Goal: Task Accomplishment & Management: Use online tool/utility

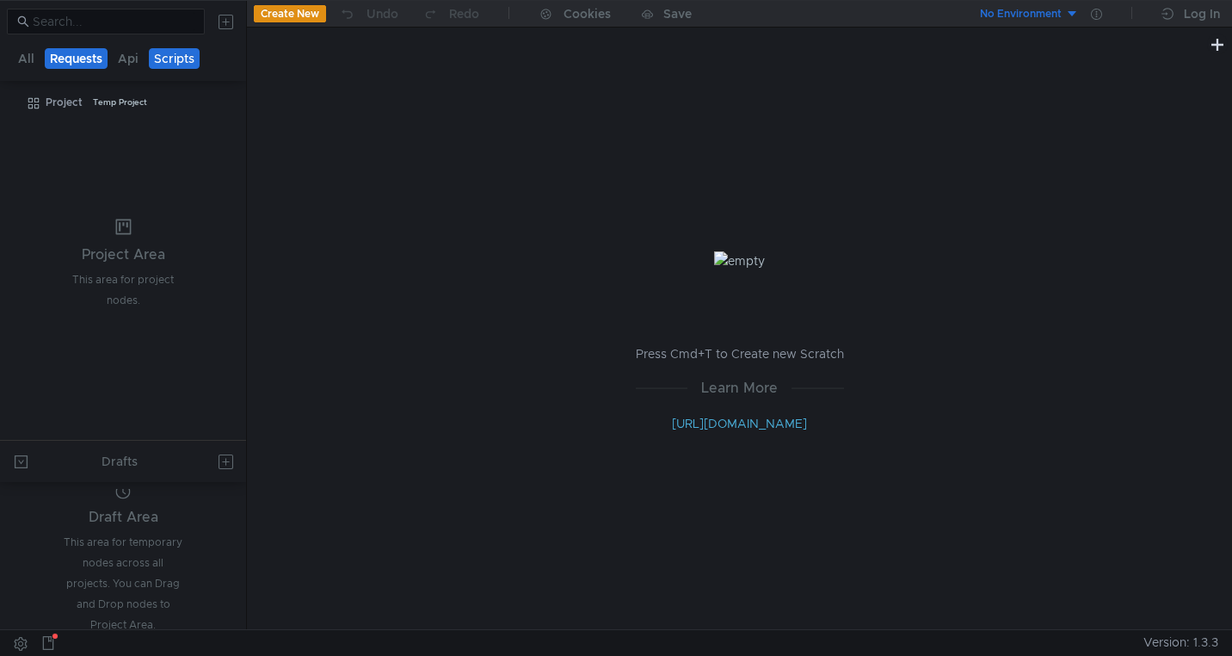
click at [82, 56] on button "Requests" at bounding box center [76, 58] width 63 height 21
click at [25, 53] on button "All" at bounding box center [26, 58] width 27 height 21
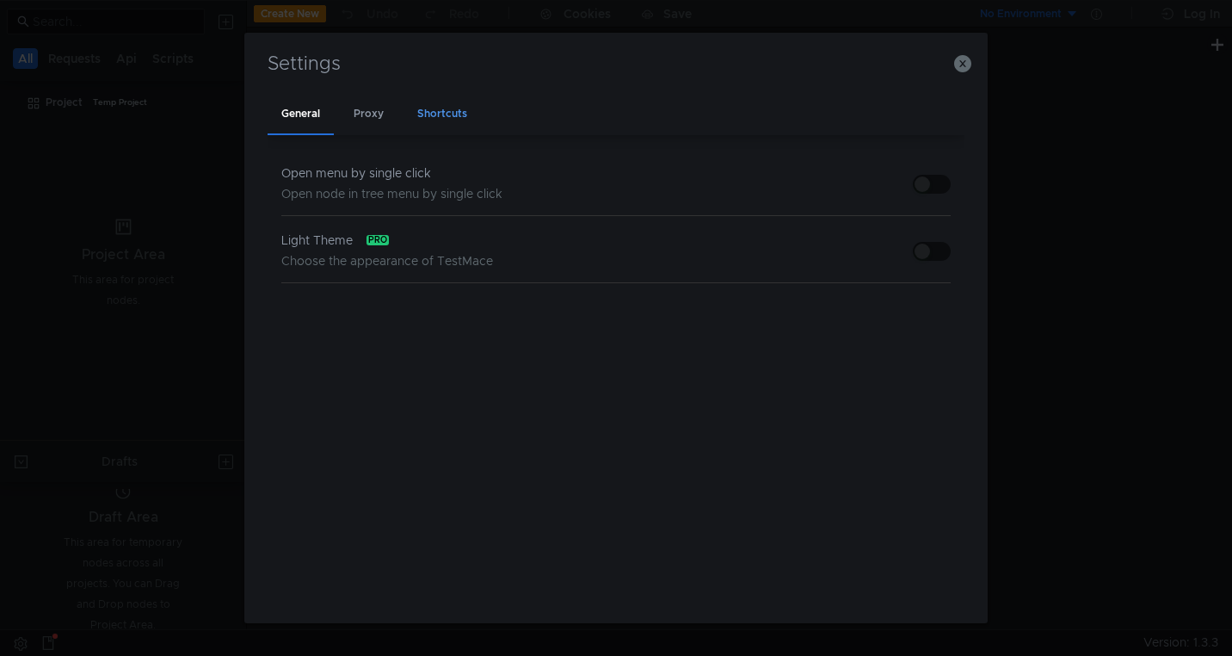
click at [373, 120] on div "Proxy" at bounding box center [369, 115] width 58 height 40
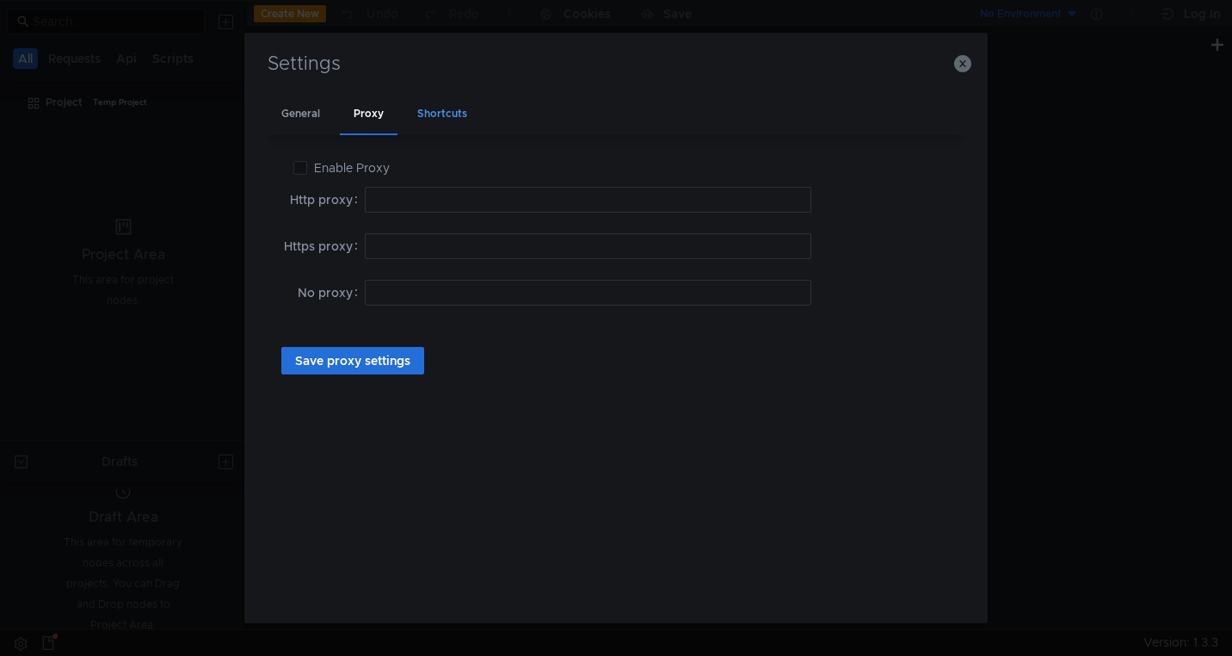
click at [450, 119] on div "Shortcuts" at bounding box center [442, 115] width 77 height 40
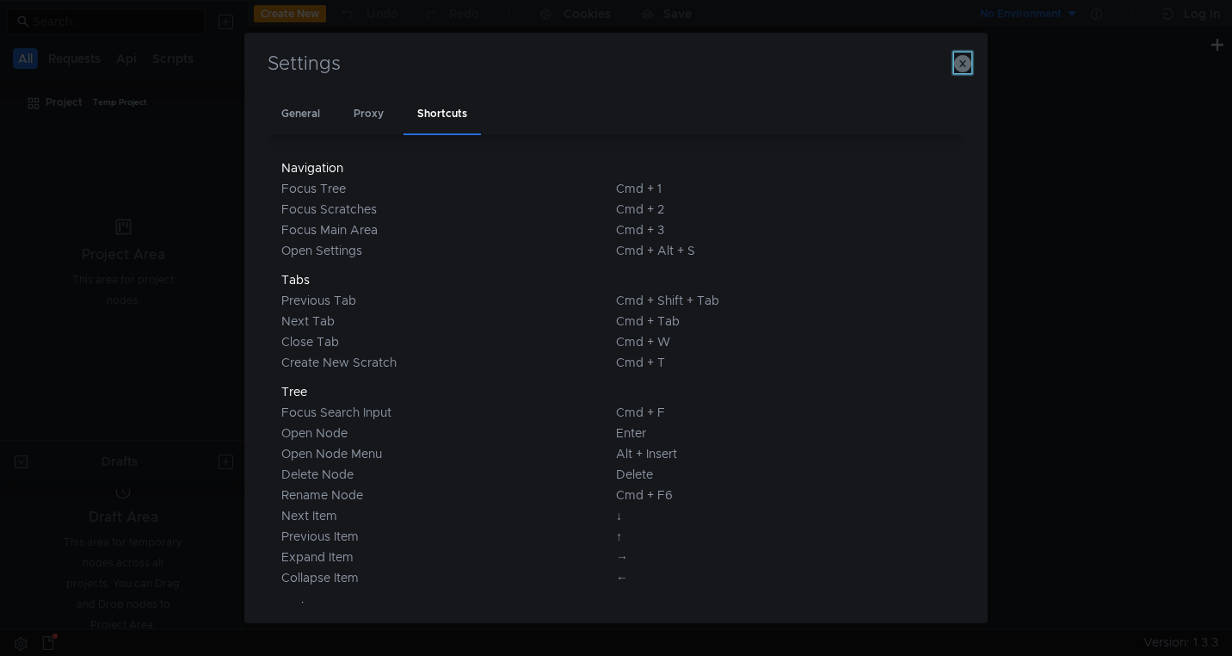
click at [966, 58] on icon "button" at bounding box center [962, 63] width 17 height 17
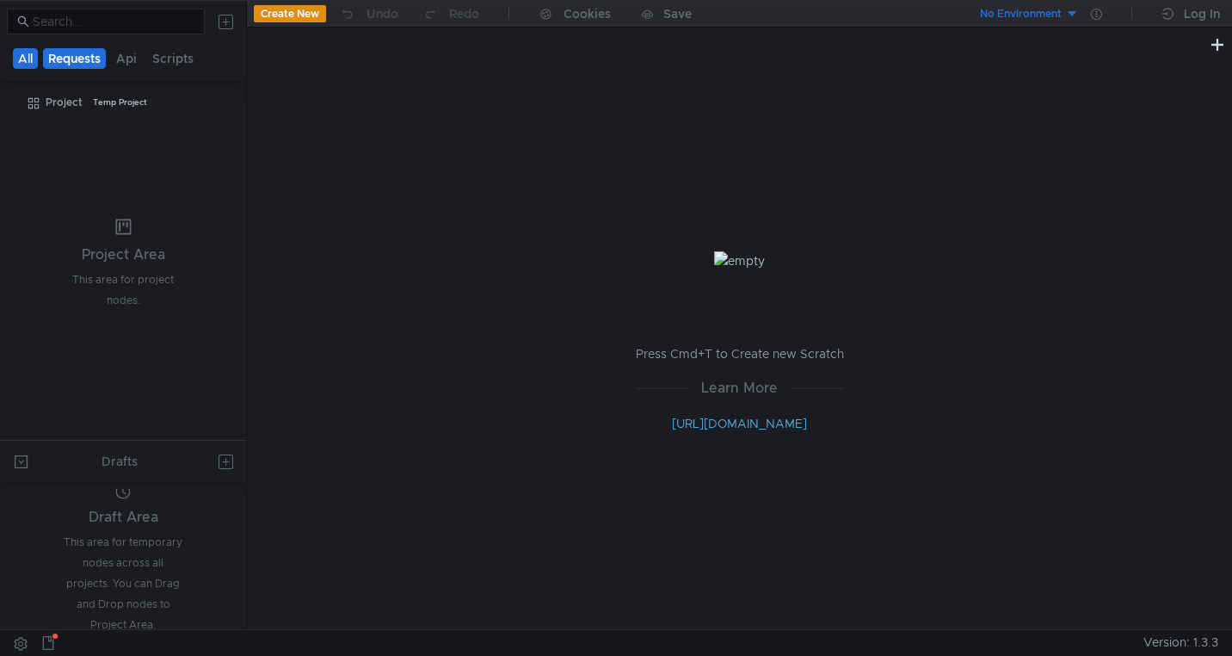
click at [84, 59] on button "Requests" at bounding box center [74, 58] width 63 height 21
click at [125, 62] on button "Api" at bounding box center [128, 58] width 31 height 21
click at [163, 62] on button "Scripts" at bounding box center [174, 58] width 52 height 21
click at [120, 59] on button "Api" at bounding box center [128, 58] width 31 height 21
click at [100, 59] on button "Requests" at bounding box center [76, 58] width 63 height 21
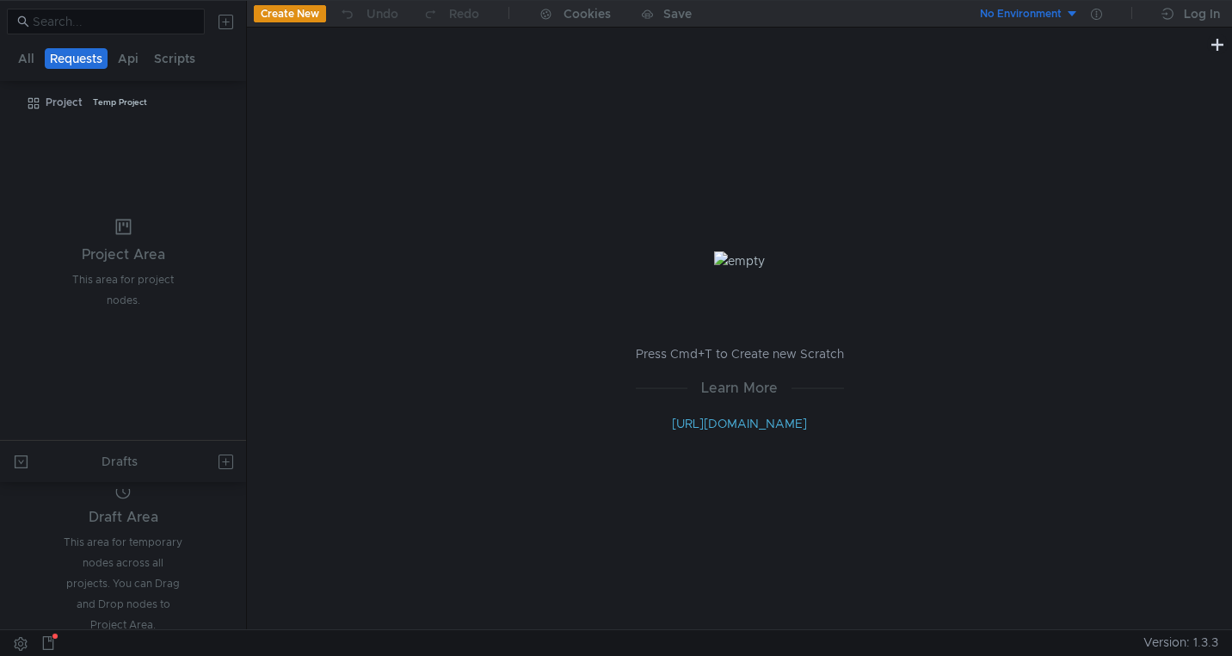
click at [50, 58] on button "Requests" at bounding box center [76, 58] width 63 height 21
click at [29, 57] on button "All" at bounding box center [26, 58] width 27 height 21
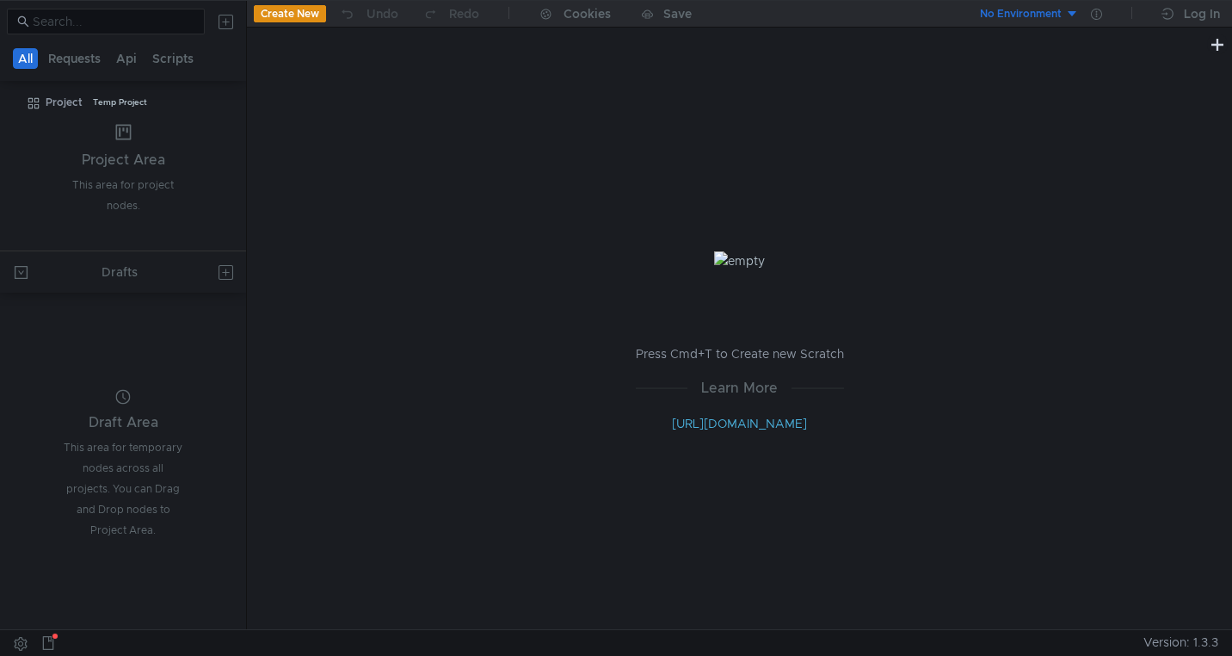
drag, startPoint x: 149, startPoint y: 439, endPoint x: 157, endPoint y: 249, distance: 190.3
click at [157, 249] on as-split "All Requests Api Scripts Project Temp Project Project Area This area for projec…" at bounding box center [123, 315] width 246 height 628
click at [285, 14] on button "Create New" at bounding box center [290, 13] width 72 height 17
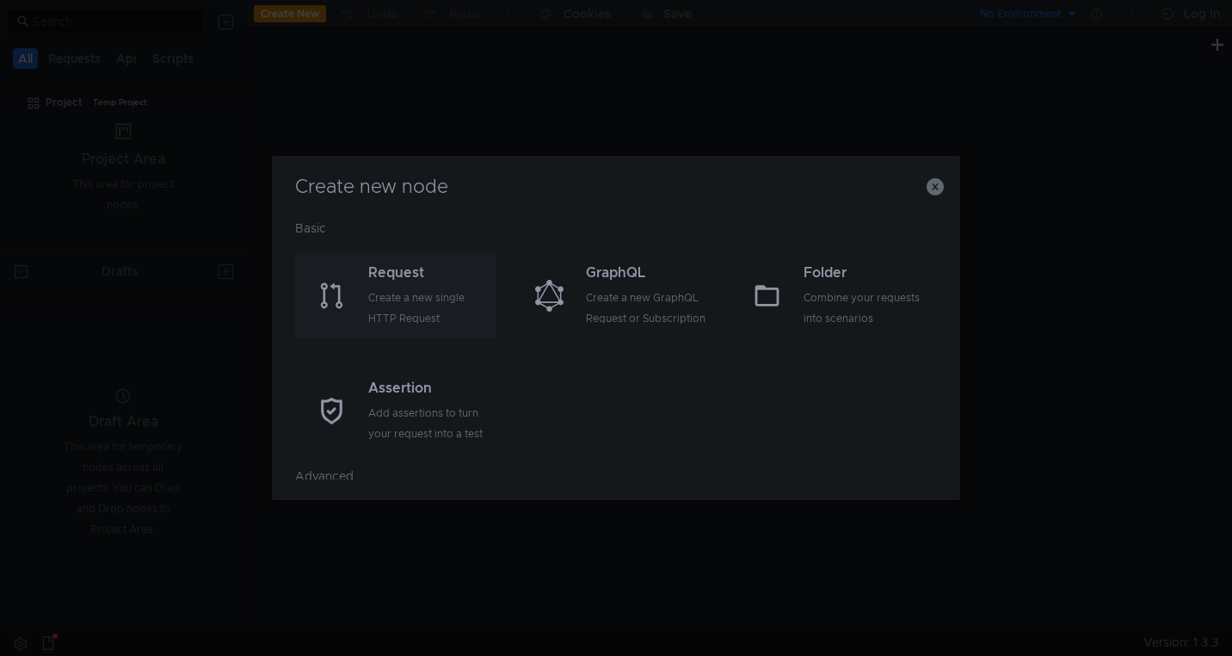
click at [381, 312] on div "Create a new single HTTP Request" at bounding box center [429, 307] width 123 height 41
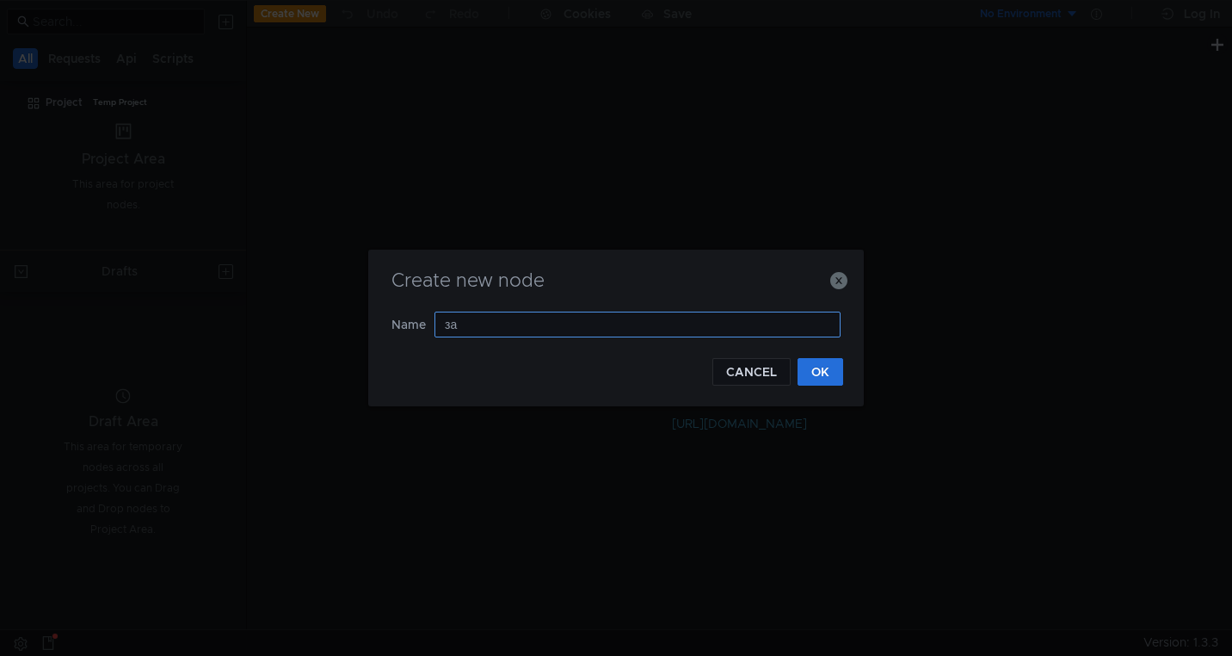
type input "з"
type input "х"
type input "заказ"
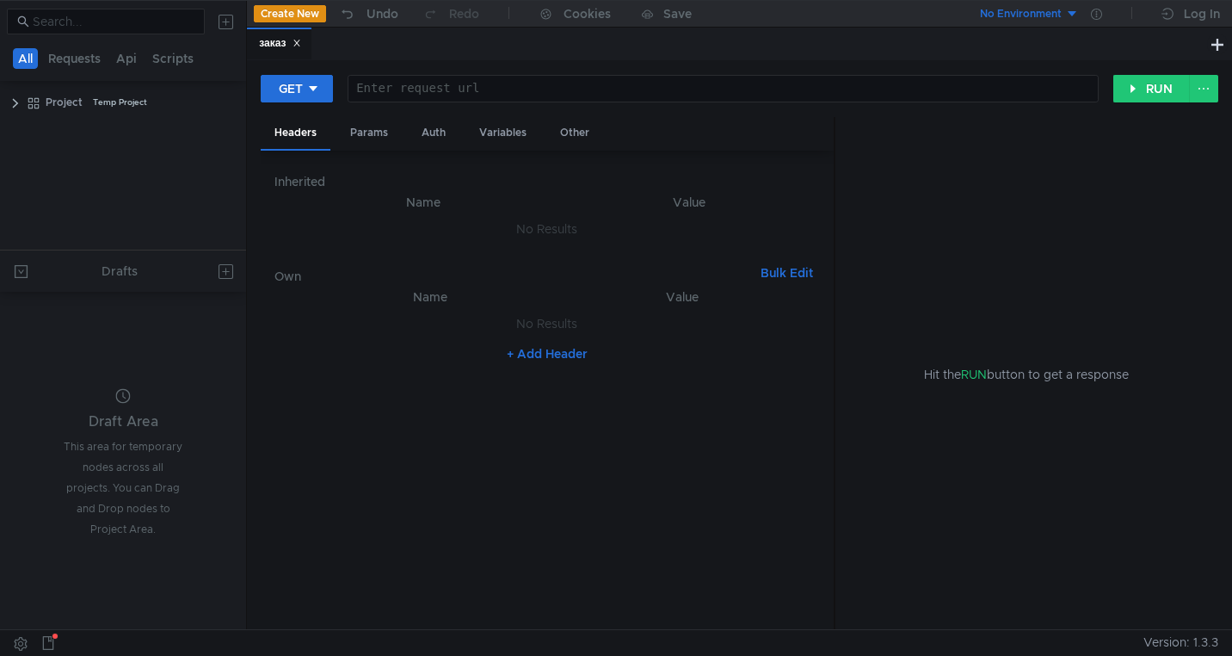
click at [140, 254] on div "Drafts" at bounding box center [123, 270] width 246 height 41
click at [140, 255] on as-split "All Requests Api Scripts Project Temp Project Drafts Draft Area This area for t…" at bounding box center [123, 315] width 246 height 628
click at [75, 59] on button "Requests" at bounding box center [74, 58] width 63 height 21
click at [86, 138] on div "заказ" at bounding box center [99, 130] width 27 height 26
click at [386, 136] on div "Params" at bounding box center [368, 133] width 65 height 32
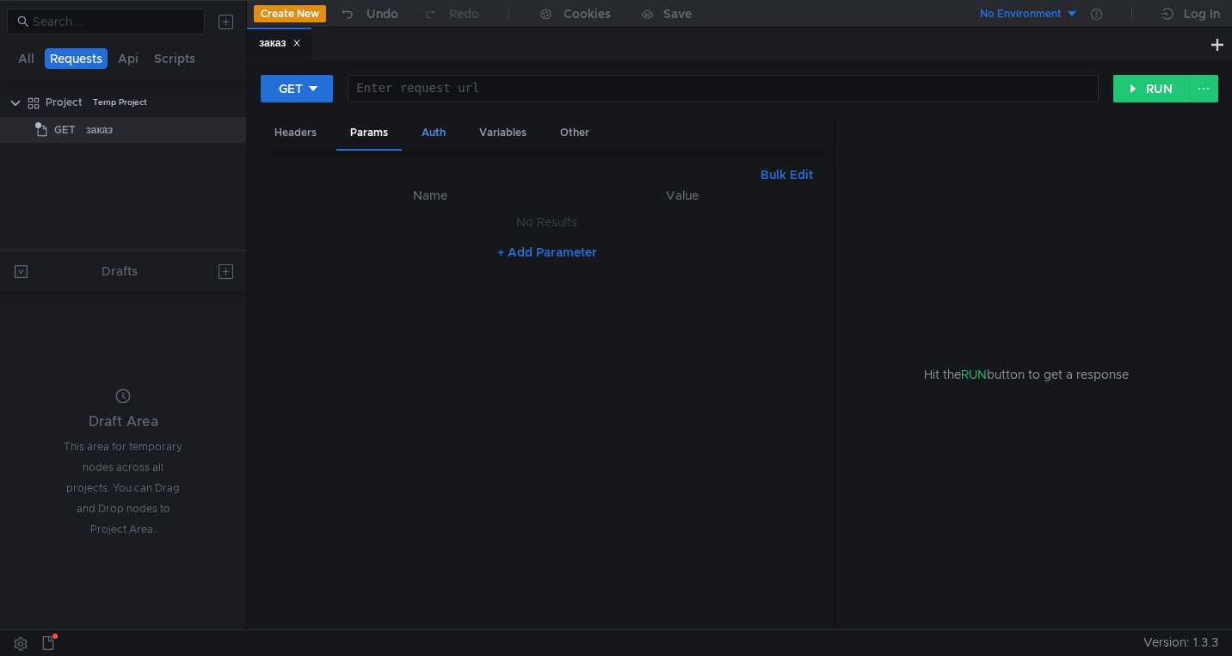
click at [439, 135] on div "Auth" at bounding box center [434, 133] width 52 height 32
click at [501, 134] on div "Variables" at bounding box center [502, 133] width 75 height 32
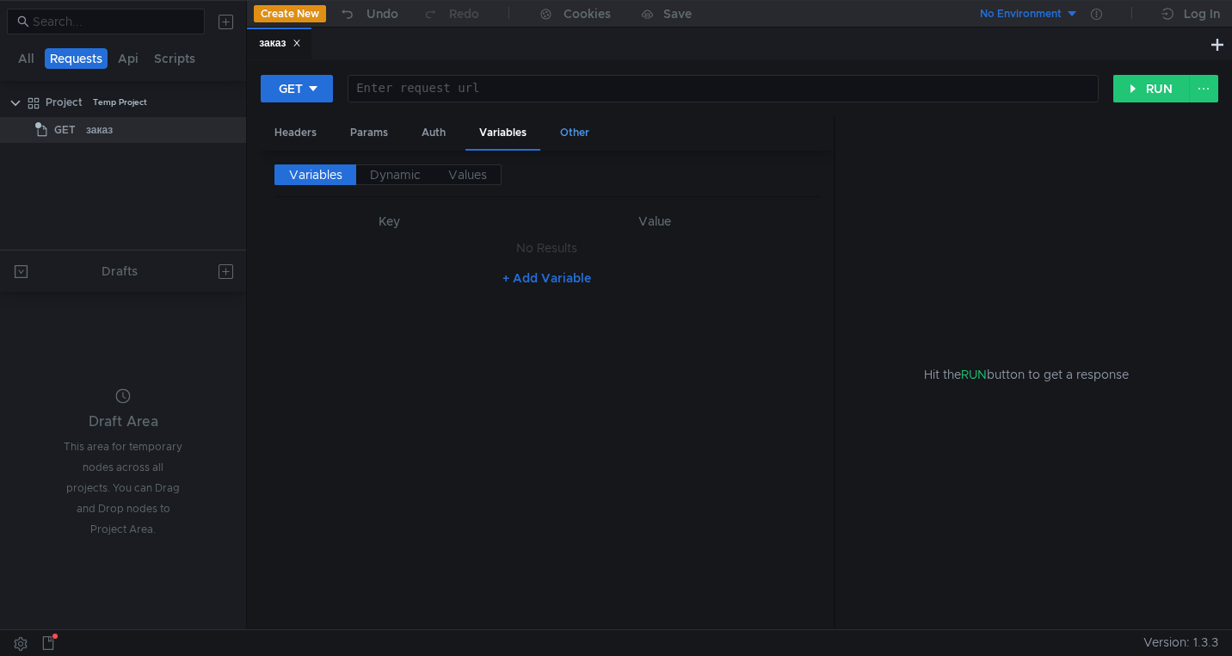
click at [568, 134] on div "Other" at bounding box center [574, 133] width 57 height 32
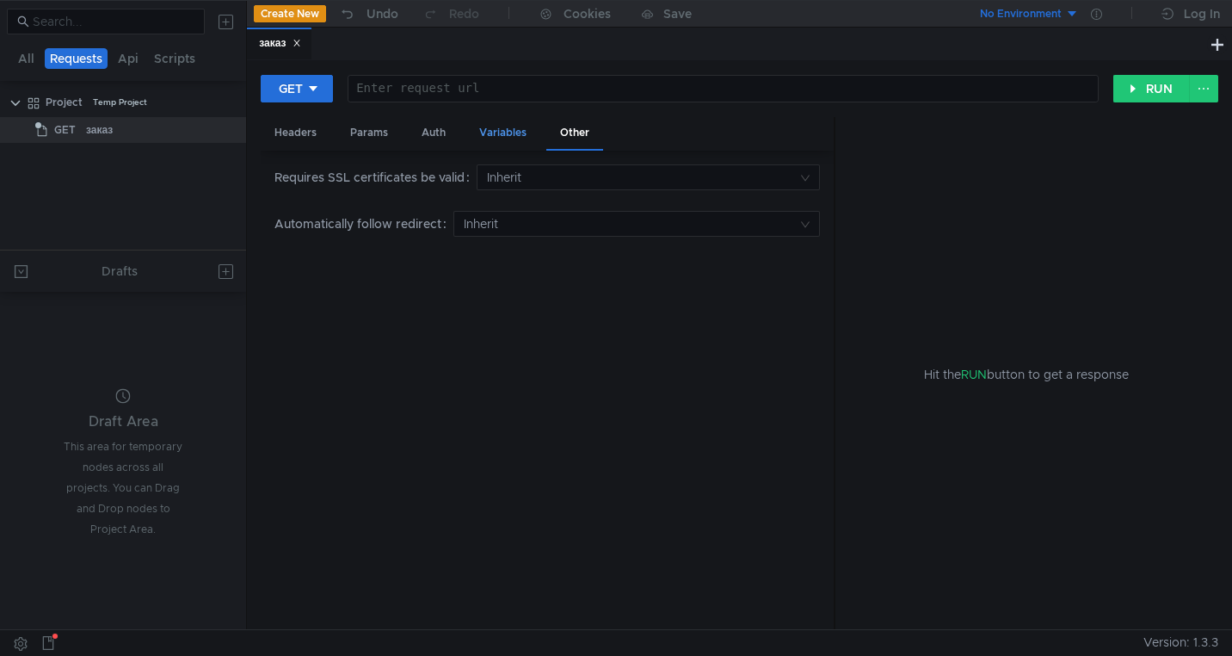
click at [488, 131] on div "Variables" at bounding box center [502, 133] width 75 height 32
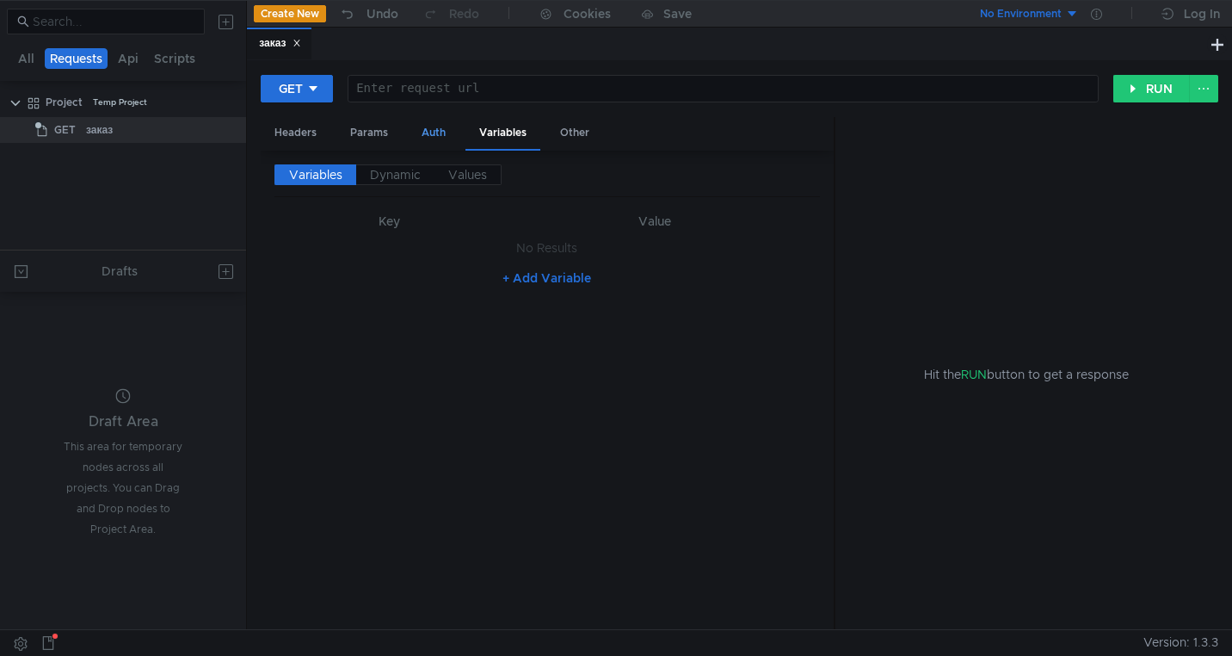
click at [423, 131] on div "Auth" at bounding box center [434, 133] width 52 height 32
click at [375, 131] on div "Params" at bounding box center [368, 133] width 65 height 32
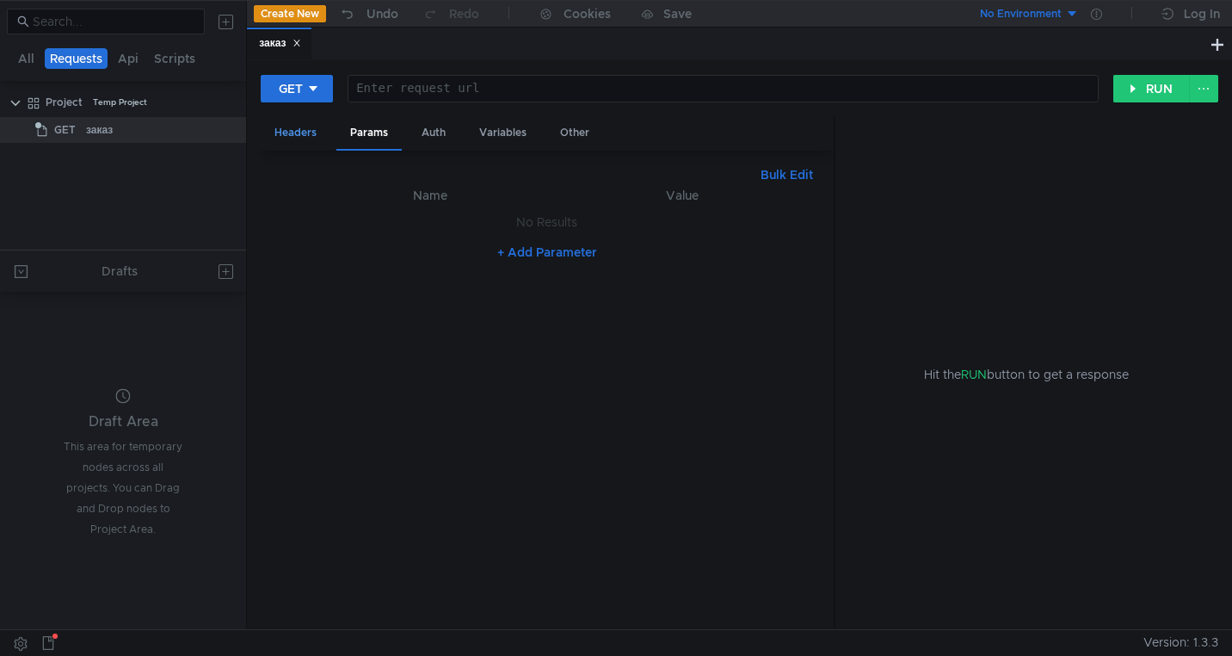
click at [300, 132] on div "Headers" at bounding box center [296, 133] width 70 height 32
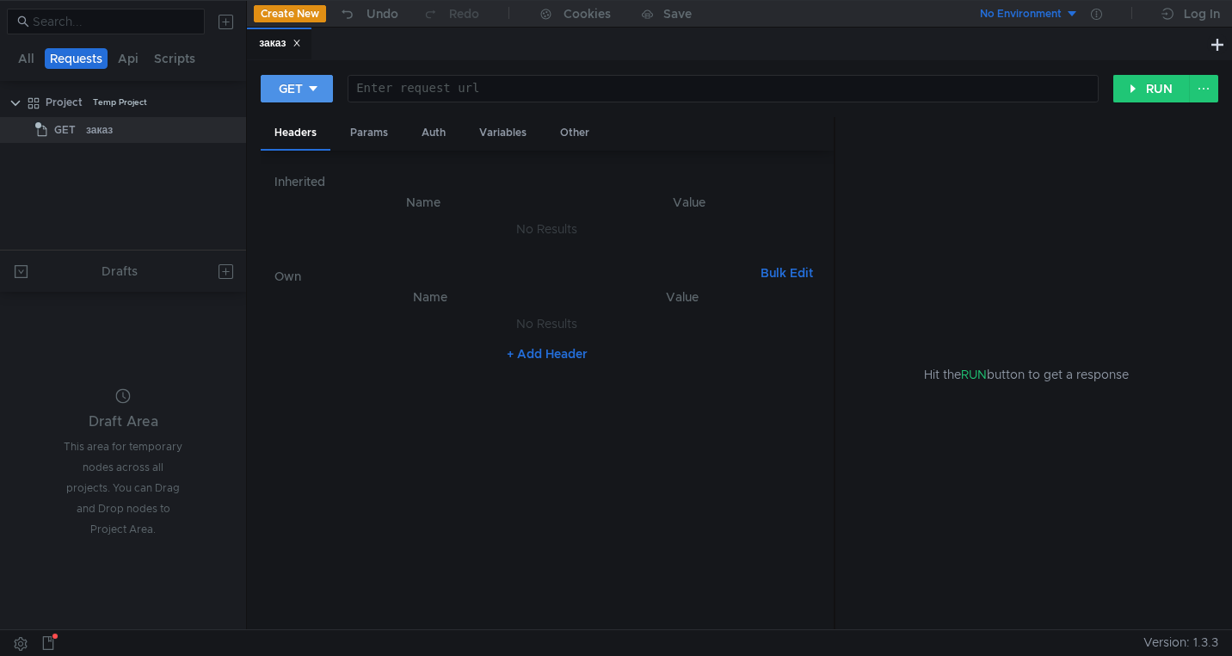
click at [300, 95] on div "GET" at bounding box center [291, 88] width 24 height 19
click at [310, 151] on li "POST" at bounding box center [298, 153] width 75 height 28
click at [442, 87] on div at bounding box center [727, 102] width 741 height 41
paste textarea "http://grocery-dispatch.lavka.tst.yandex.net/internal/dispatch/v1/create"
type textarea "http://grocery-dispatch.lavka.tst.yandex.net/internal/dispatch/v1/create"
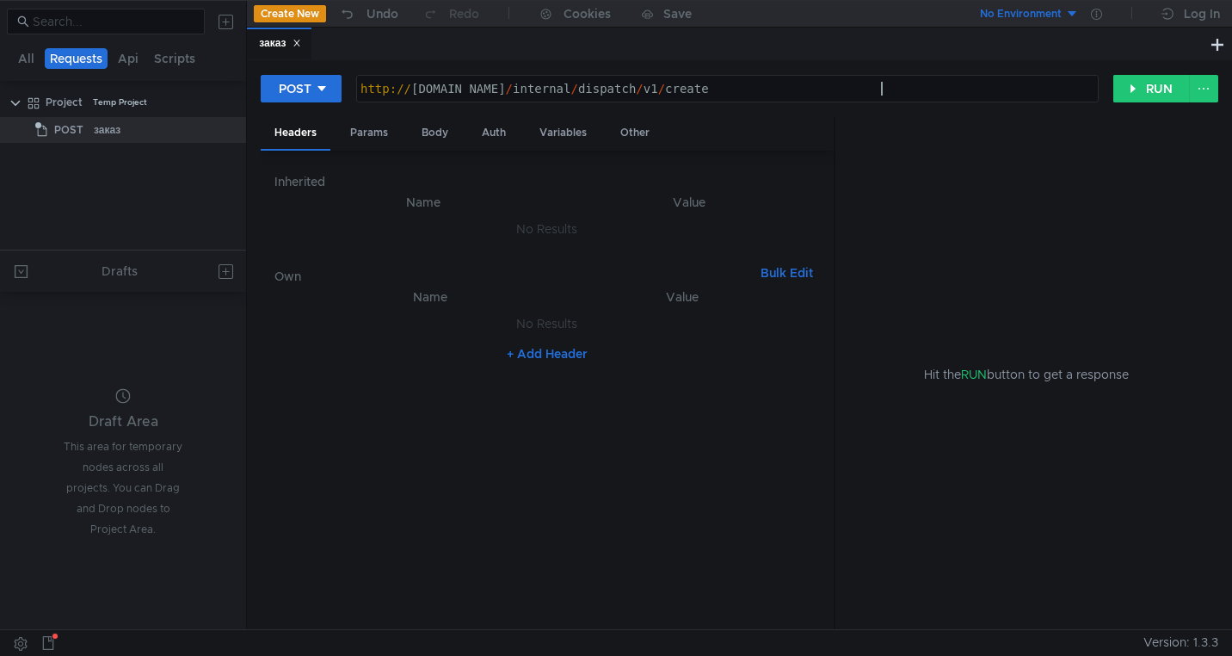
click at [535, 355] on button "+ Add Header" at bounding box center [547, 353] width 95 height 21
click at [428, 326] on div at bounding box center [441, 341] width 239 height 41
click at [621, 329] on div at bounding box center [686, 341] width 232 height 41
click at [440, 335] on div at bounding box center [441, 341] width 239 height 41
click at [619, 336] on div at bounding box center [686, 341] width 232 height 41
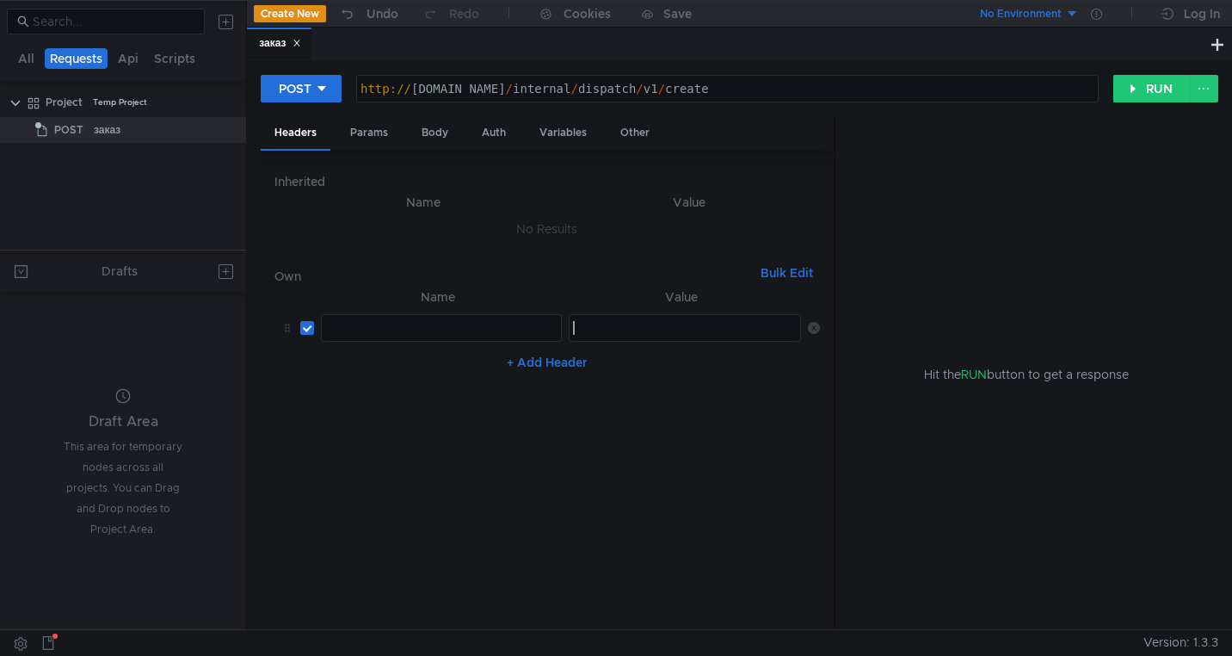
paste textarea "3:serv:COv_ARDMp4LGBiIRCMTzehCq33sgg43MkaXU_gE:GPqqLOjlyOaXKjgZ_DoOYMvxB2eH2vwp…"
type textarea "3:serv:COv_ARDMp4LGBiIRCMTzehCq33sgg43MkaXU_gE:GPqqLOjlyOaXKjgZ_DoOYMvxB2eH2vwp…"
click at [381, 330] on div at bounding box center [441, 341] width 239 height 41
paste textarea "Content-Type"
type textarea "Content-Type"
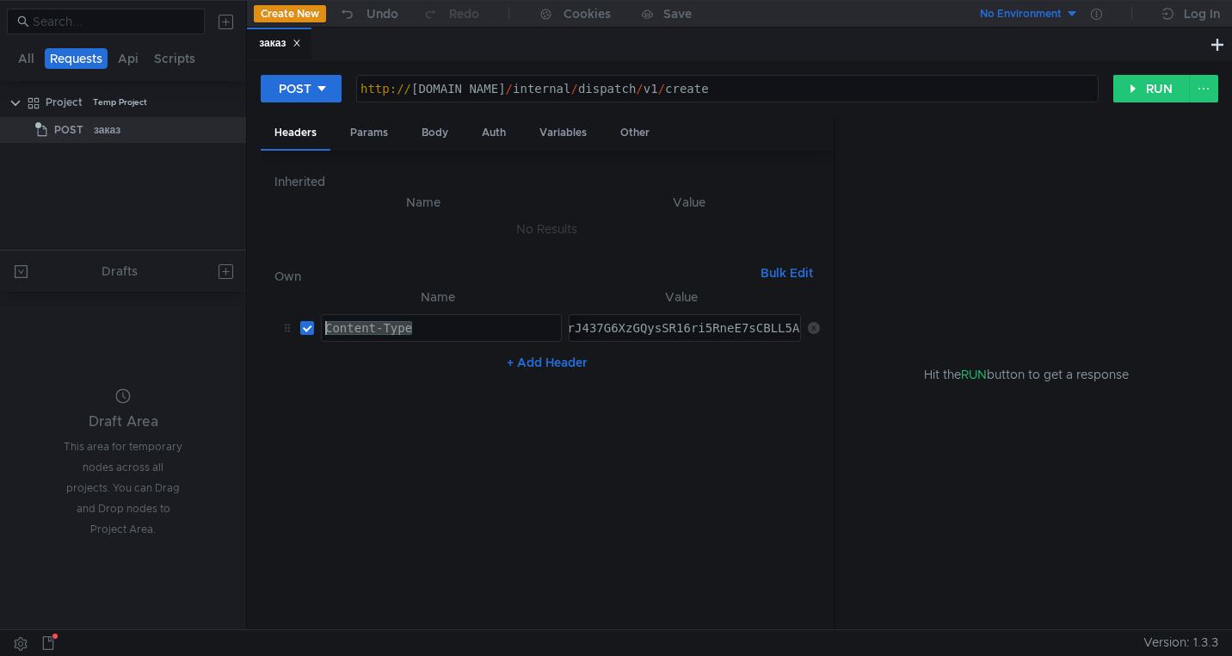
drag, startPoint x: 428, startPoint y: 328, endPoint x: 322, endPoint y: 328, distance: 106.7
click at [322, 328] on div "Content-Type" at bounding box center [441, 341] width 239 height 41
paste textarea "X-Ya-Service-Ticket"
type textarea "X-Ya-Service-Ticket"
click at [531, 367] on button "+ Add Header" at bounding box center [547, 362] width 95 height 21
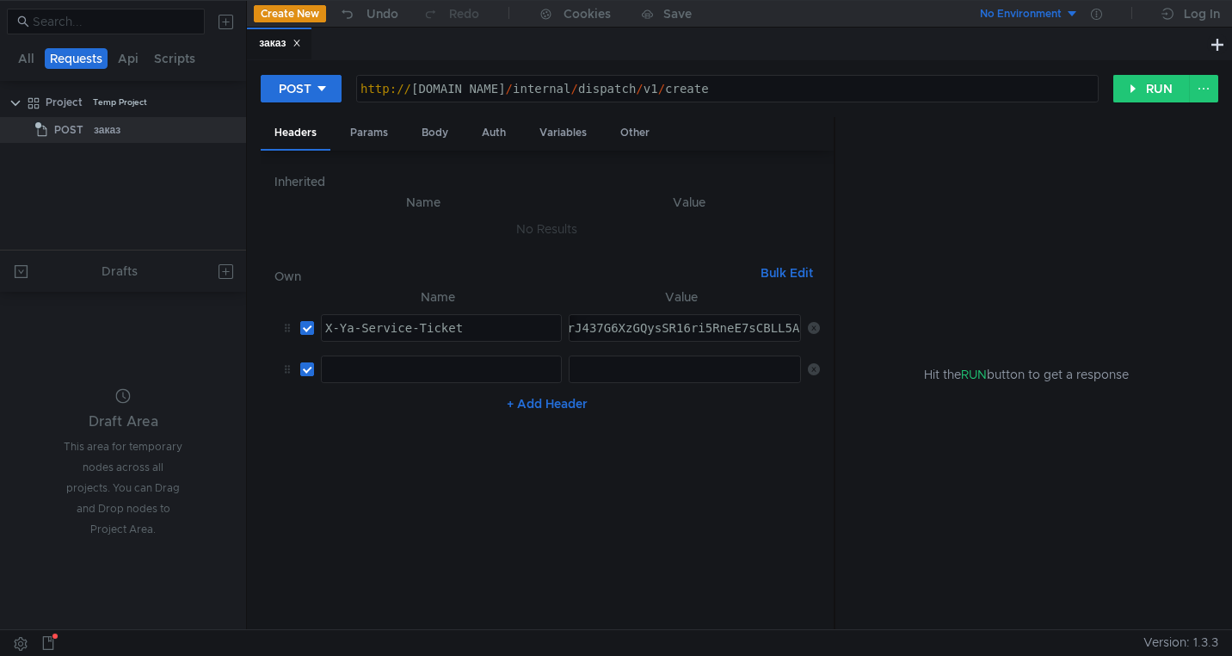
click at [371, 372] on div at bounding box center [441, 382] width 239 height 41
paste textarea "Content-Type"
type textarea "Content-Type"
click at [629, 373] on div at bounding box center [686, 382] width 232 height 41
paste textarea "application/json"
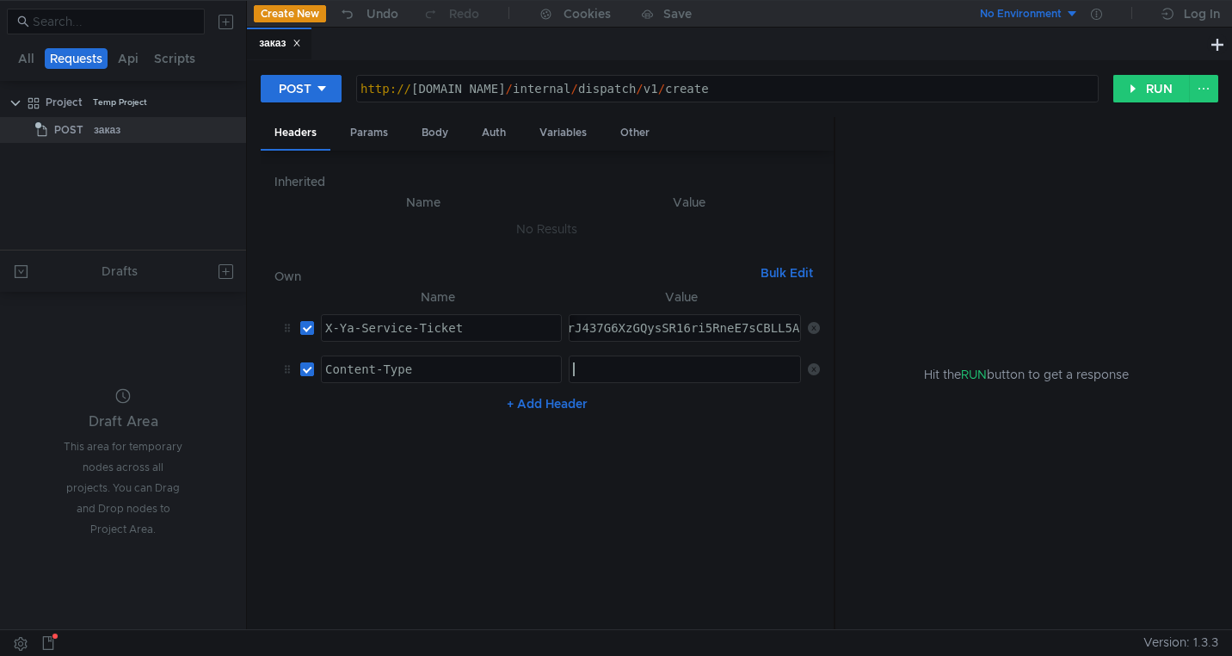
type textarea "application/json"
click at [370, 124] on div "Params" at bounding box center [368, 133] width 65 height 32
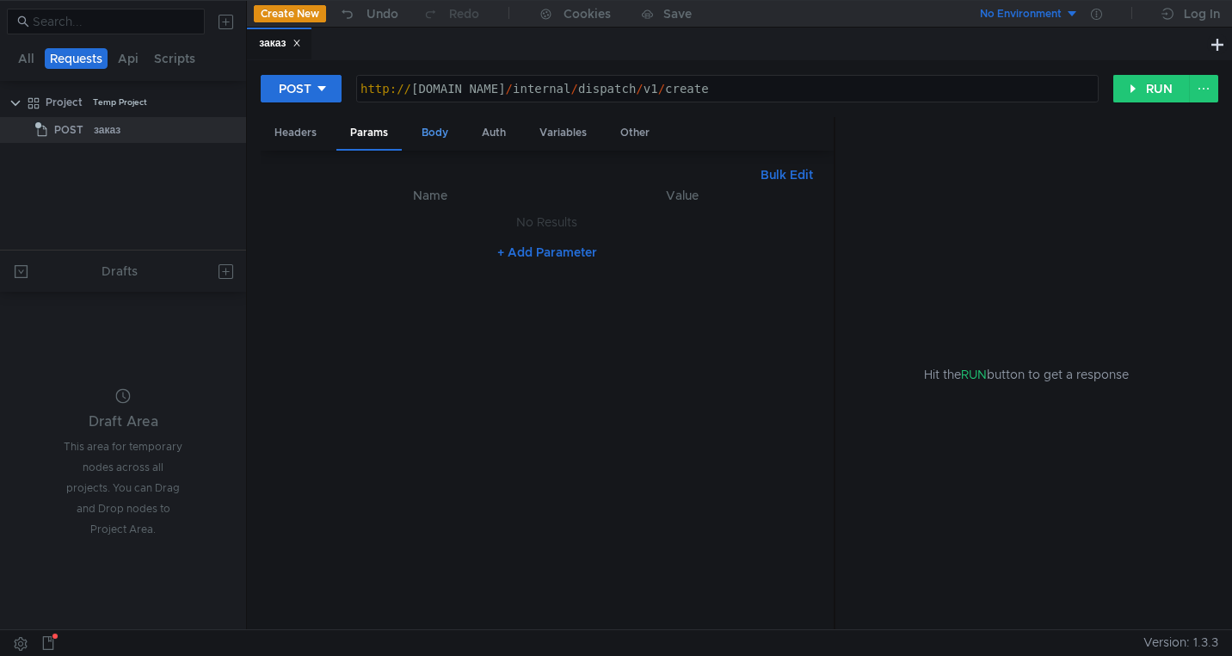
click at [447, 136] on div "Body" at bounding box center [435, 133] width 54 height 32
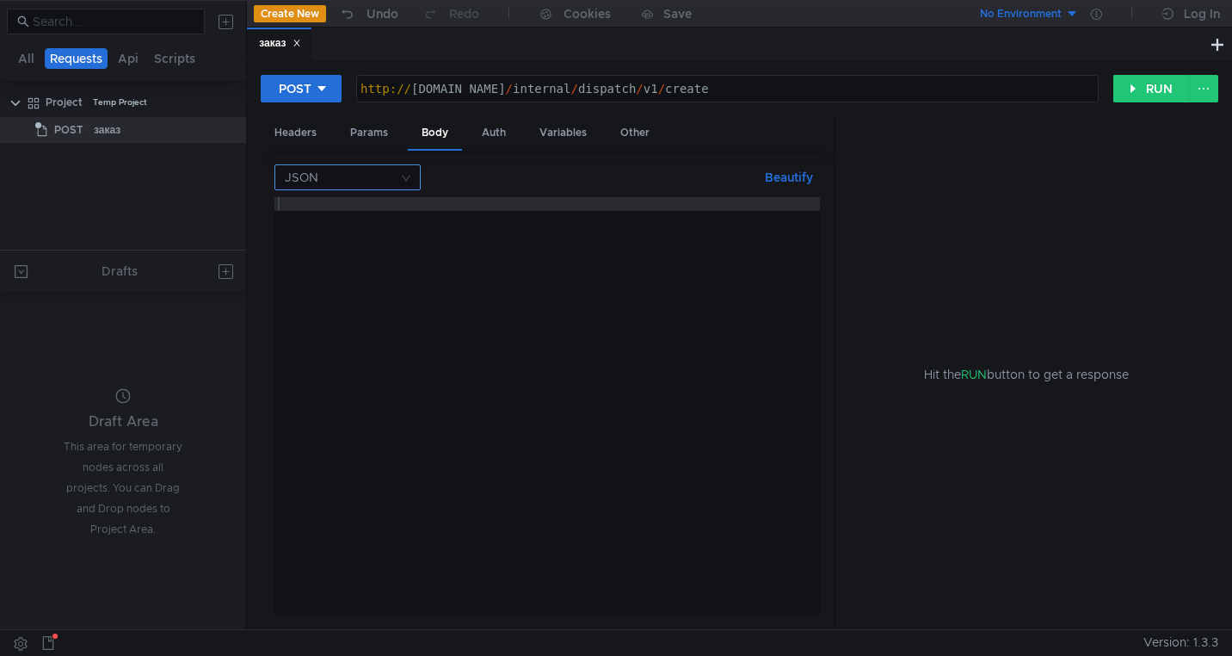
click at [407, 181] on nz-select-top-control "JSON" at bounding box center [347, 177] width 146 height 26
click at [407, 181] on div at bounding box center [616, 328] width 1232 height 656
click at [408, 208] on div at bounding box center [546, 420] width 545 height 447
paste textarea "}"
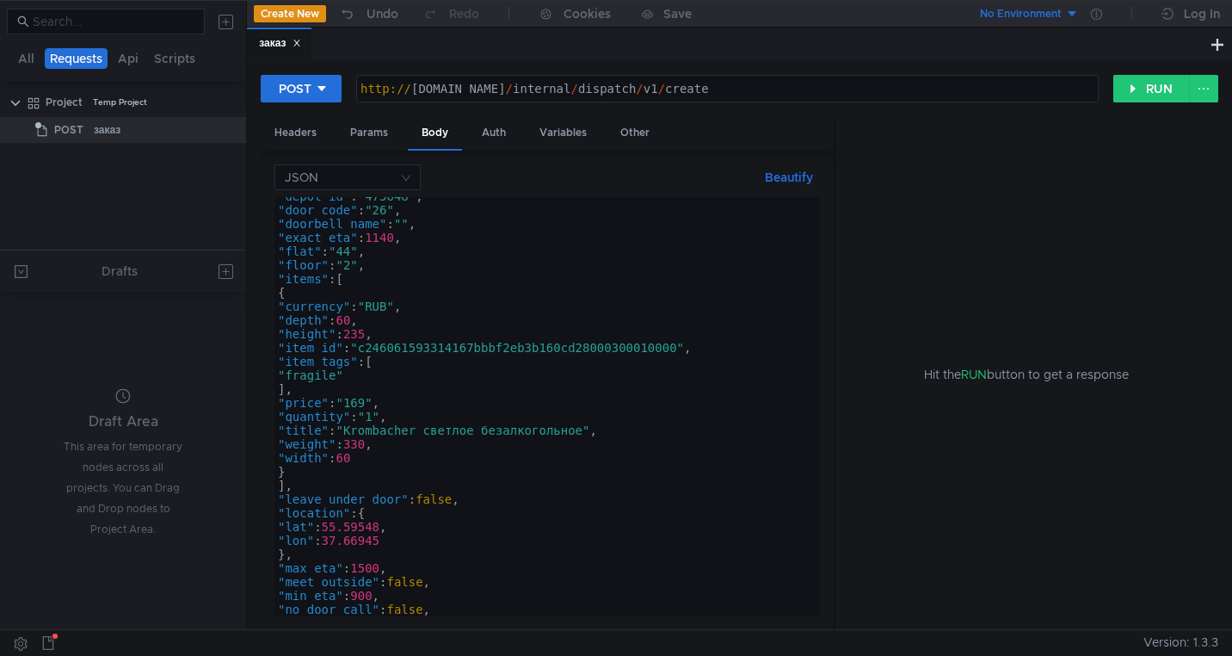
scroll to position [352, 0]
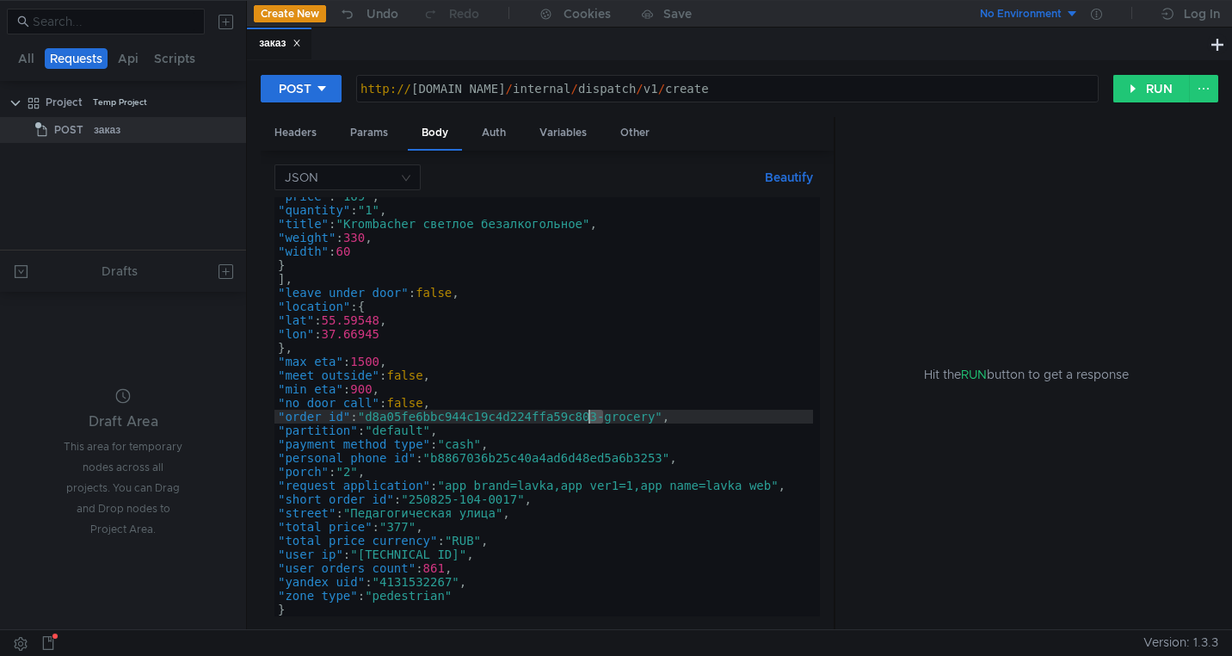
drag, startPoint x: 603, startPoint y: 419, endPoint x: 590, endPoint y: 419, distance: 12.9
click at [590, 419] on div ""price" : "169" , "quantity" : "1" , "title" : "Krombacher светлое безалкогольн…" at bounding box center [543, 412] width 539 height 447
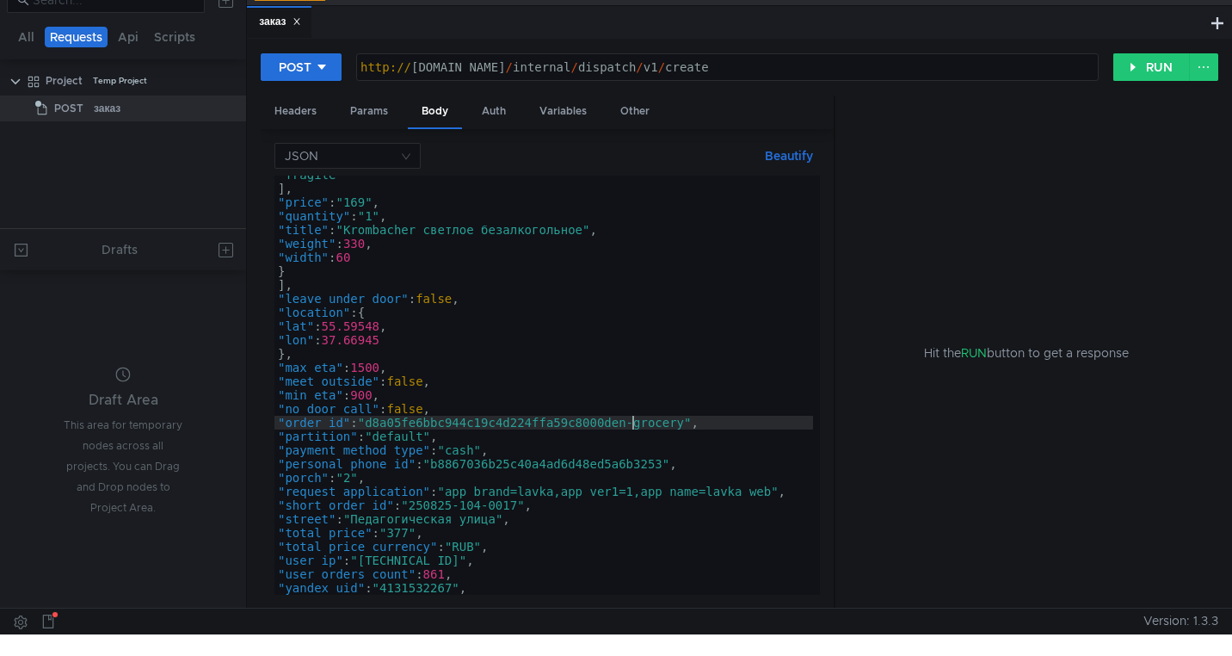
scroll to position [0, 0]
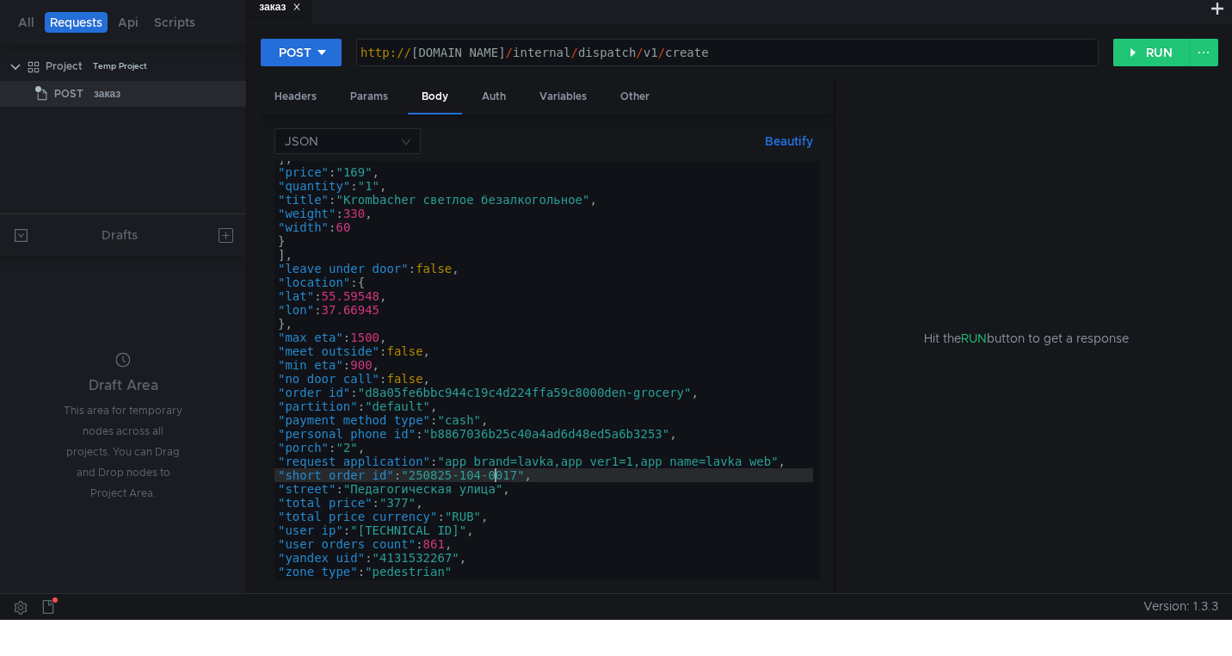
click at [496, 477] on div "] , "price" : "169" , "quantity" : "1" , "title" : "Krombacher светлое безалког…" at bounding box center [543, 374] width 539 height 447
click at [523, 477] on div "] , "price" : "169" , "quantity" : "1" , "title" : "Krombacher светлое безалког…" at bounding box center [543, 374] width 539 height 447
click at [457, 480] on div "] , "price" : "169" , "quantity" : "1" , "title" : "Krombacher светлое безалког…" at bounding box center [543, 374] width 539 height 447
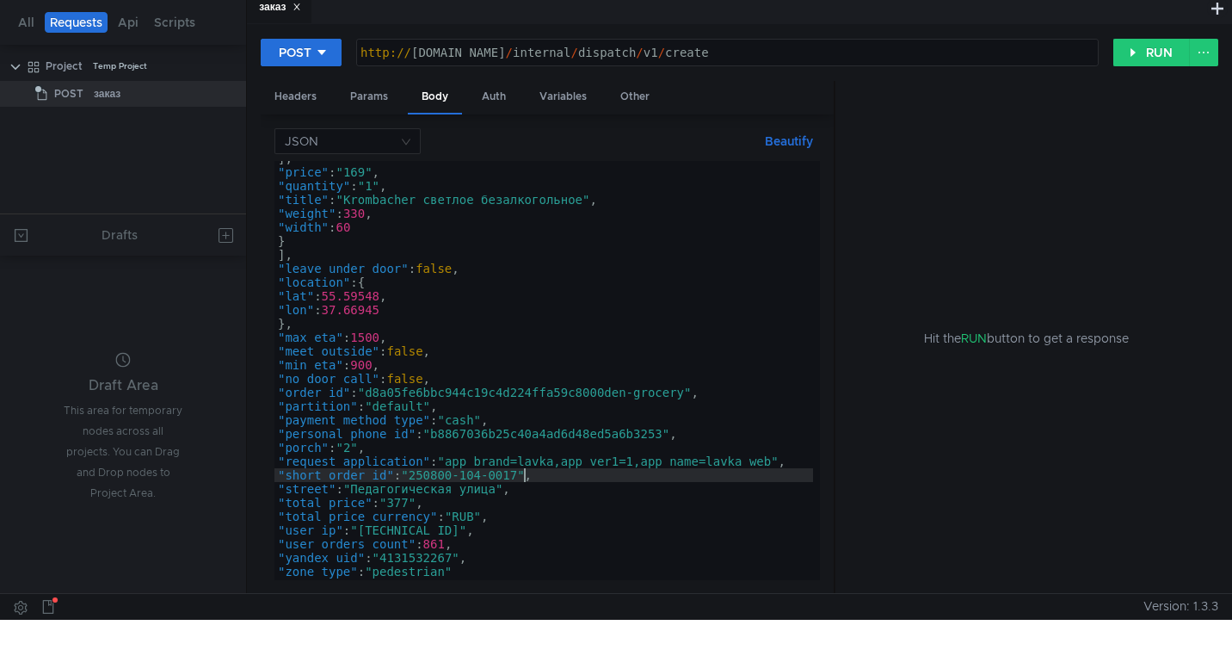
click at [523, 481] on div "] , "price" : "169" , "quantity" : "1" , "title" : "Krombacher светлое безалког…" at bounding box center [543, 374] width 539 height 447
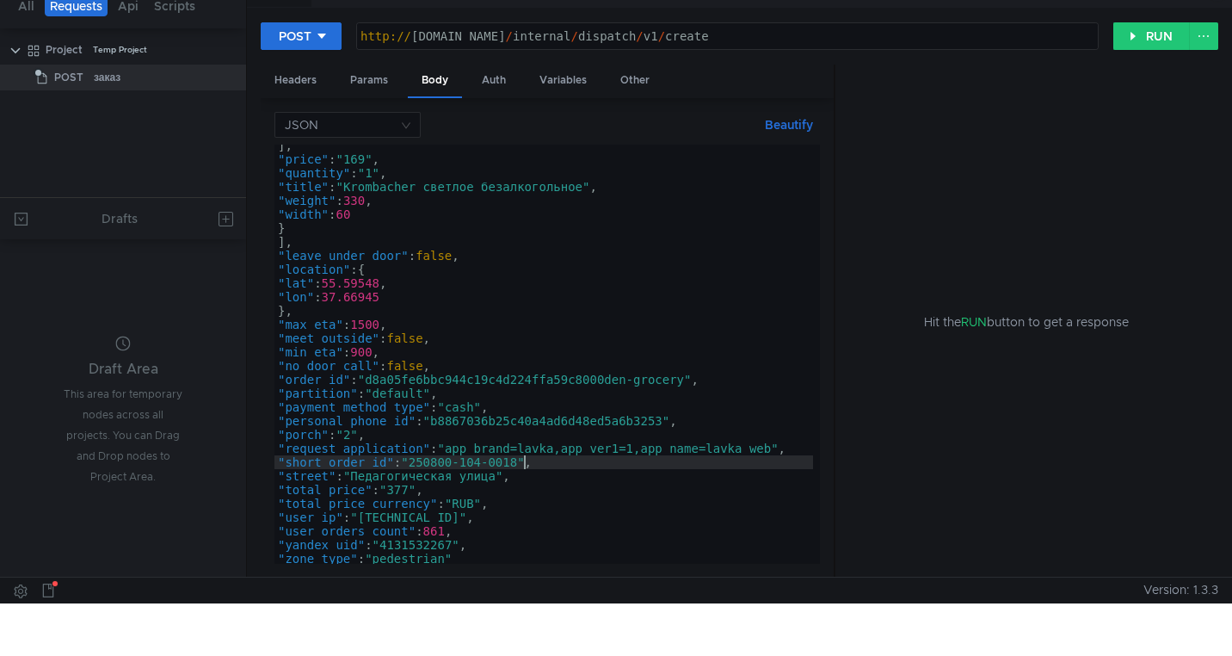
scroll to position [0, 0]
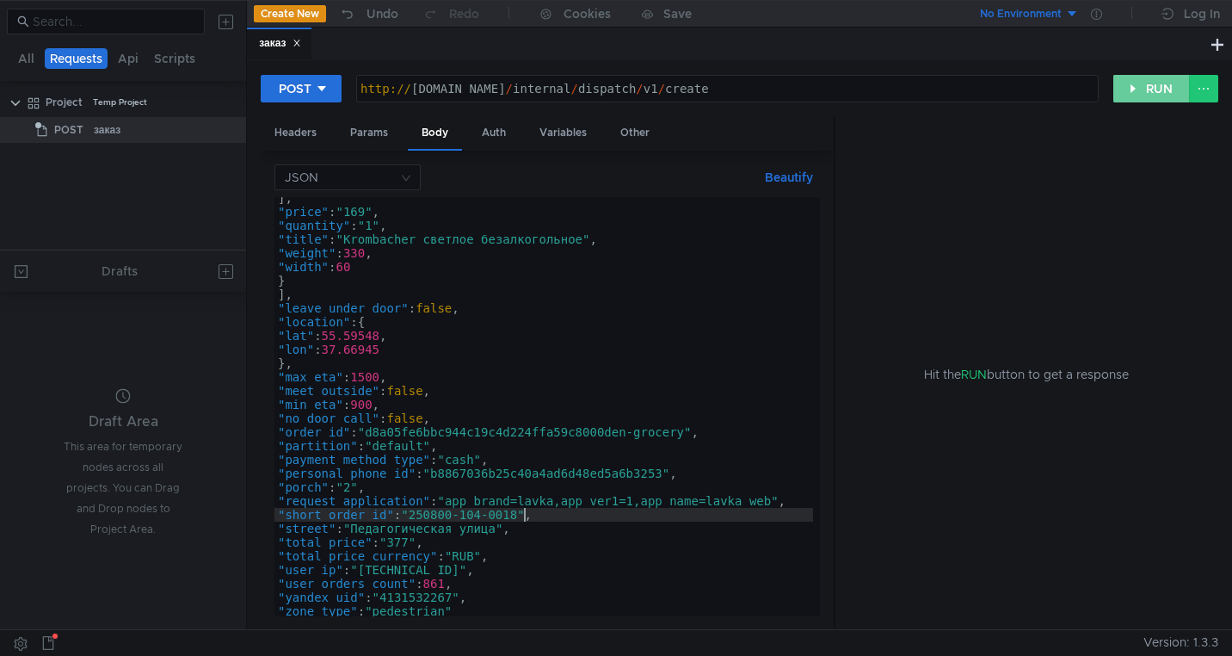
click at [1140, 94] on button "RUN" at bounding box center [1151, 89] width 77 height 28
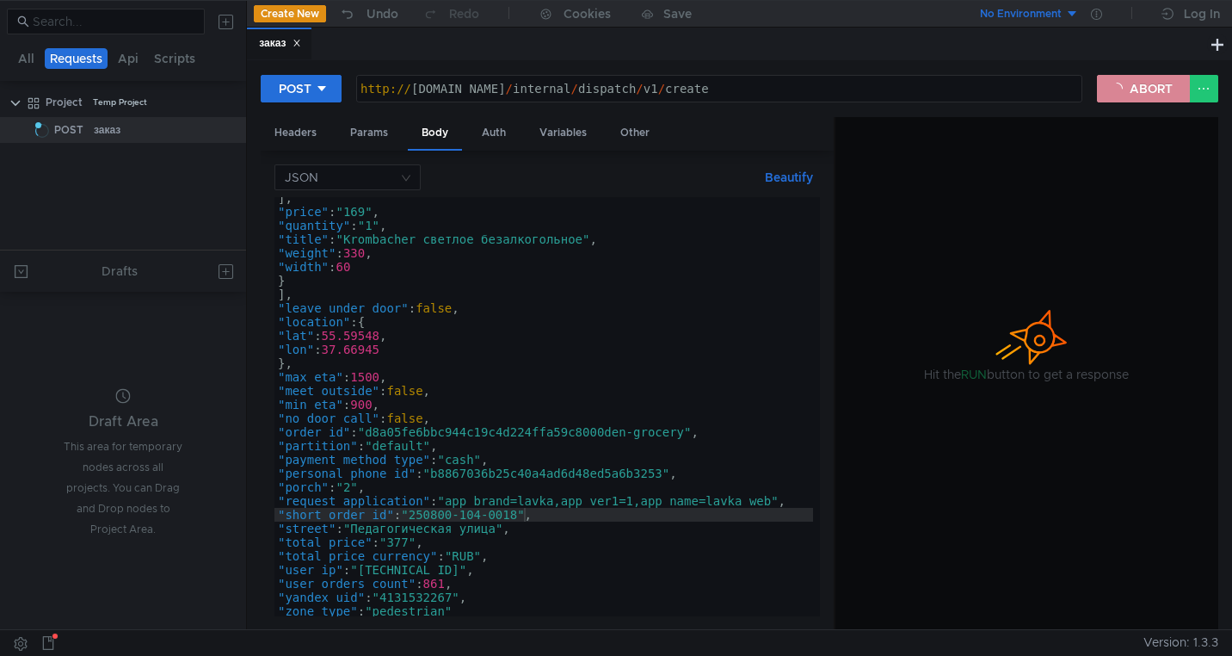
click at [1154, 88] on button "ABORT" at bounding box center [1143, 89] width 93 height 28
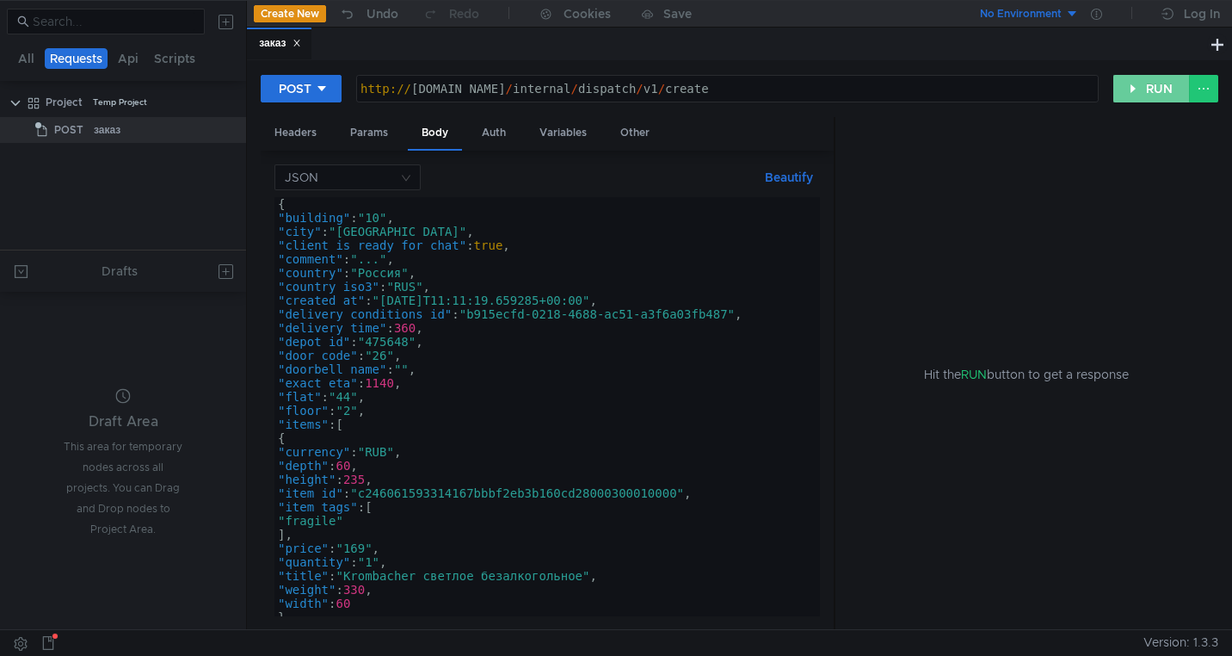
click at [1127, 96] on button "RUN" at bounding box center [1151, 89] width 77 height 28
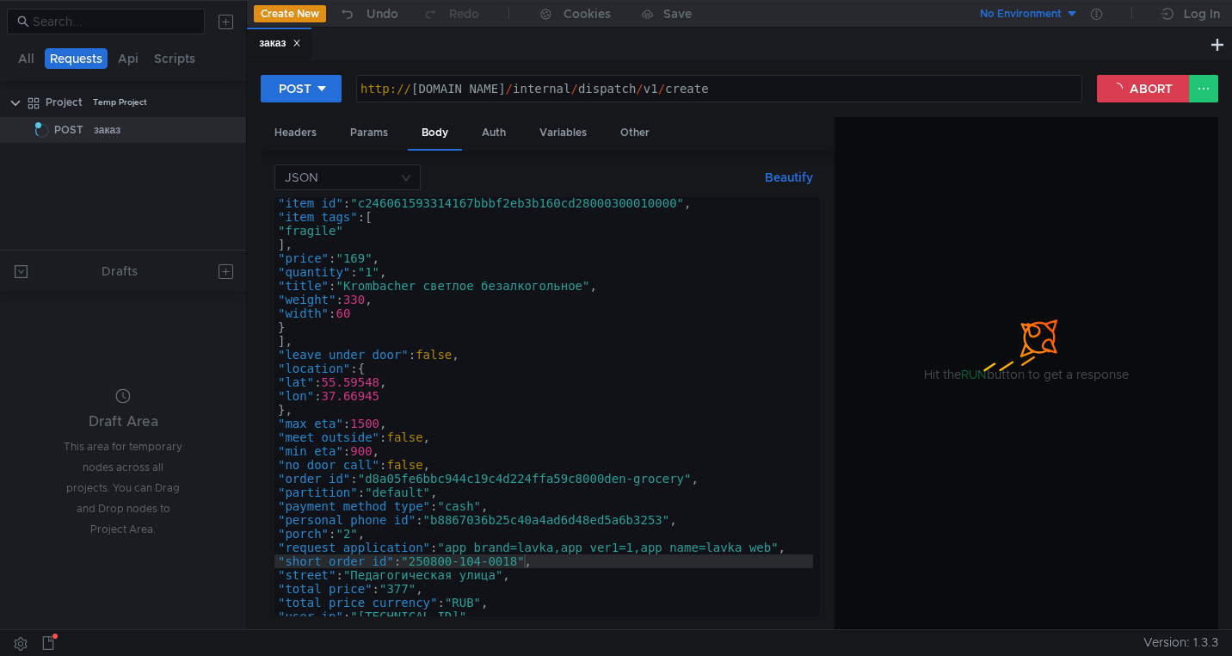
scroll to position [352, 0]
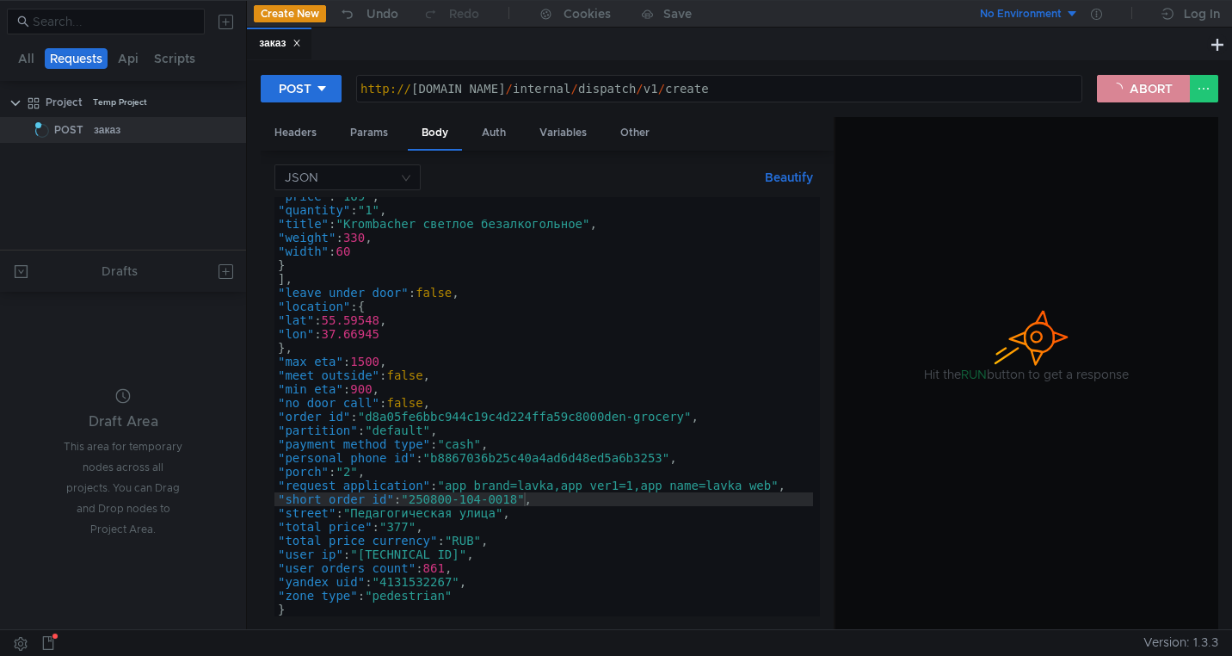
click at [1144, 88] on button "ABORT" at bounding box center [1143, 89] width 93 height 28
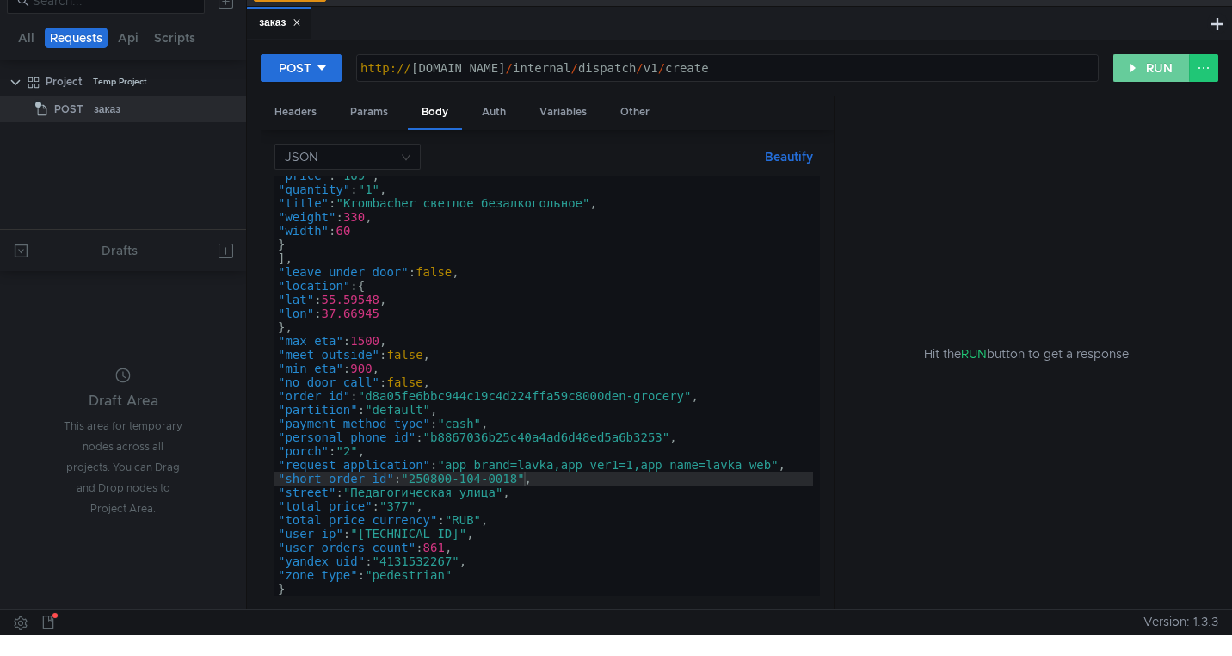
scroll to position [0, 0]
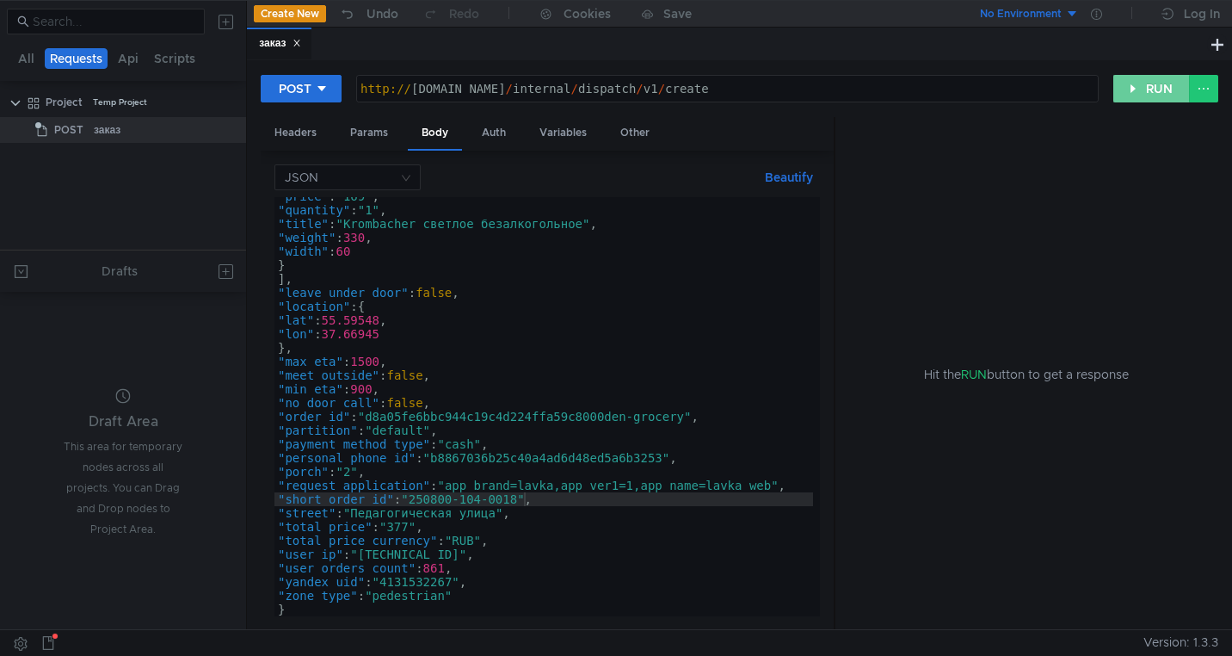
click at [1126, 90] on button "RUN" at bounding box center [1151, 89] width 77 height 28
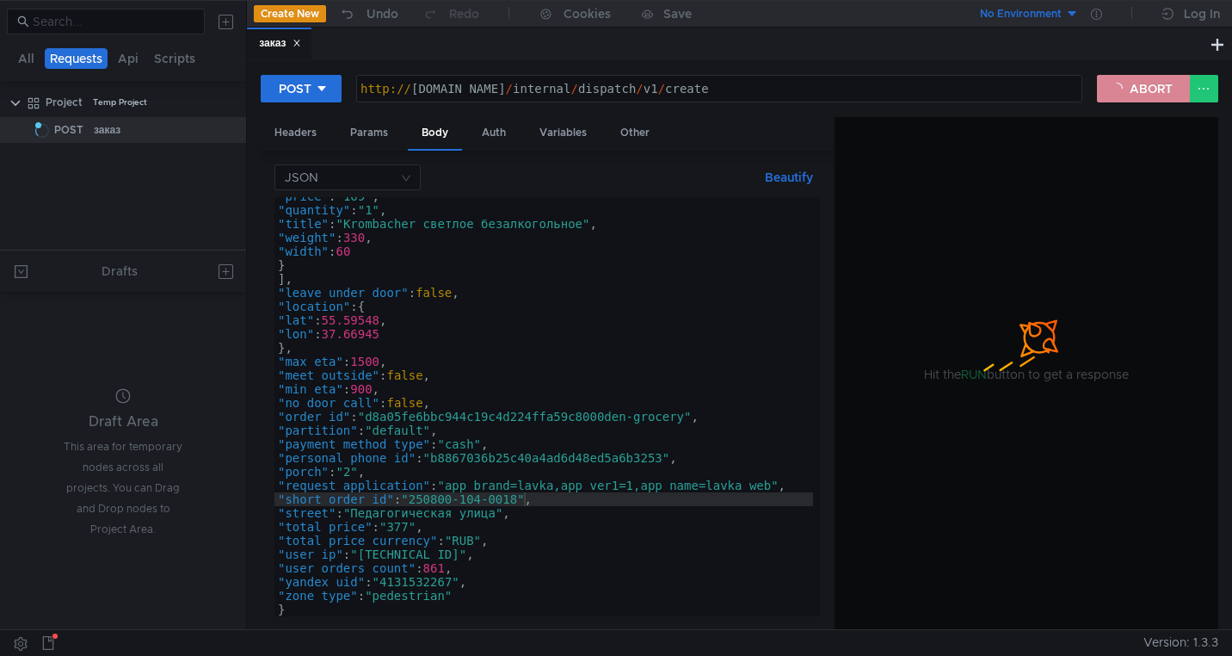
click at [1136, 89] on button "ABORT" at bounding box center [1143, 89] width 93 height 28
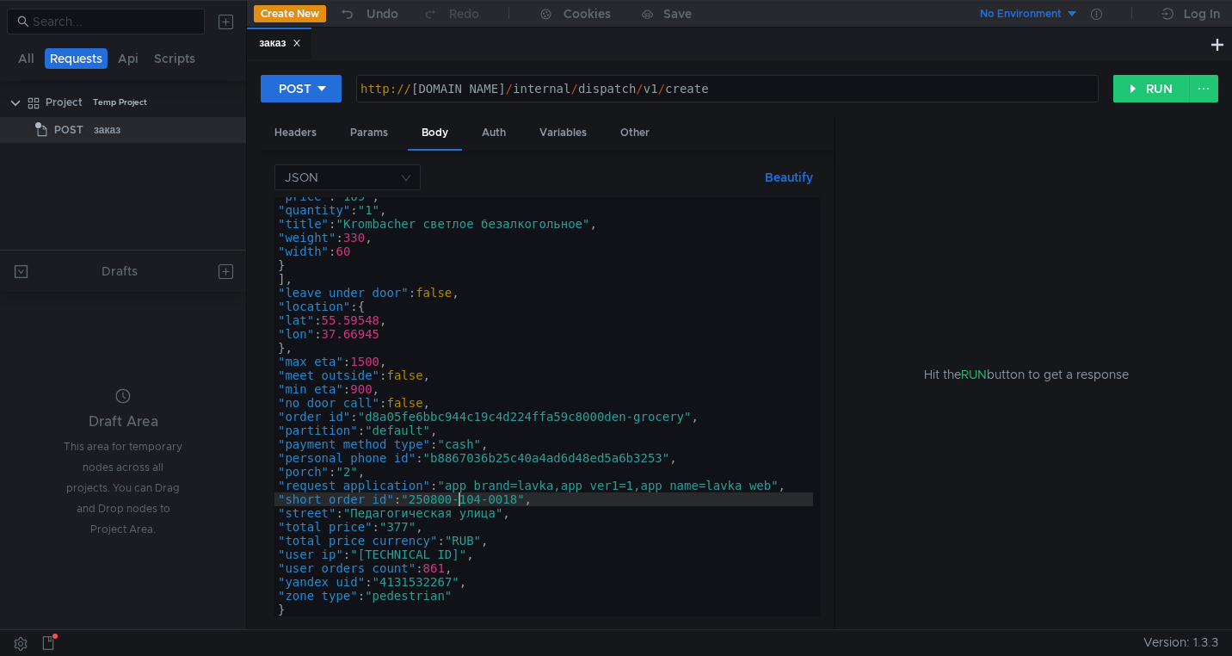
click at [457, 500] on div ""price" : "169" , "quantity" : "1" , "title" : "Krombacher светлое безалкогольн…" at bounding box center [543, 412] width 539 height 447
click at [521, 501] on div ""price" : "169" , "quantity" : "1" , "title" : "Krombacher светлое безалкогольн…" at bounding box center [543, 412] width 539 height 447
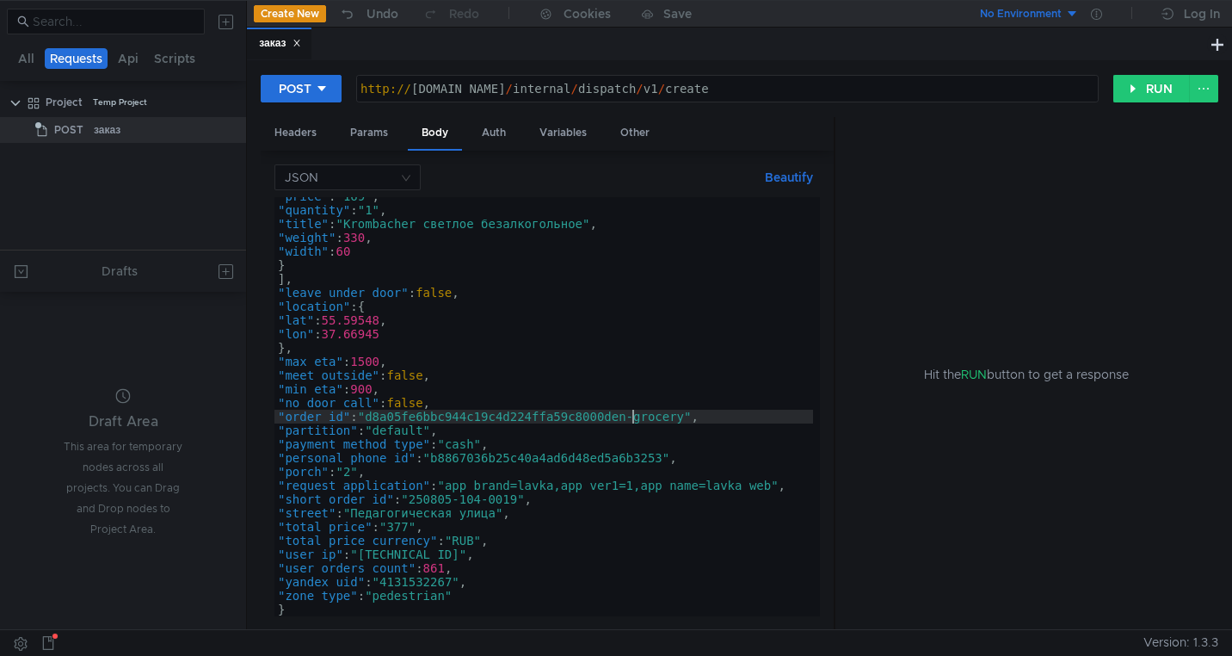
click at [632, 418] on div ""price" : "169" , "quantity" : "1" , "title" : "Krombacher светлое безалкогольн…" at bounding box center [543, 412] width 539 height 447
type textarea ""order_id": "d8a05fe6bbc944c19c4d224ffa59c8002den-grocery","
click at [1128, 100] on button "RUN" at bounding box center [1151, 89] width 77 height 28
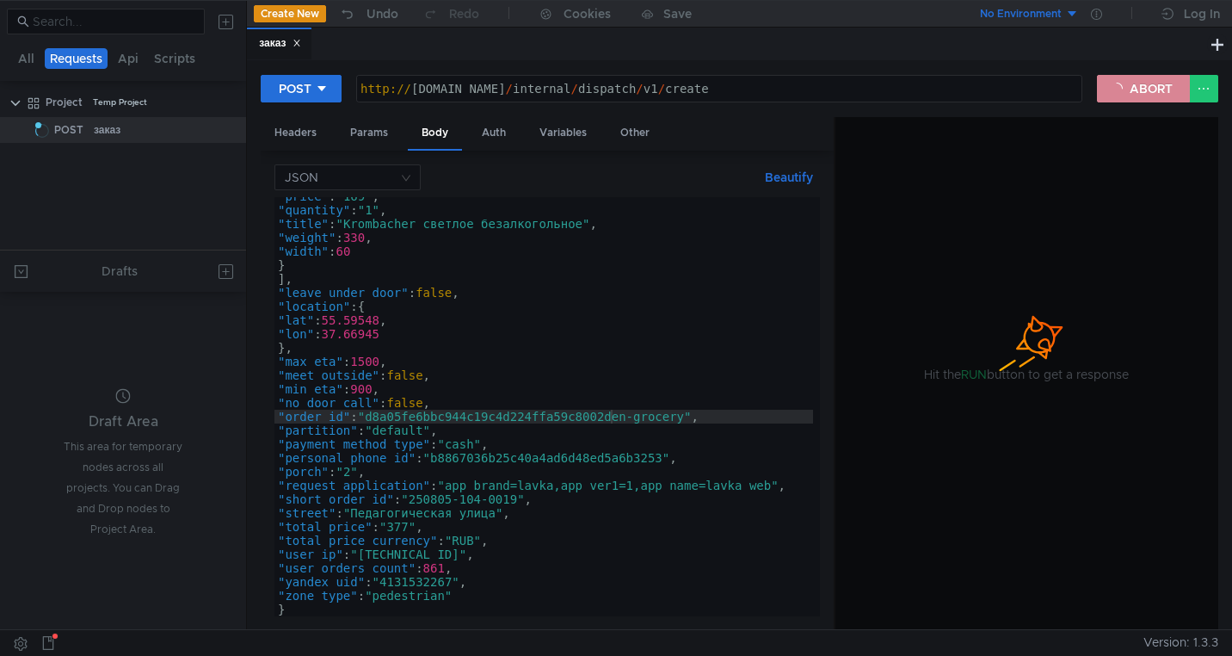
click at [1137, 89] on button "ABORT" at bounding box center [1143, 89] width 93 height 28
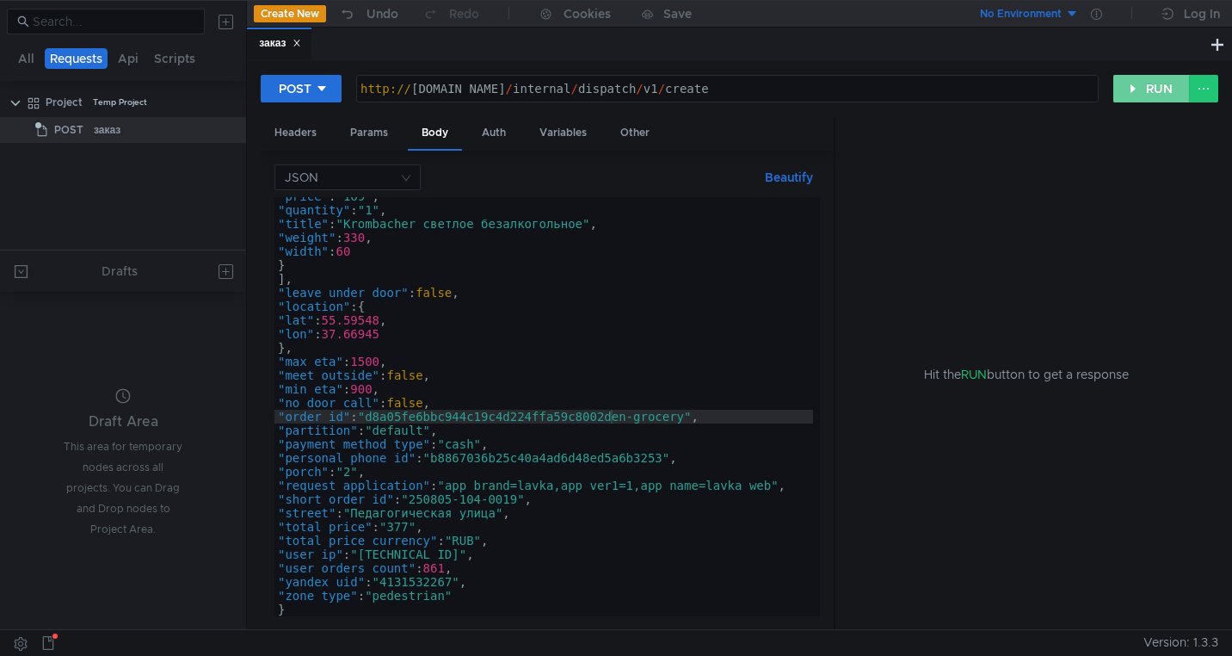
click at [1137, 89] on button "RUN" at bounding box center [1151, 89] width 77 height 28
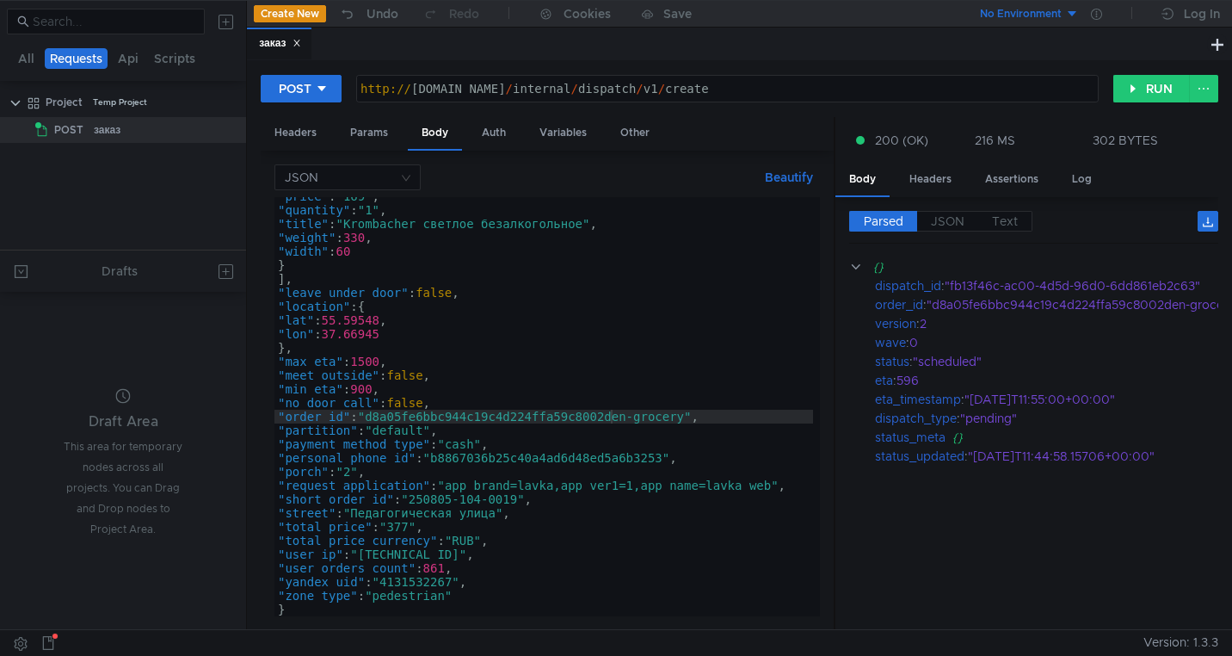
click at [293, 15] on button "Create New" at bounding box center [290, 13] width 72 height 17
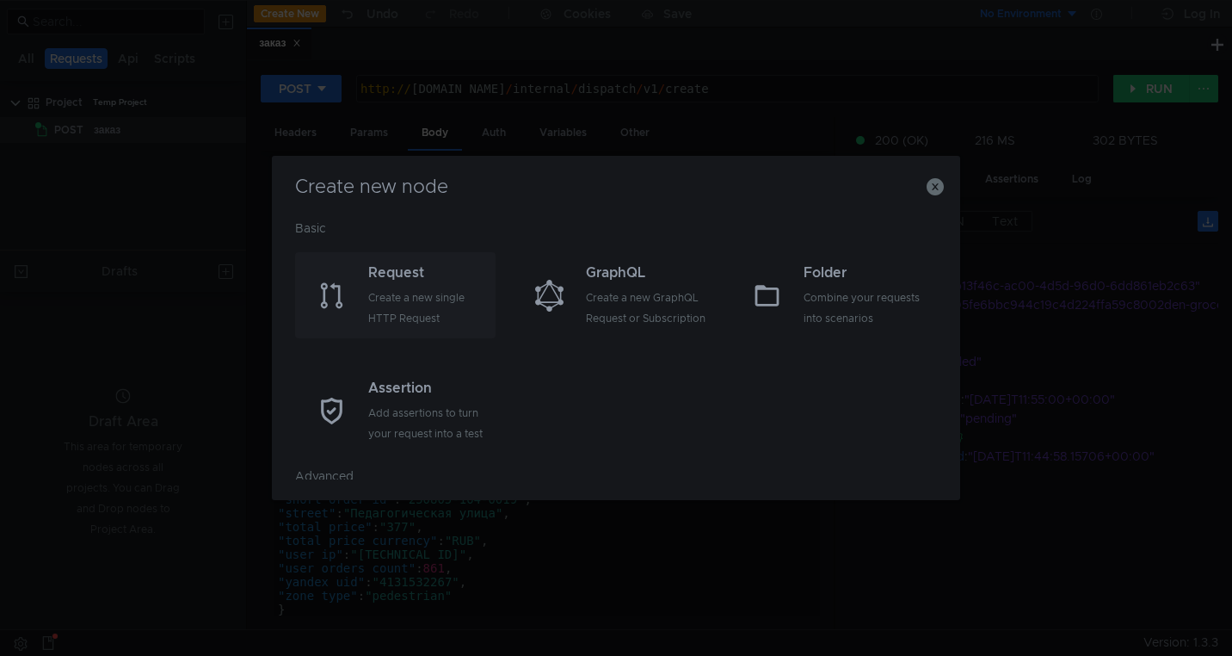
click at [402, 281] on div "Request" at bounding box center [429, 272] width 123 height 21
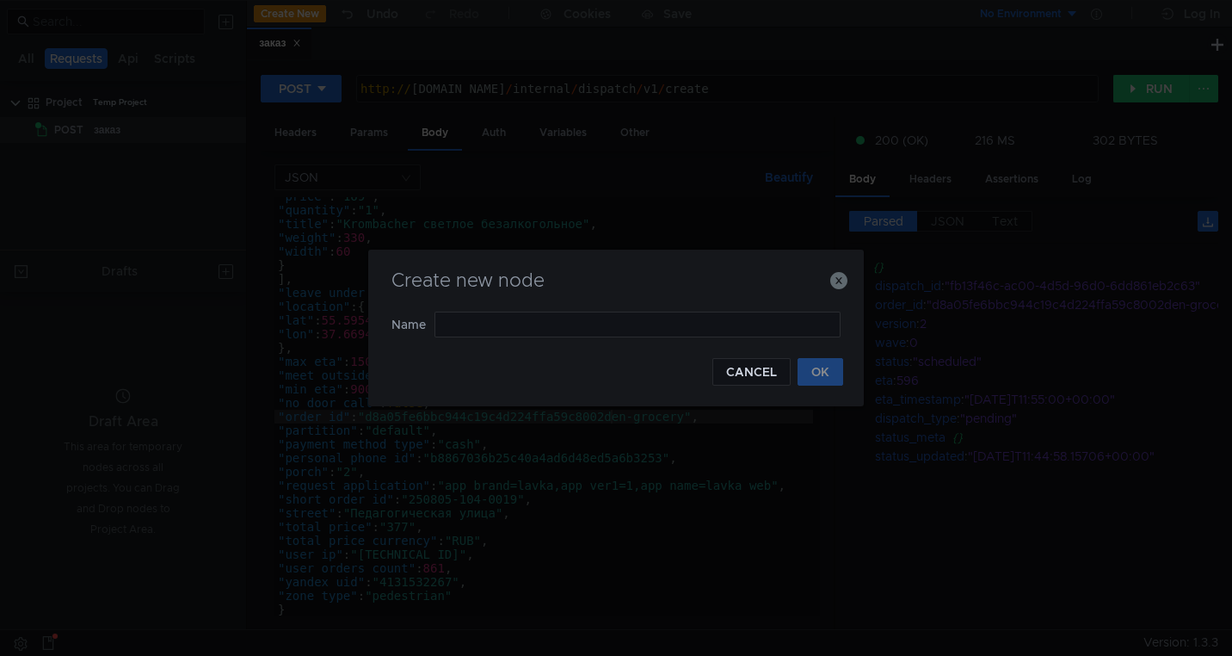
type input "v"
type input "meow"
click at [836, 370] on button "OK" at bounding box center [821, 372] width 46 height 28
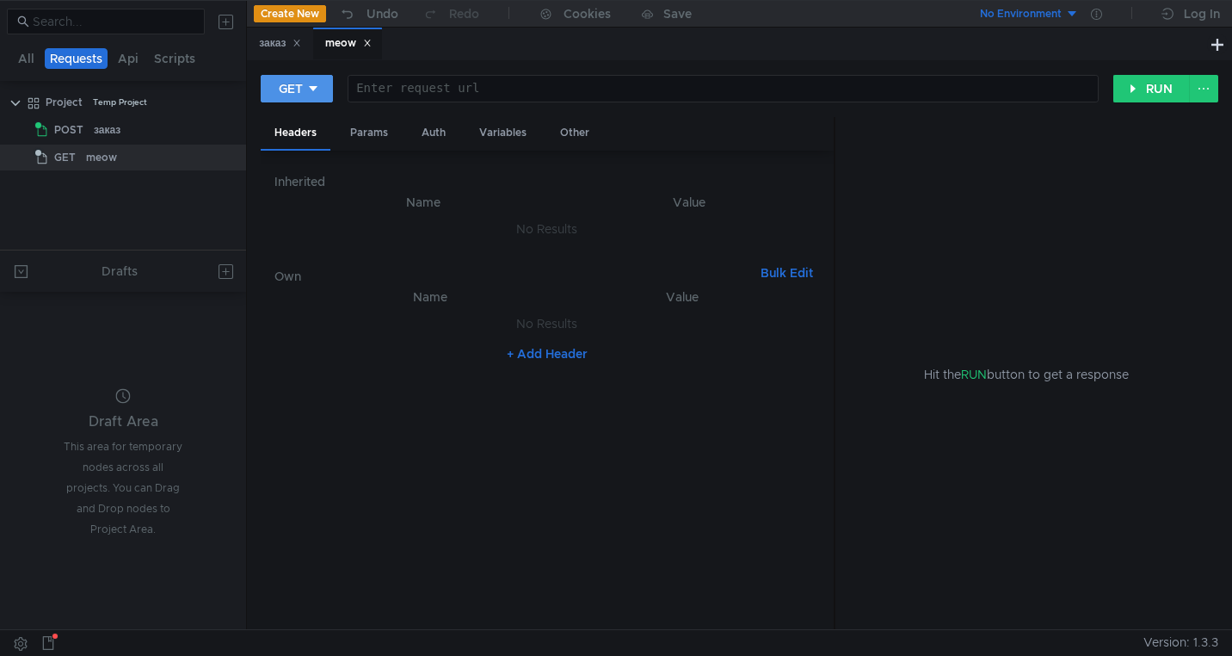
click at [314, 90] on icon at bounding box center [313, 89] width 12 height 12
click at [309, 145] on li "POST" at bounding box center [298, 153] width 75 height 28
click at [151, 128] on div "заказ" at bounding box center [145, 130] width 103 height 26
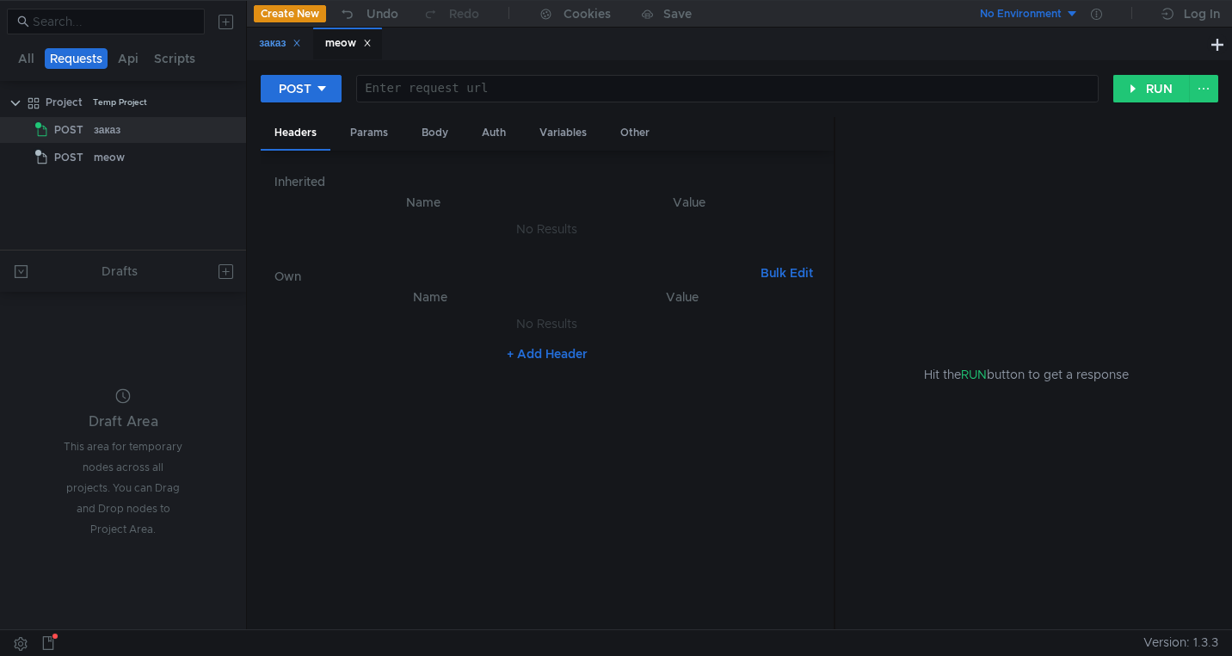
click at [269, 50] on div "заказ" at bounding box center [280, 43] width 42 height 18
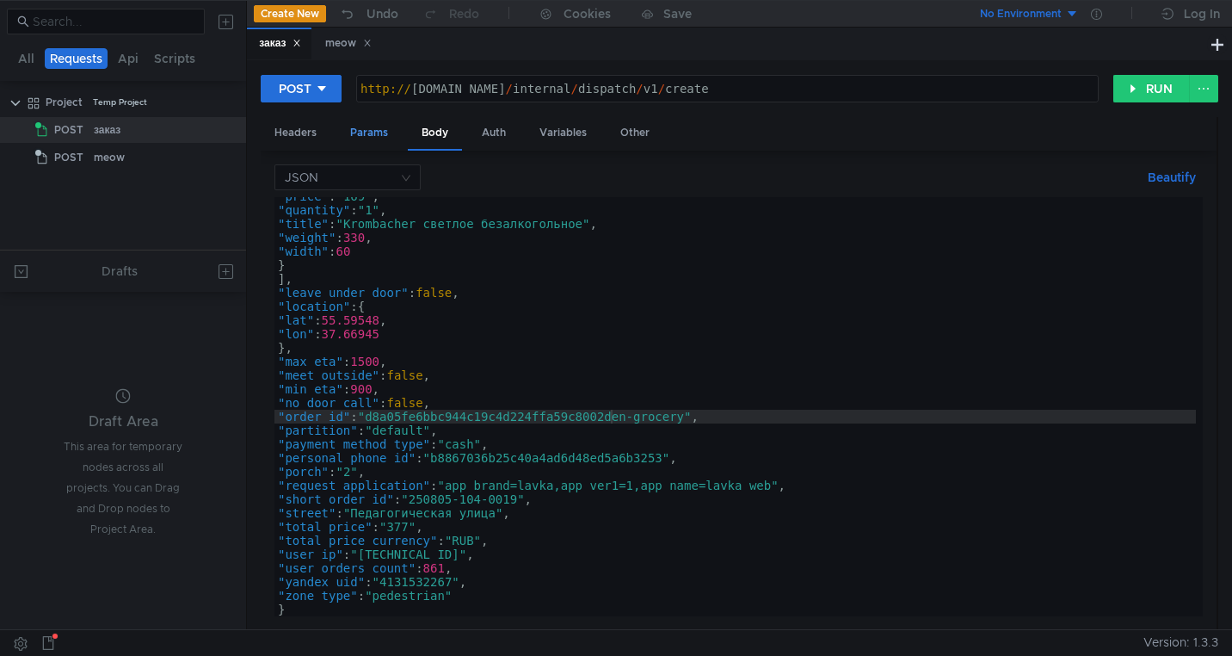
scroll to position [352, 0]
click at [310, 148] on div "Headers" at bounding box center [296, 133] width 70 height 32
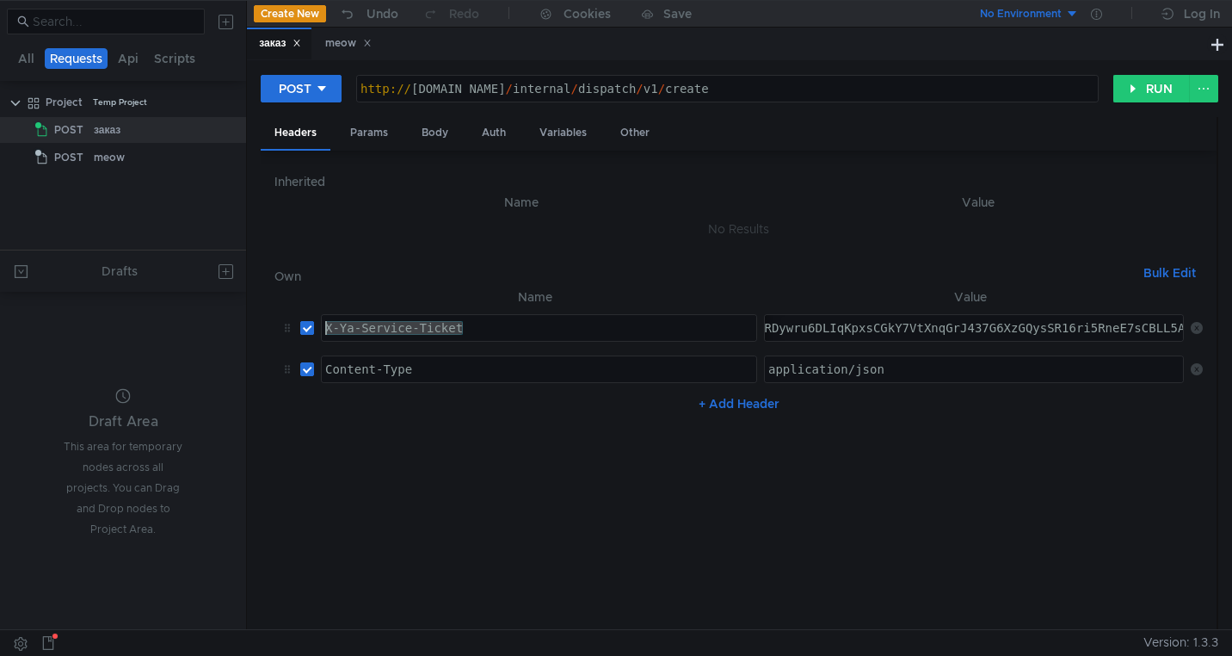
drag, startPoint x: 502, startPoint y: 332, endPoint x: 311, endPoint y: 331, distance: 191.0
click at [311, 331] on tr "X-Ya-Service-Ticket X-Ya-Service-Ticket ההההההההההההההההההההההההההההההההההההההה…" at bounding box center [738, 327] width 928 height 41
click at [336, 30] on div "meow" at bounding box center [347, 44] width 69 height 32
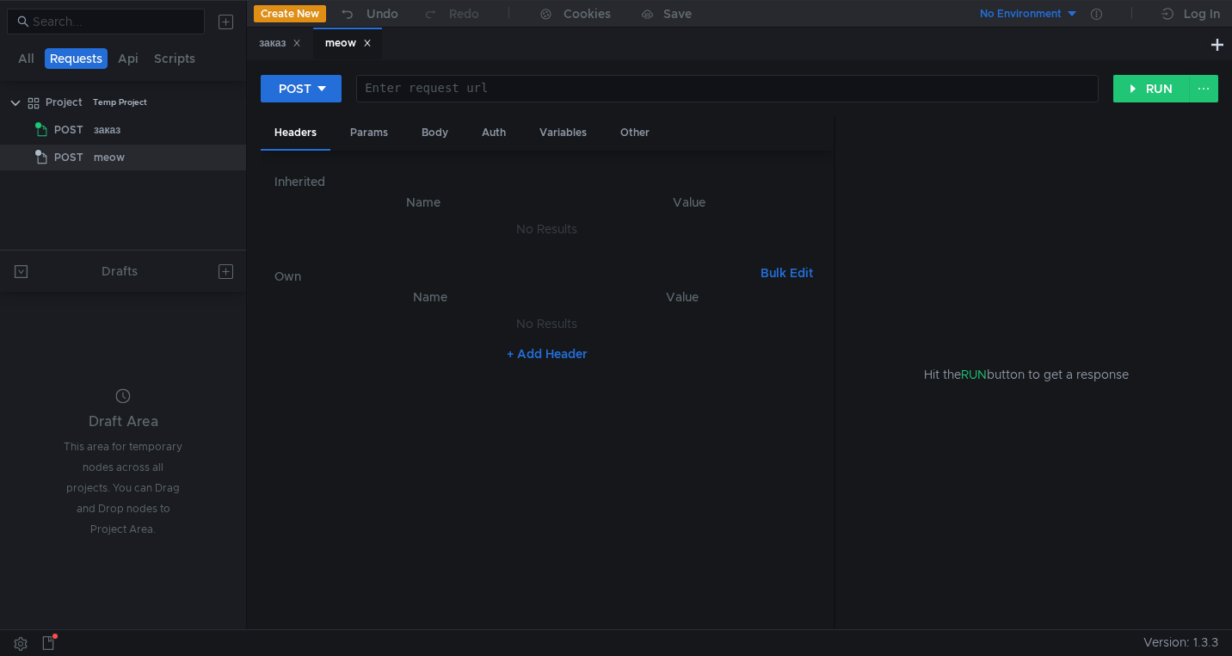
click at [535, 354] on button "+ Add Header" at bounding box center [547, 353] width 95 height 21
click at [433, 332] on div at bounding box center [441, 341] width 239 height 41
paste textarea "X-Ya-Service-Ticket"
type textarea "X-Ya-Service-Ticket"
click at [267, 47] on div "заказ" at bounding box center [280, 43] width 42 height 18
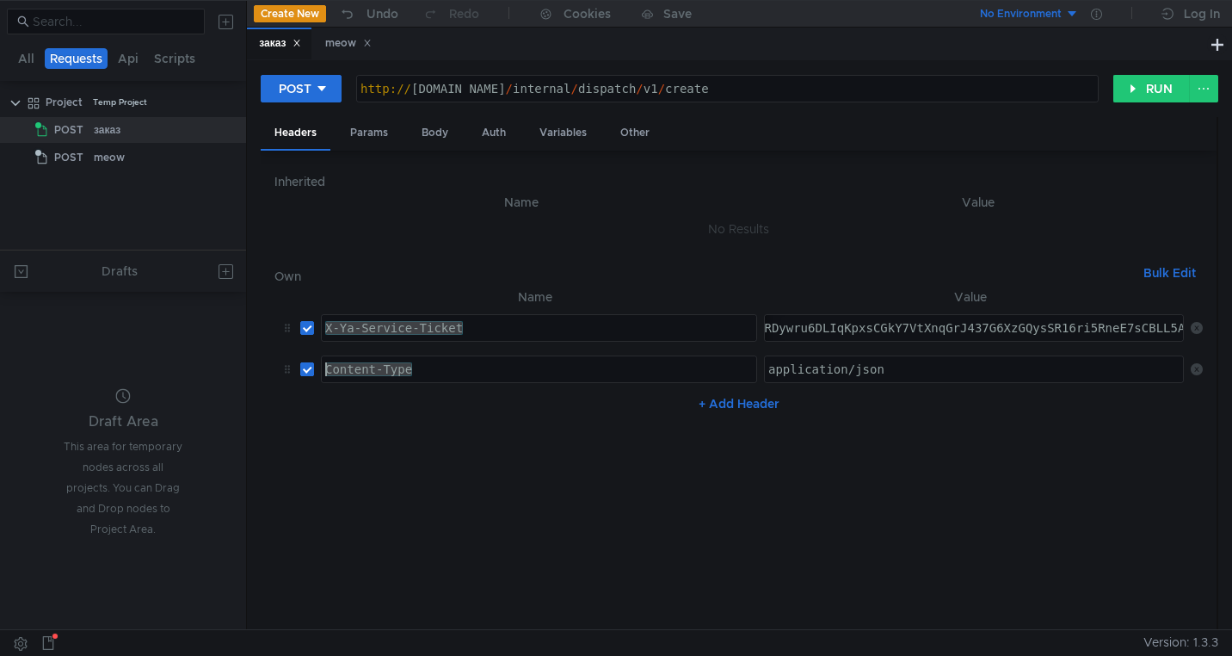
drag, startPoint x: 441, startPoint y: 370, endPoint x: 311, endPoint y: 370, distance: 129.9
click at [311, 370] on tr "Content-Type Content-Type ההההההההההההההההההההההההההההההההההההההההההההההההההההה…" at bounding box center [738, 368] width 928 height 41
click at [342, 46] on div "meow" at bounding box center [348, 43] width 46 height 18
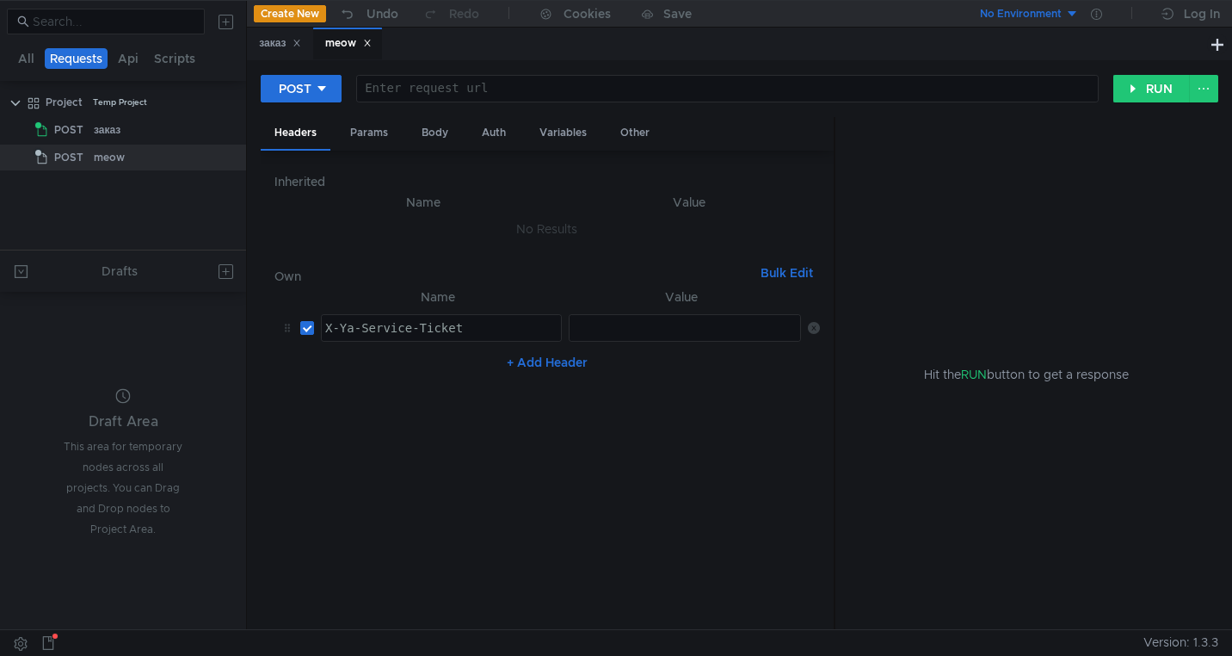
click at [526, 362] on button "+ Add Header" at bounding box center [547, 362] width 95 height 21
click at [392, 370] on div at bounding box center [441, 382] width 239 height 41
paste textarea "Content-Type"
type textarea "Content-Type"
click at [274, 46] on div "заказ" at bounding box center [280, 43] width 42 height 18
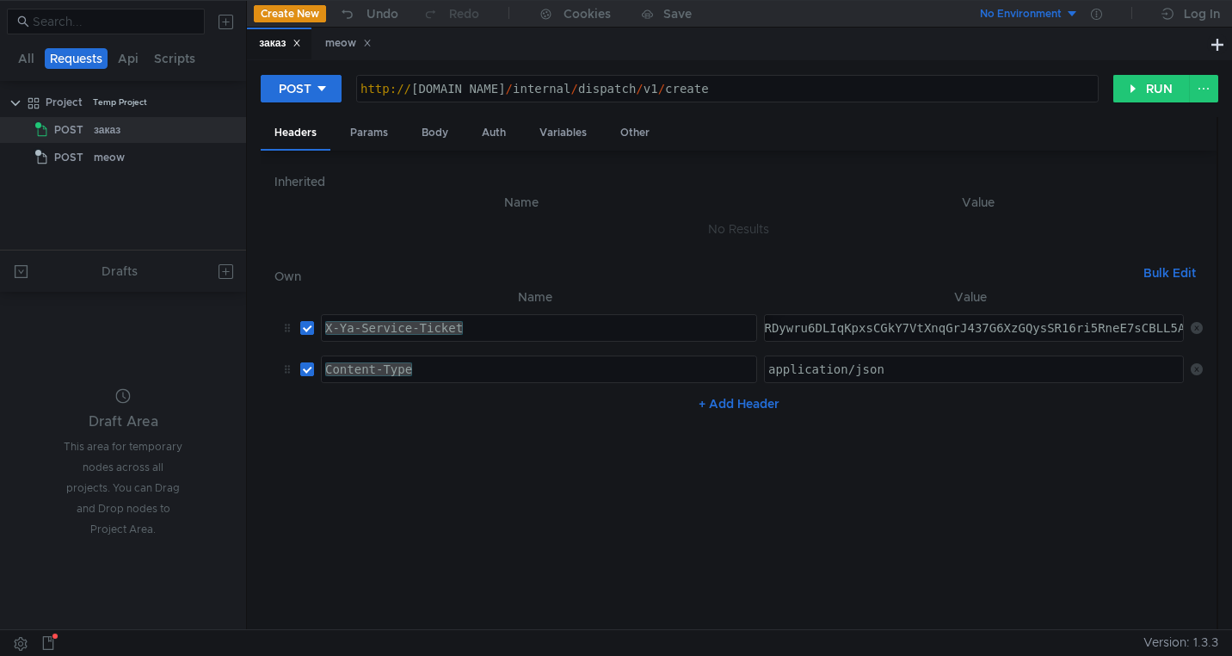
click at [326, 39] on div "meow" at bounding box center [347, 44] width 69 height 32
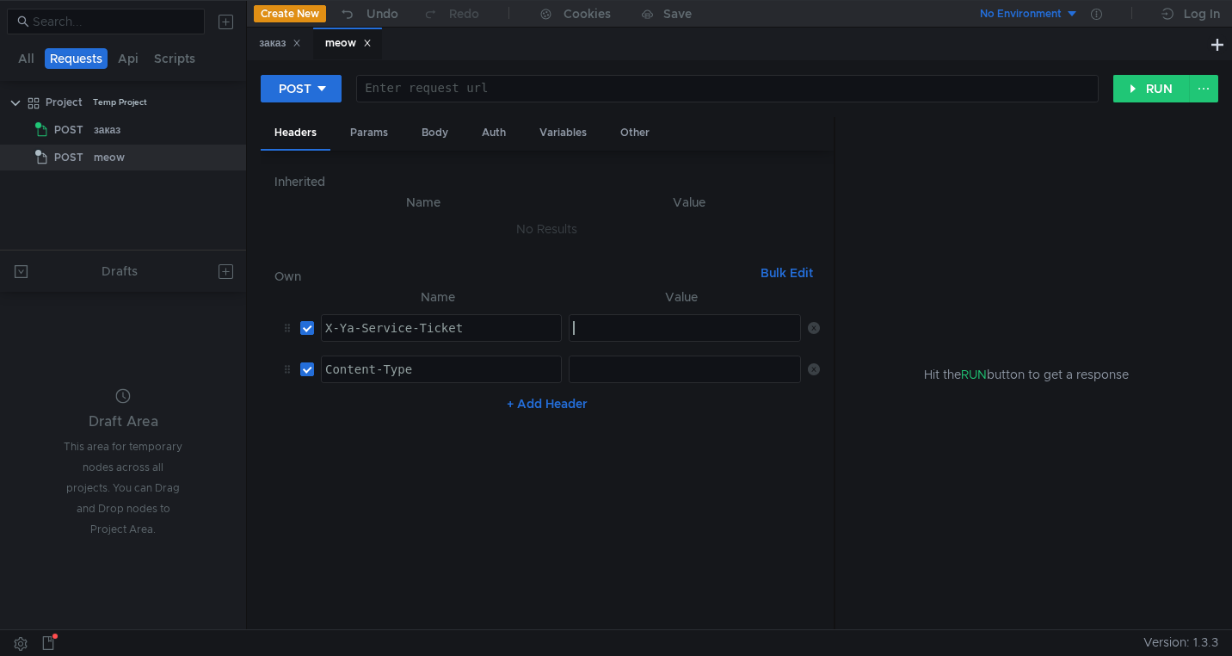
click at [604, 325] on div at bounding box center [686, 341] width 232 height 41
paste textarea "3:serv:COv_ARDMp4LGBiIRCMTzehCq33sgg43MkaXU_gE:GPqqLOjlyOaXKjgZ_DoOYMvxB2eH2vwp…"
type textarea "3:serv:COv_ARDMp4LGBiIRCMTzehCq33sgg43MkaXU_gE:GPqqLOjlyOaXKjgZ_DoOYMvxB2eH2vwp…"
click at [280, 49] on div "заказ" at bounding box center [280, 43] width 42 height 18
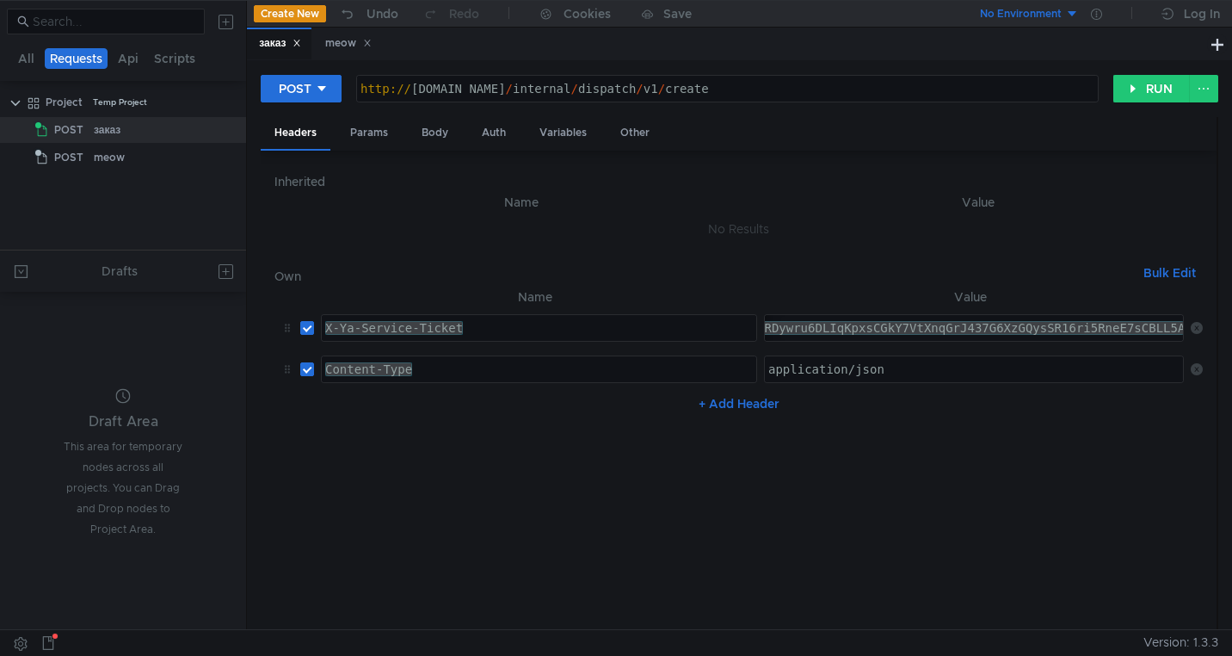
click at [816, 373] on div "application/json" at bounding box center [976, 382] width 422 height 41
click at [336, 41] on div "meow" at bounding box center [348, 43] width 46 height 18
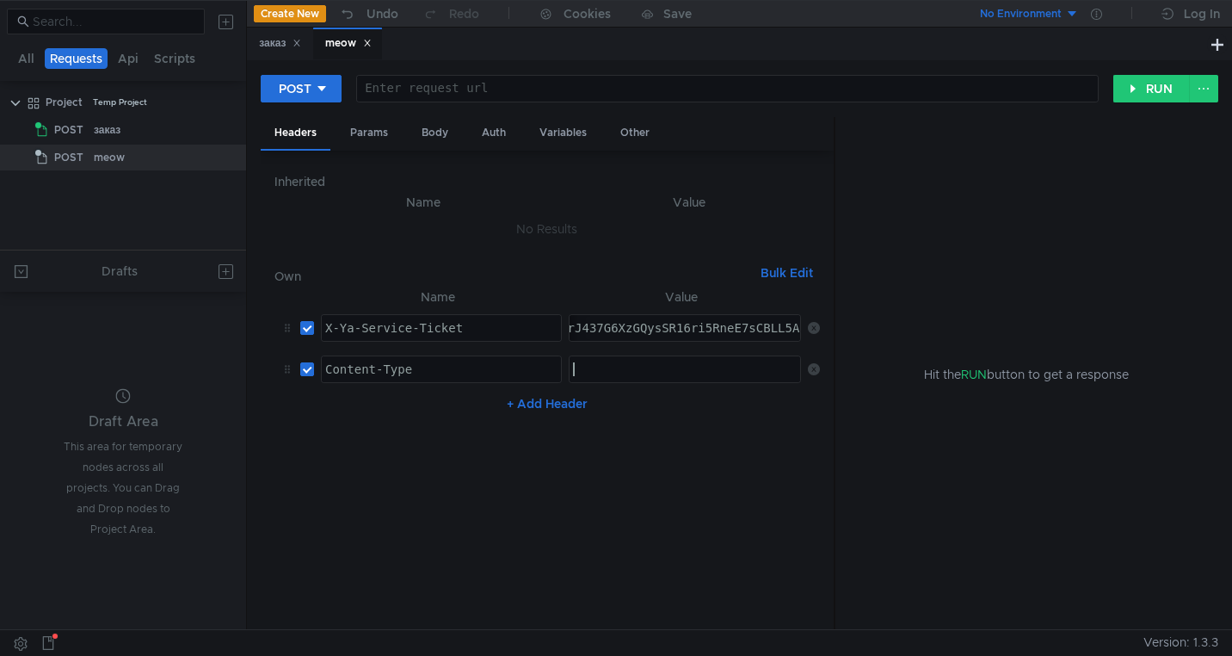
click at [675, 371] on div at bounding box center [686, 382] width 232 height 41
paste textarea "application/json"
type textarea "application/json"
click at [497, 83] on div at bounding box center [727, 102] width 741 height 41
paste textarea "http://grocery-dispatch.lavka.tst.yandex.net/internal/dispatch/v2/manual/resche…"
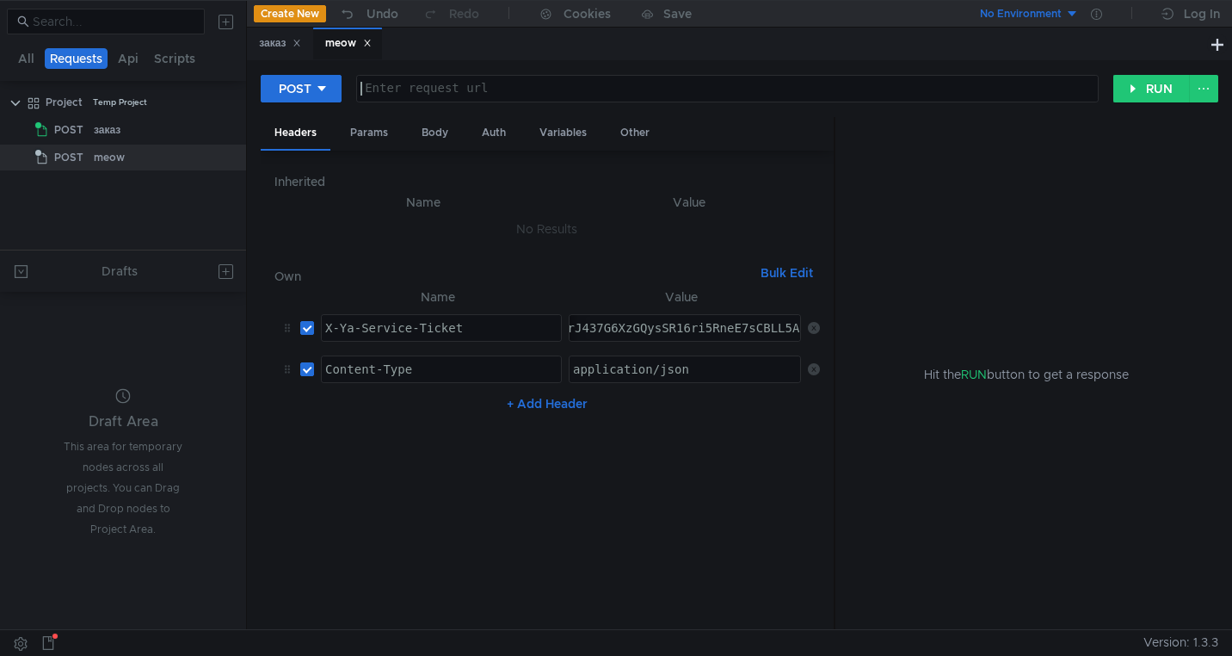
type textarea "http://grocery-dispatch.lavka.tst.yandex.net/internal/dispatch/v2/manual/resche…"
click at [368, 139] on div "Params" at bounding box center [368, 133] width 65 height 32
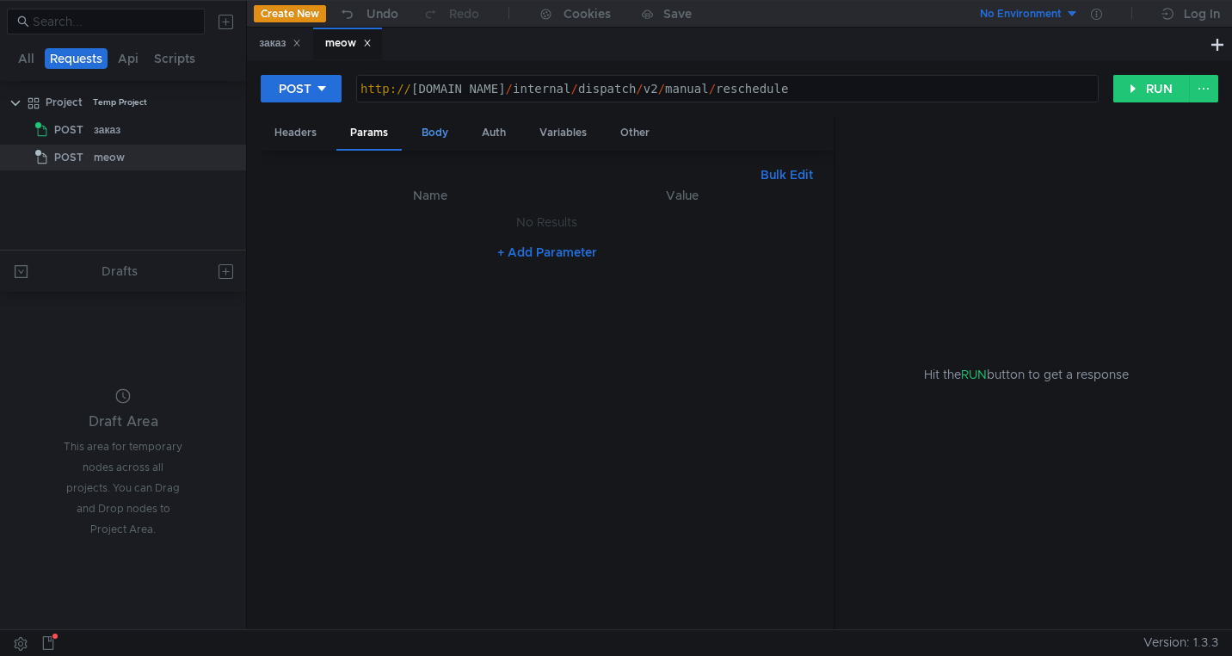
click at [423, 139] on div "Body" at bounding box center [435, 133] width 54 height 32
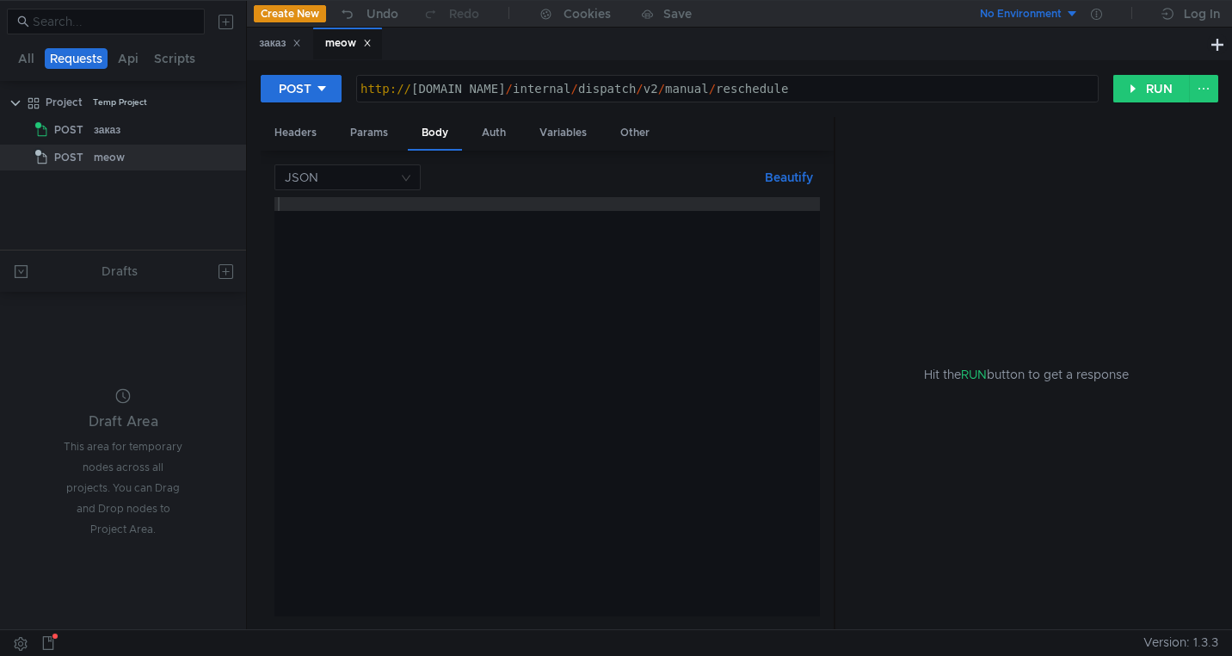
click at [493, 447] on div at bounding box center [546, 420] width 545 height 447
paste textarea "}"
type textarea "}"
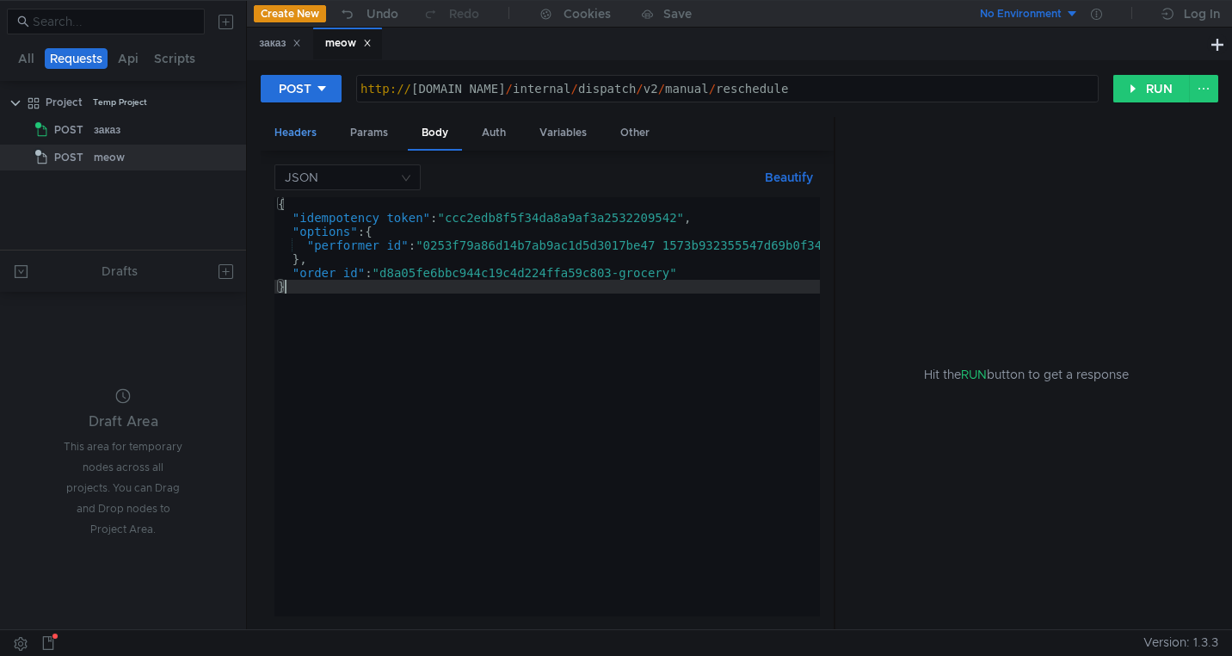
click at [311, 138] on div "Headers" at bounding box center [296, 133] width 70 height 32
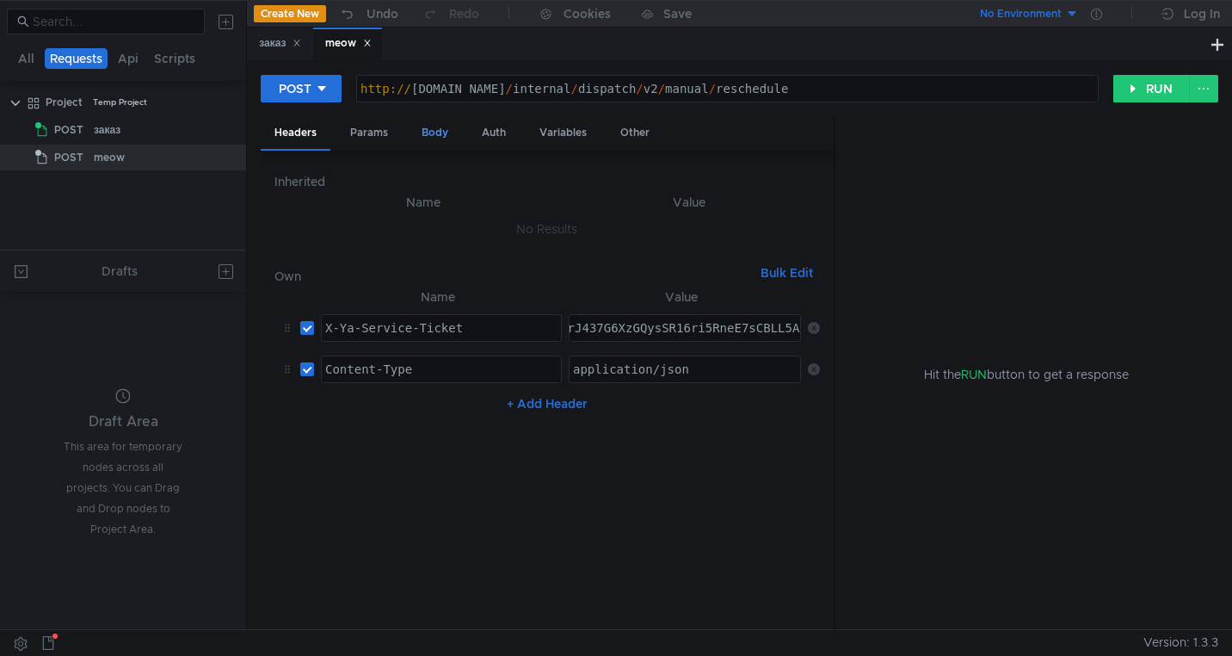
click at [419, 135] on div "Body" at bounding box center [435, 133] width 54 height 32
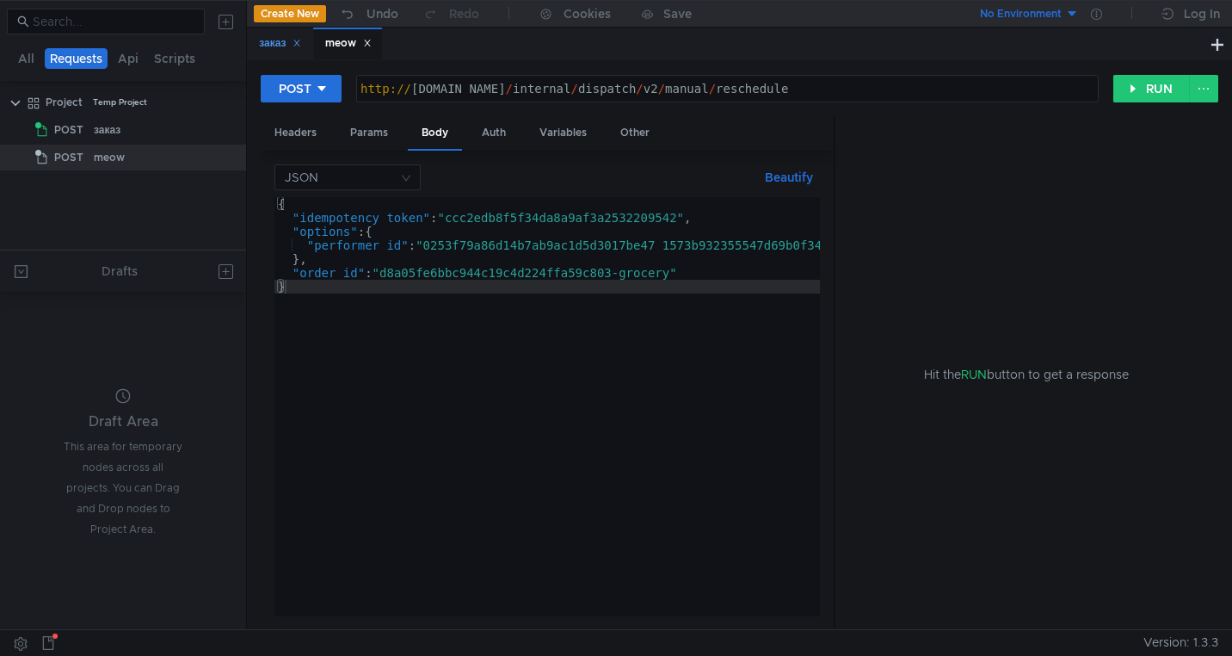
click at [274, 46] on div "заказ" at bounding box center [280, 43] width 42 height 18
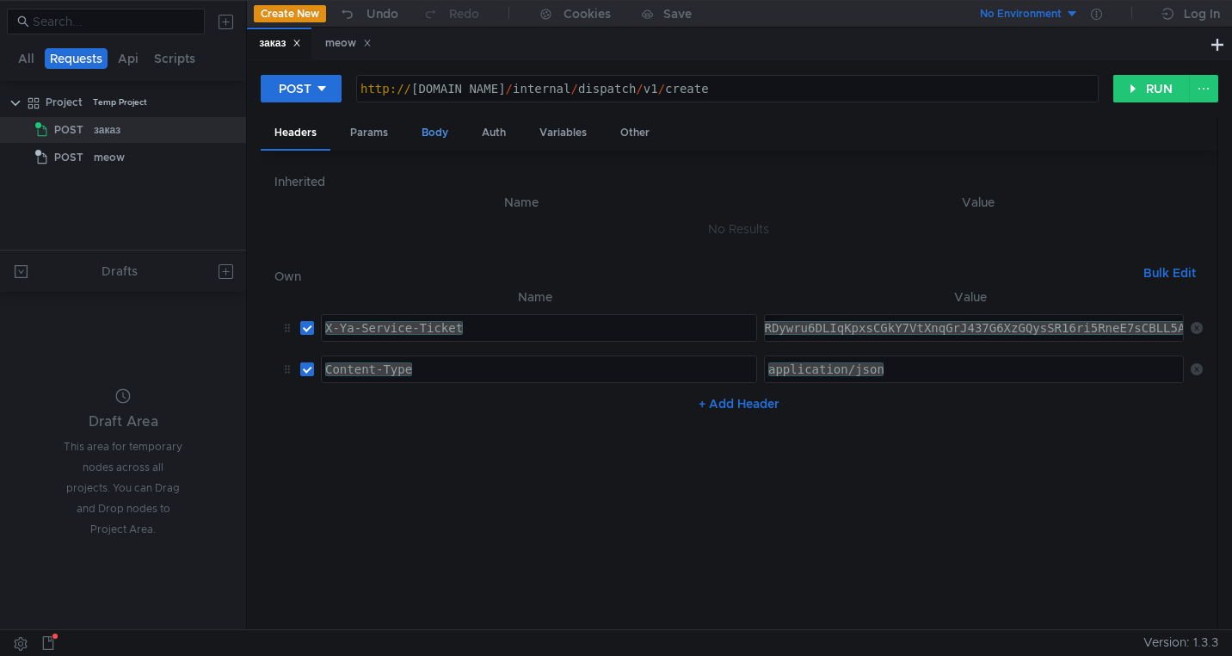
click at [441, 135] on div "Body" at bounding box center [435, 133] width 54 height 32
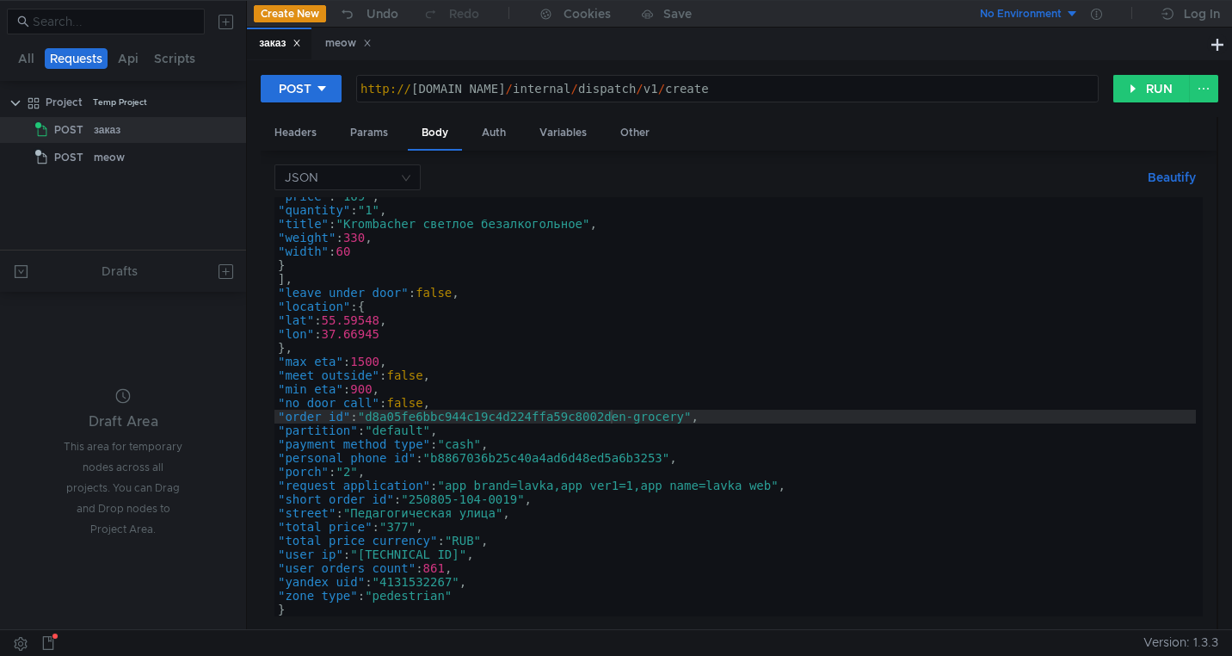
click at [484, 416] on div ""price" : "169" , "quantity" : "1" , "title" : "Krombacher светлое безалкогольн…" at bounding box center [734, 412] width 921 height 447
drag, startPoint x: 693, startPoint y: 418, endPoint x: 508, endPoint y: 416, distance: 184.1
click at [508, 416] on div ""price" : "169" , "quantity" : "1" , "title" : "Krombacher светлое безалкогольн…" at bounding box center [734, 412] width 921 height 447
click at [494, 134] on div "Auth" at bounding box center [494, 133] width 52 height 32
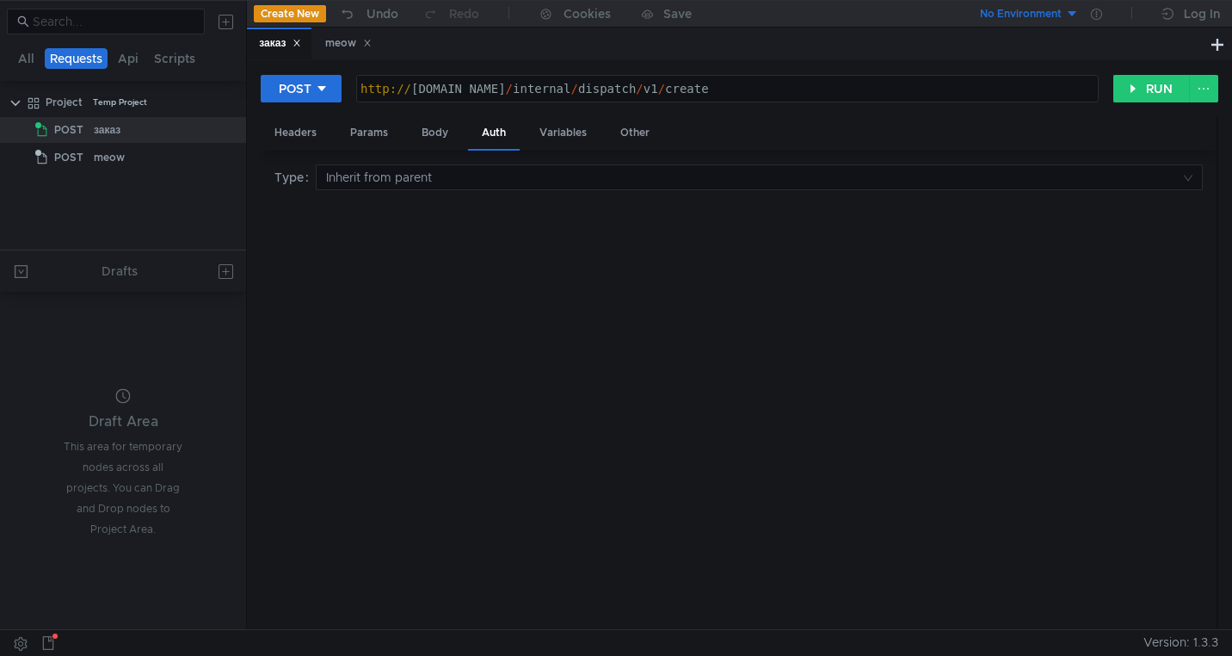
click at [524, 133] on div "Headers Params Body Auth Variables Other" at bounding box center [739, 134] width 956 height 34
click at [585, 137] on div "Variables" at bounding box center [563, 133] width 75 height 32
click at [615, 137] on div "Other" at bounding box center [635, 133] width 57 height 32
click at [408, 126] on div "Body" at bounding box center [435, 133] width 54 height 32
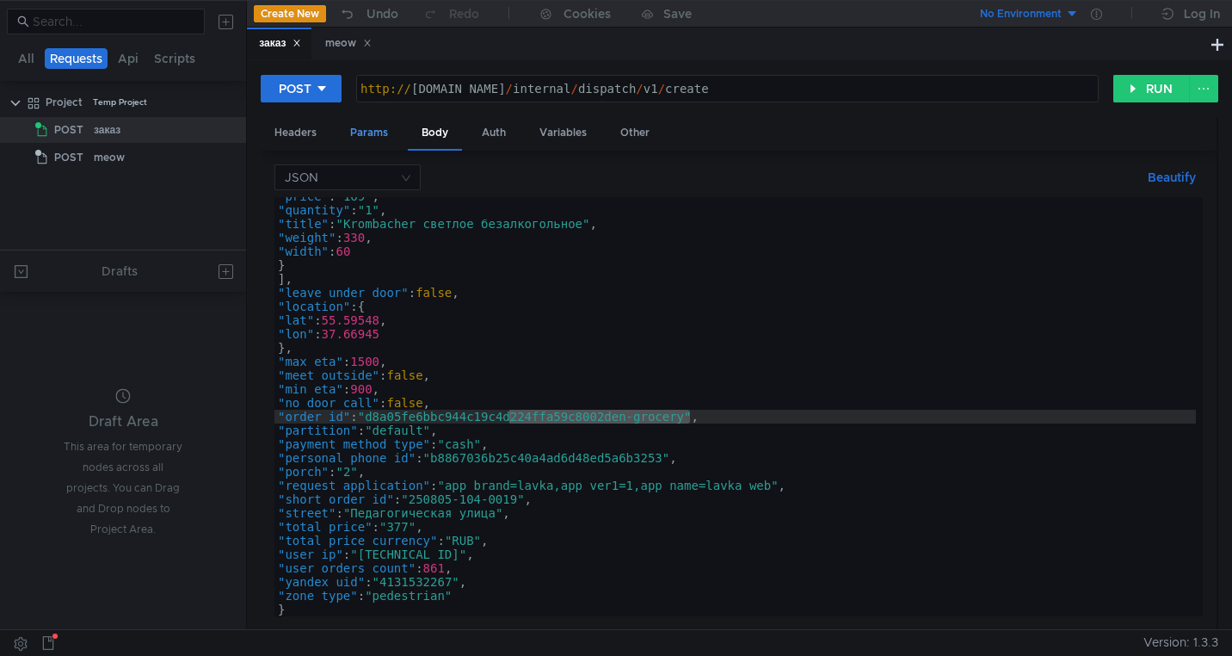
click at [387, 126] on div "Params" at bounding box center [368, 133] width 65 height 32
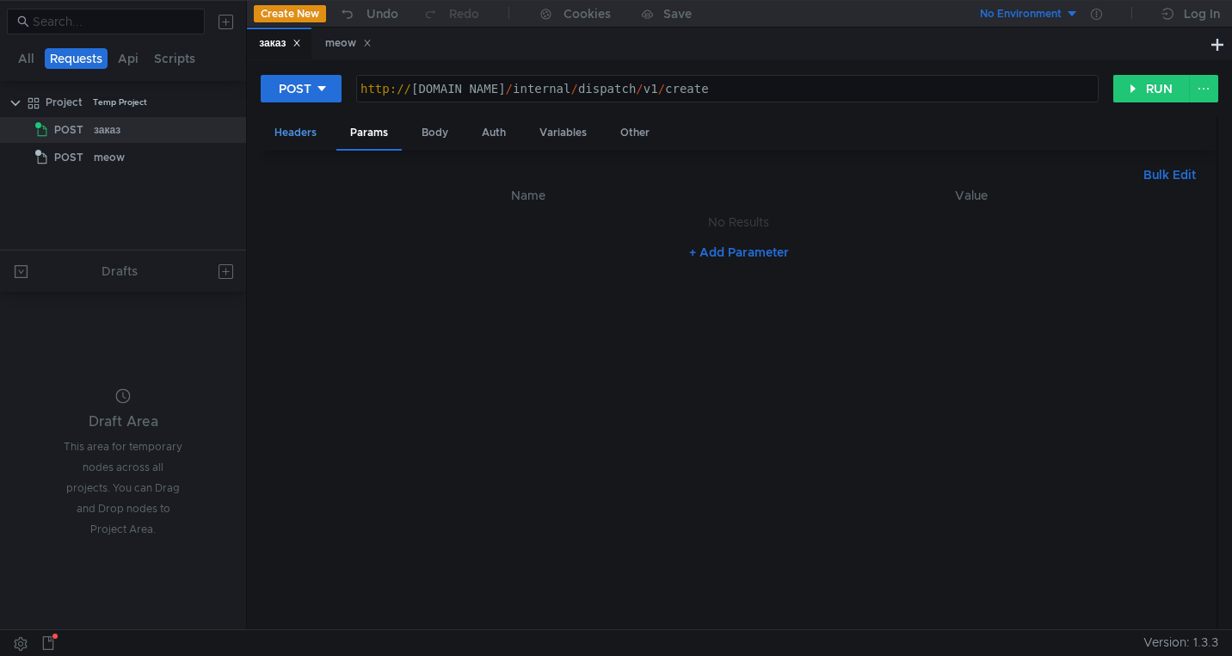
click at [322, 129] on div "Headers" at bounding box center [296, 133] width 70 height 32
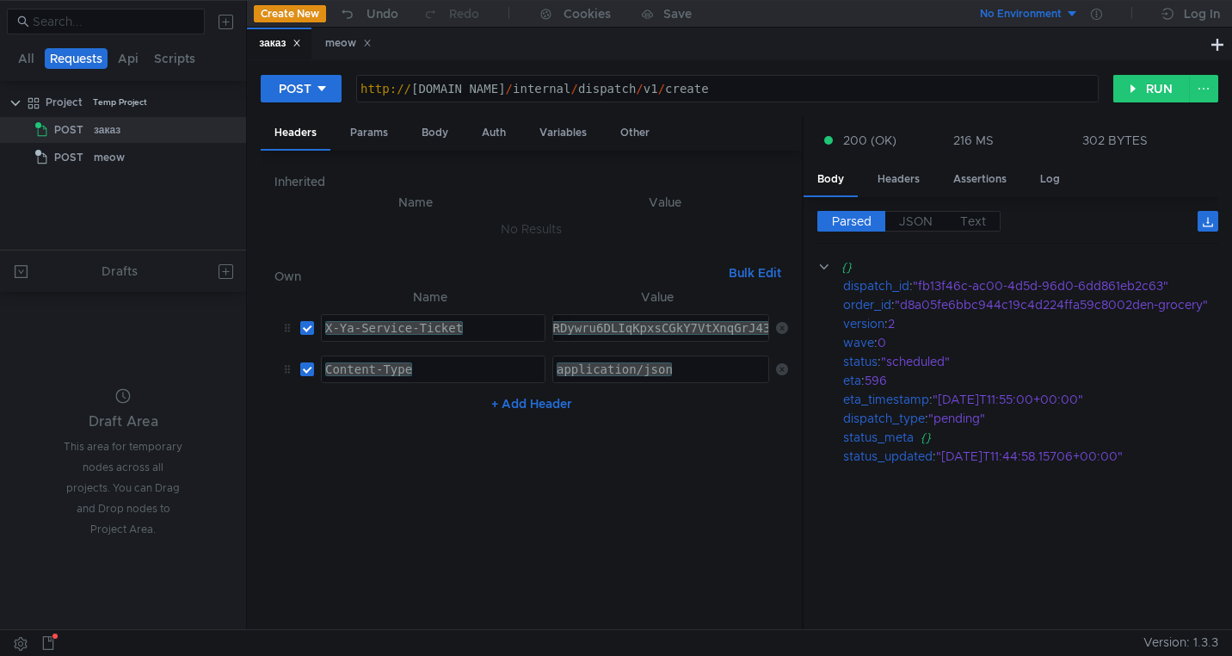
drag, startPoint x: 1216, startPoint y: 216, endPoint x: 800, endPoint y: 313, distance: 426.8
click at [802, 311] on div at bounding box center [803, 374] width 2 height 514
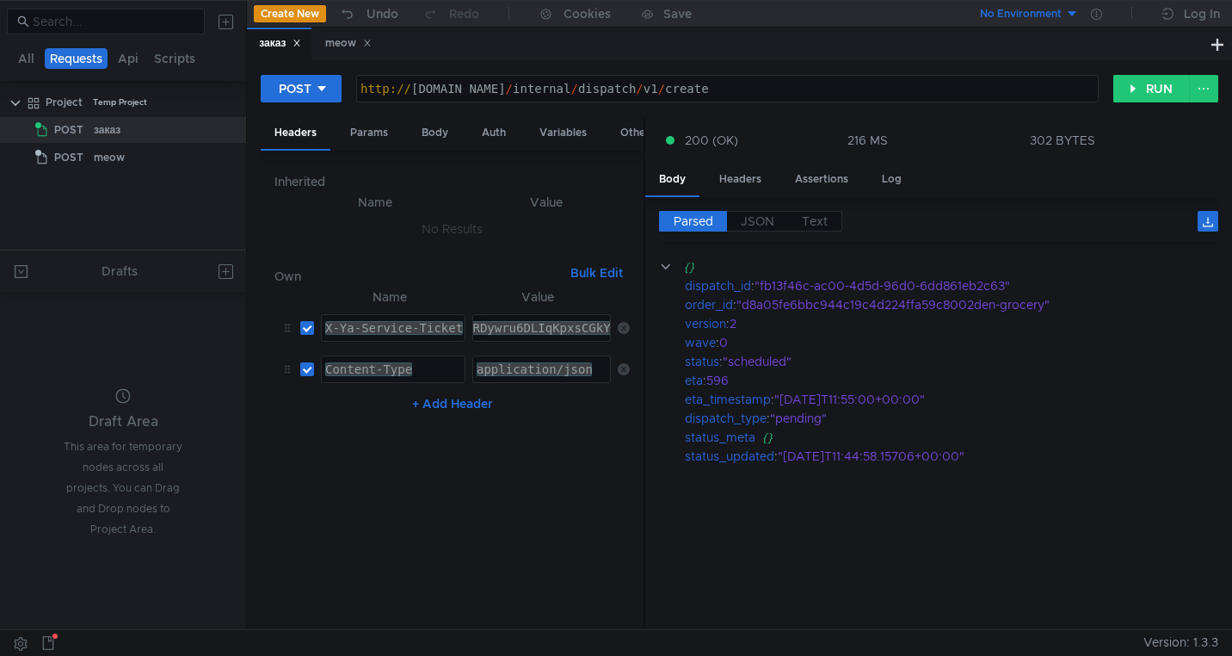
drag, startPoint x: 800, startPoint y: 313, endPoint x: 619, endPoint y: 306, distance: 181.7
click at [644, 307] on div at bounding box center [645, 374] width 2 height 514
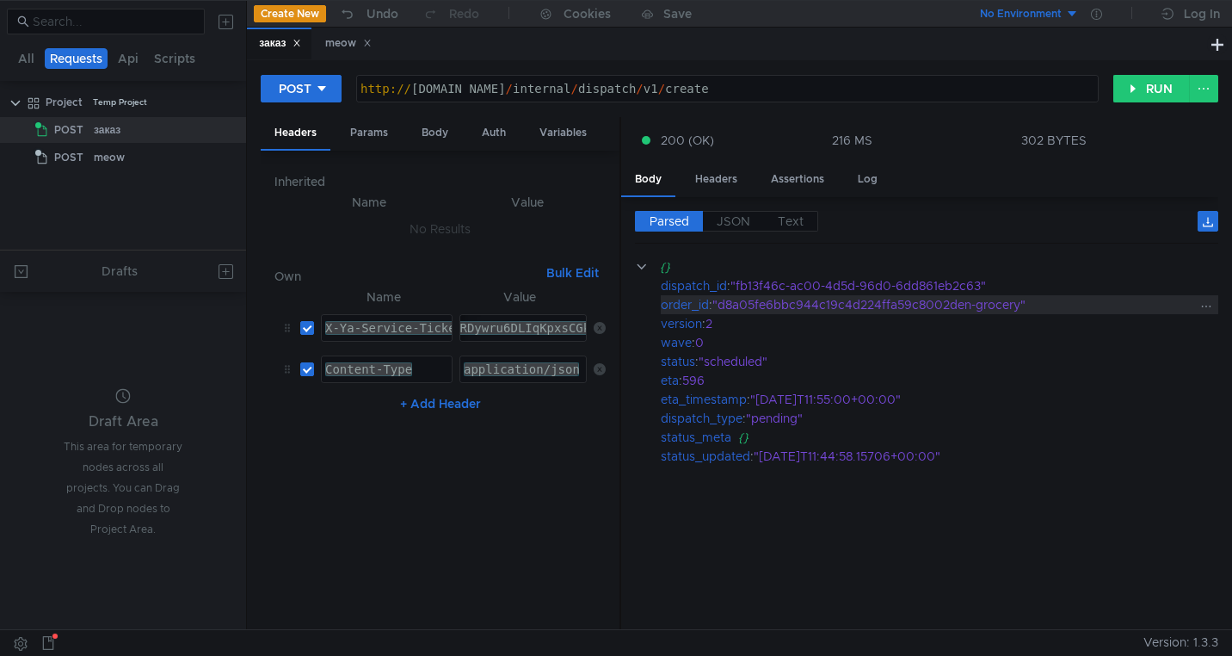
click at [818, 305] on div ""d8a05fe6bbc944c19c4d224ffa59c8002den-grocery"" at bounding box center [954, 304] width 484 height 19
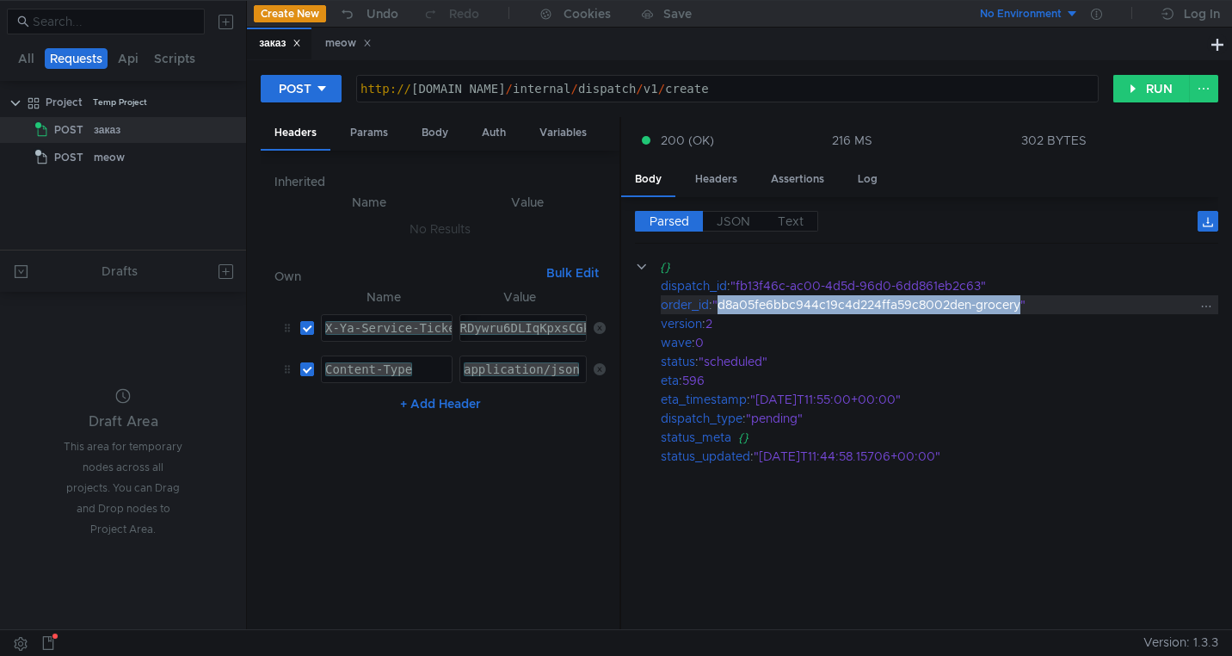
drag, startPoint x: 1024, startPoint y: 310, endPoint x: 720, endPoint y: 312, distance: 303.7
click at [720, 312] on div ""d8a05fe6bbc944c19c4d224ffa59c8002den-grocery"" at bounding box center [954, 304] width 484 height 19
copy div "d8a05fe6bbc944c19c4d224ffa59c8002den-grocery"
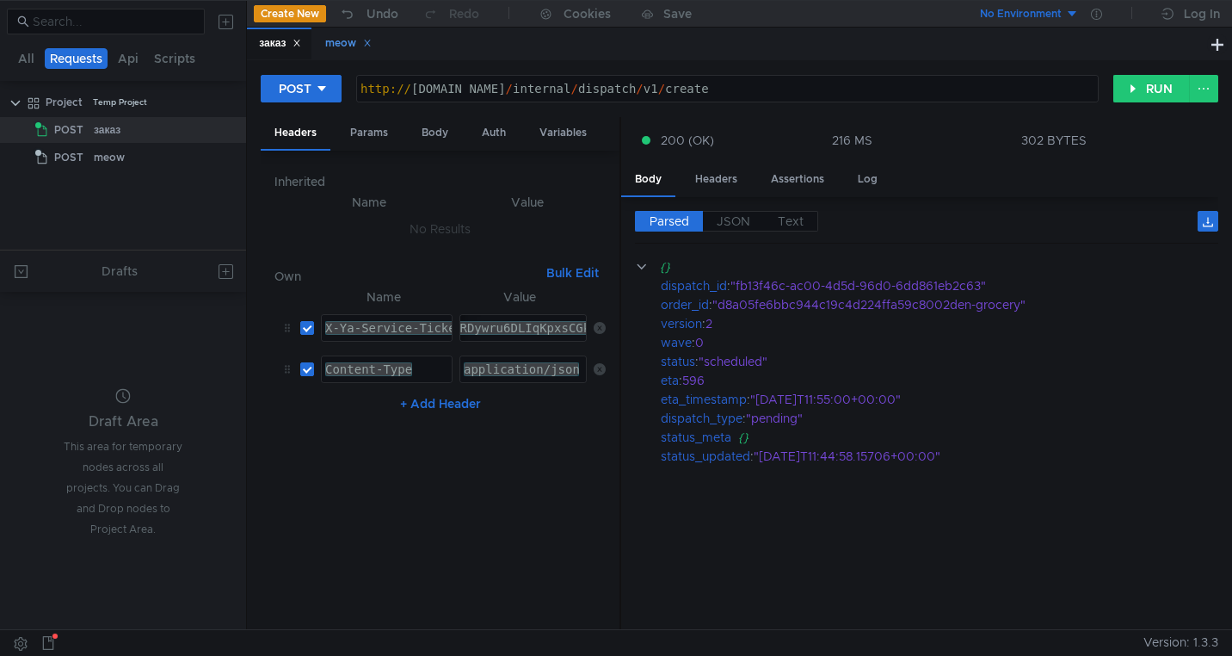
click at [344, 49] on div "meow" at bounding box center [348, 43] width 46 height 18
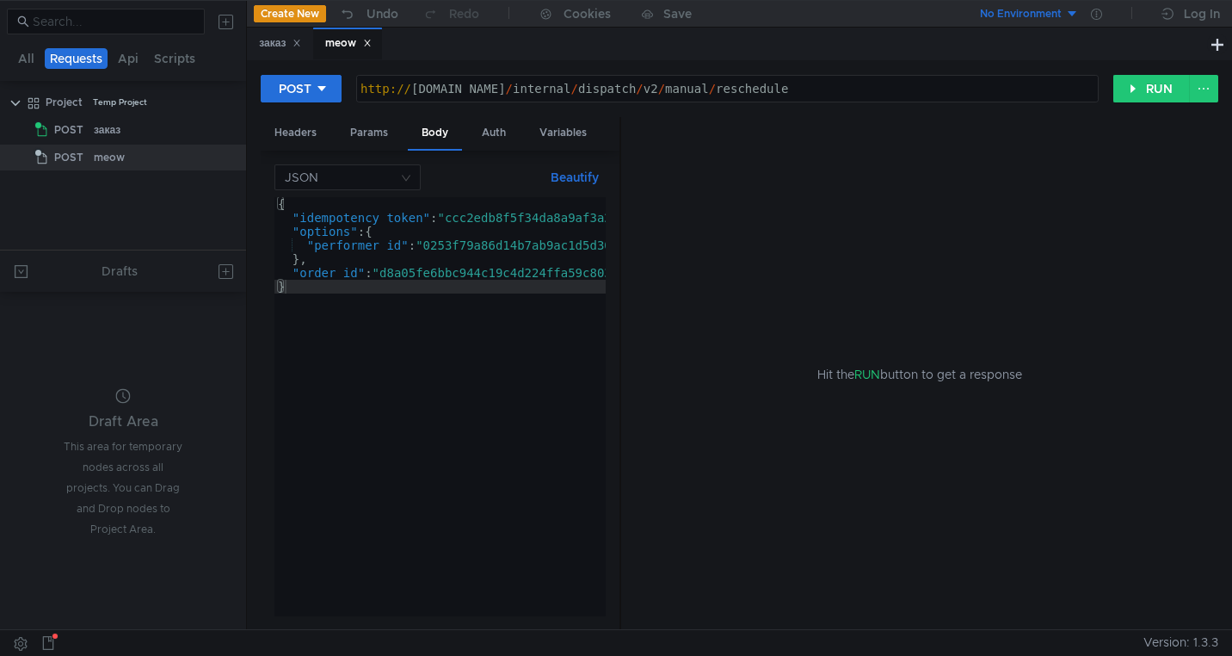
click at [442, 268] on div "{ "idempotency_token" : "ccc2edb8f5f34da8a9af3a2532209542" , "options" : { "per…" at bounding box center [592, 417] width 636 height 440
paste textarea "02den-grocery"
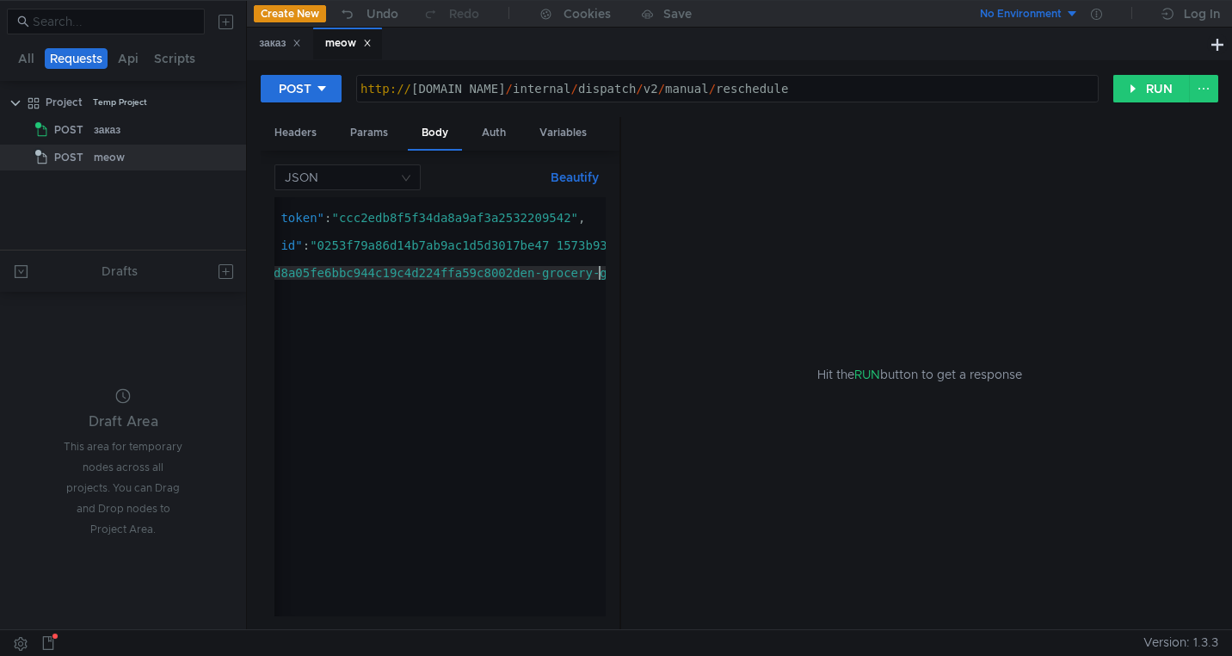
scroll to position [0, 106]
drag, startPoint x: 621, startPoint y: 314, endPoint x: 665, endPoint y: 312, distance: 43.9
click at [666, 312] on div "Hit the RUN button to get a response" at bounding box center [919, 374] width 597 height 514
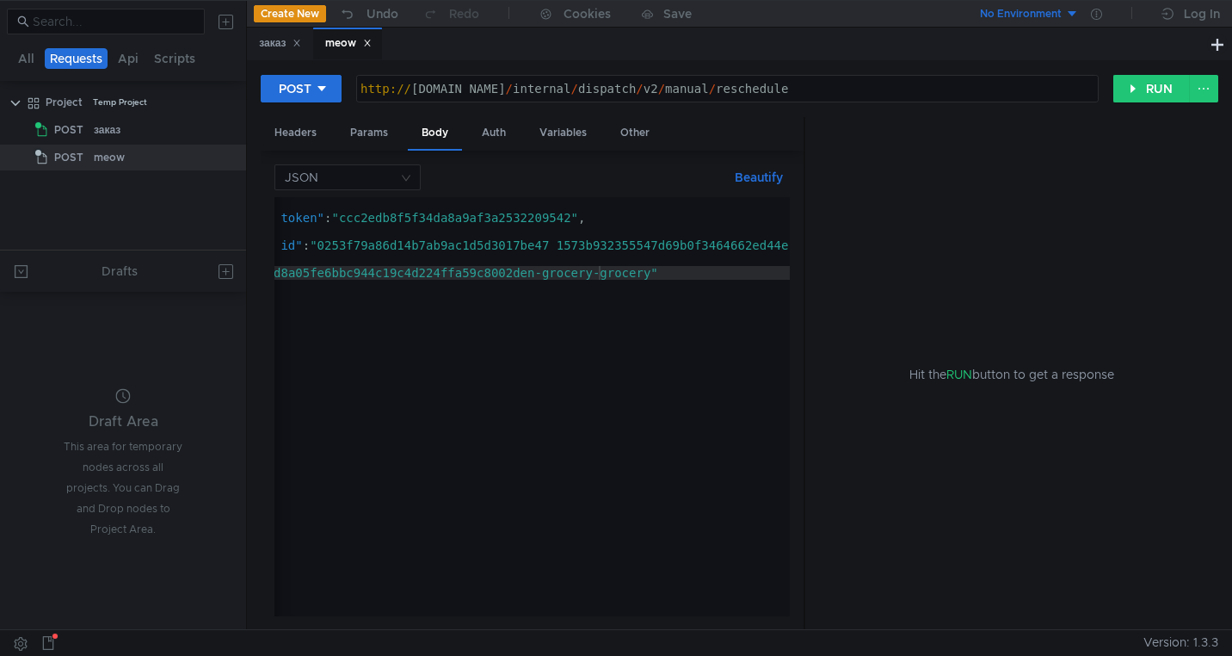
drag, startPoint x: 619, startPoint y: 313, endPoint x: 855, endPoint y: 317, distance: 235.8
click at [855, 317] on as-split "Headers Params Body Auth Variables Other JSON Beautify "order_id": "d8a05fe6bbc…" at bounding box center [740, 374] width 958 height 514
click at [630, 287] on div "{ "idempotency_token" : "ccc2edb8f5f34da8a9af3a2532209542" , "options" : { "per…" at bounding box center [540, 417] width 636 height 440
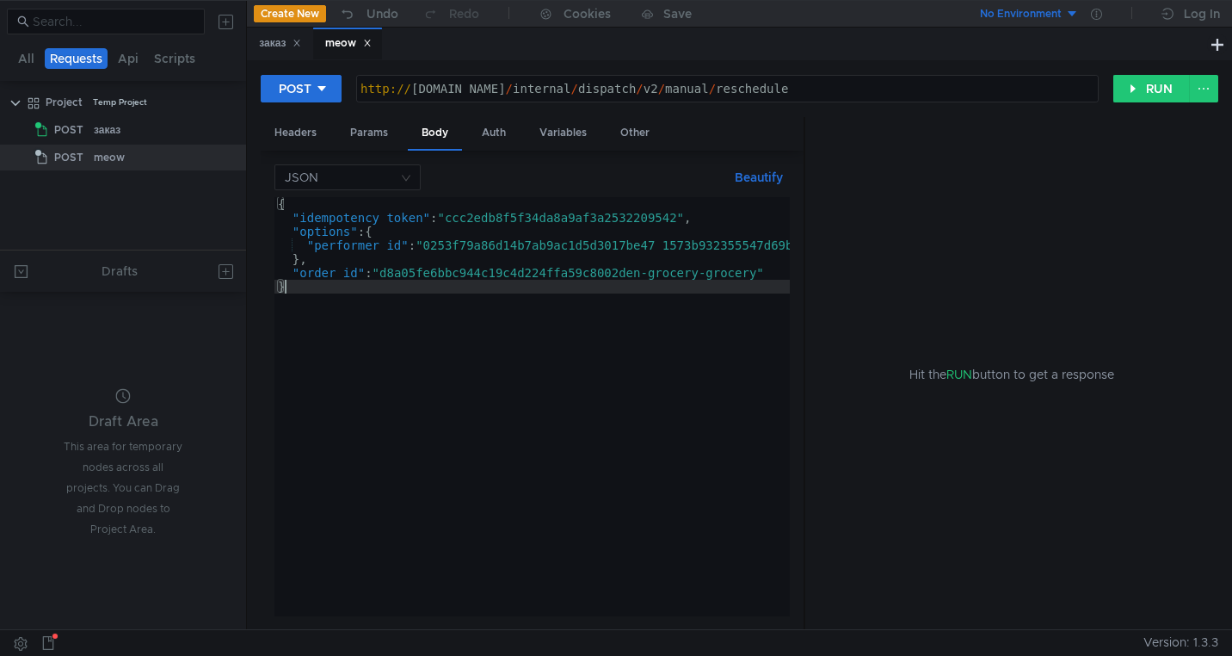
scroll to position [0, 0]
click at [681, 276] on div "{ "idempotency_token" : "ccc2edb8f5f34da8a9af3a2532209542" , "options" : { "per…" at bounding box center [592, 417] width 636 height 440
type textarea ""order_id": "d8a05fe6bbc944c19c4d224ffa59c8002den-grocery""
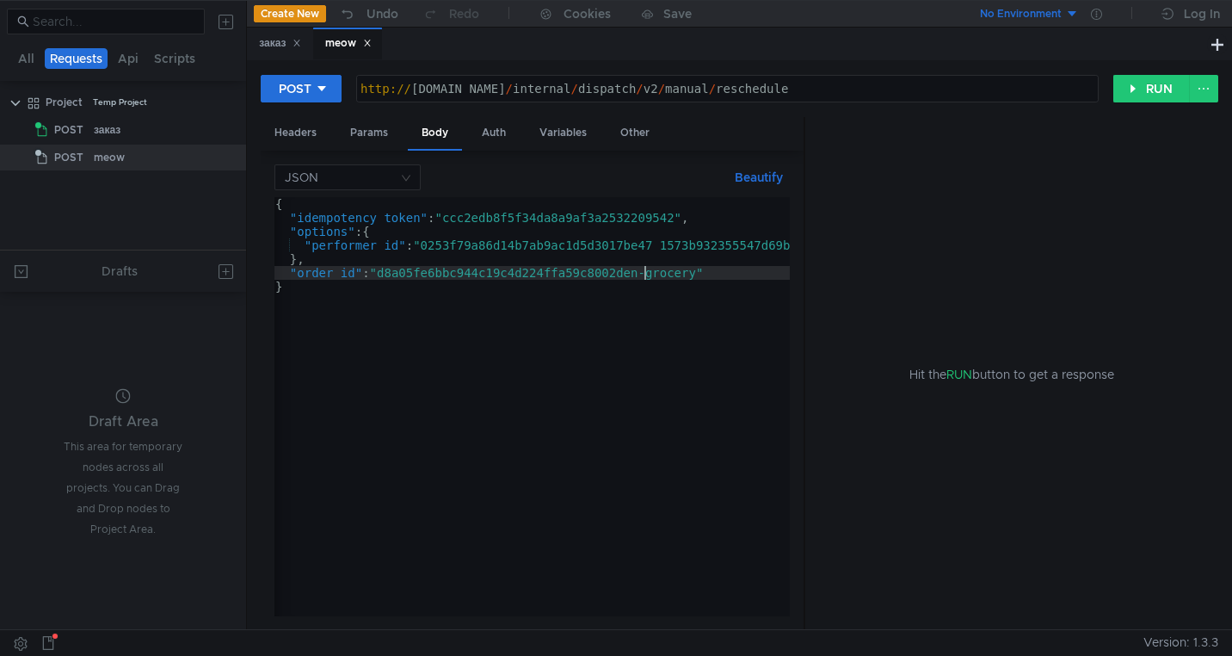
click at [284, 15] on button "Create New" at bounding box center [290, 13] width 72 height 17
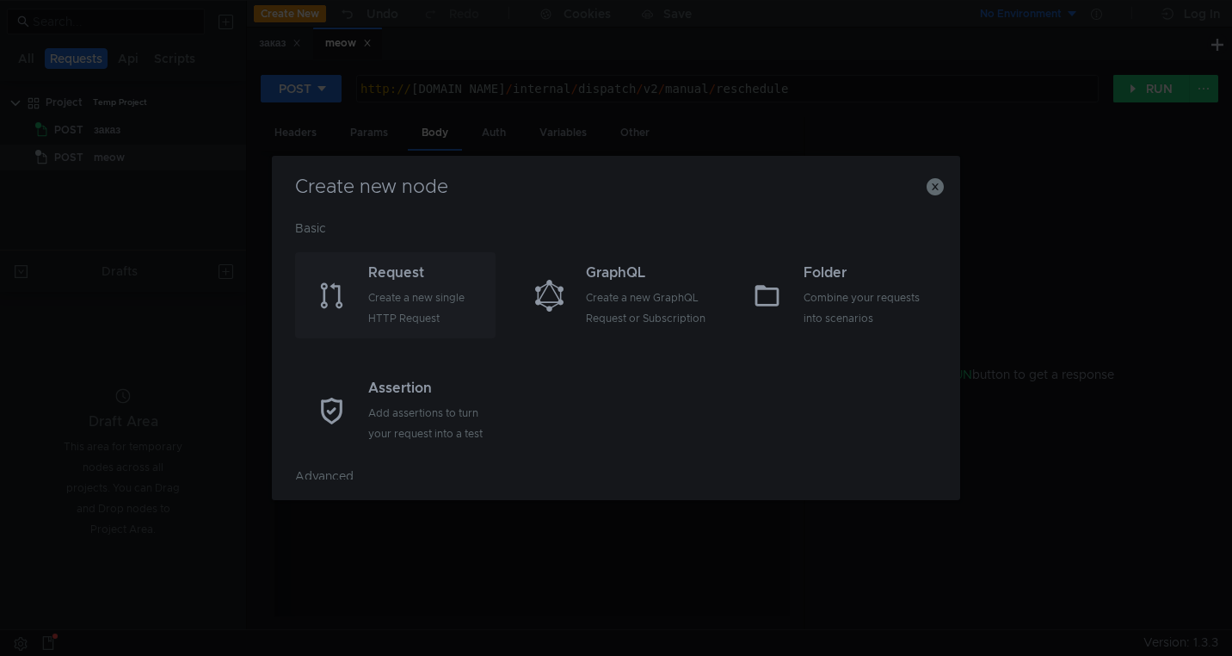
click at [415, 272] on div "Request" at bounding box center [429, 272] width 123 height 21
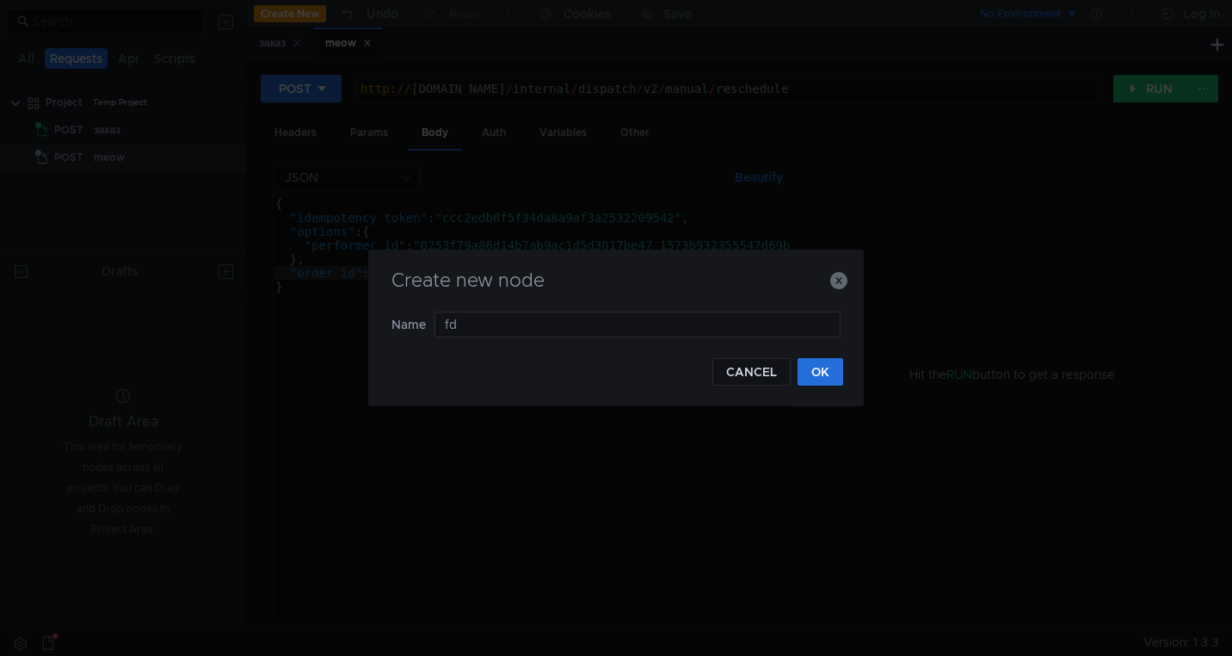
type input "f"
type input "auto"
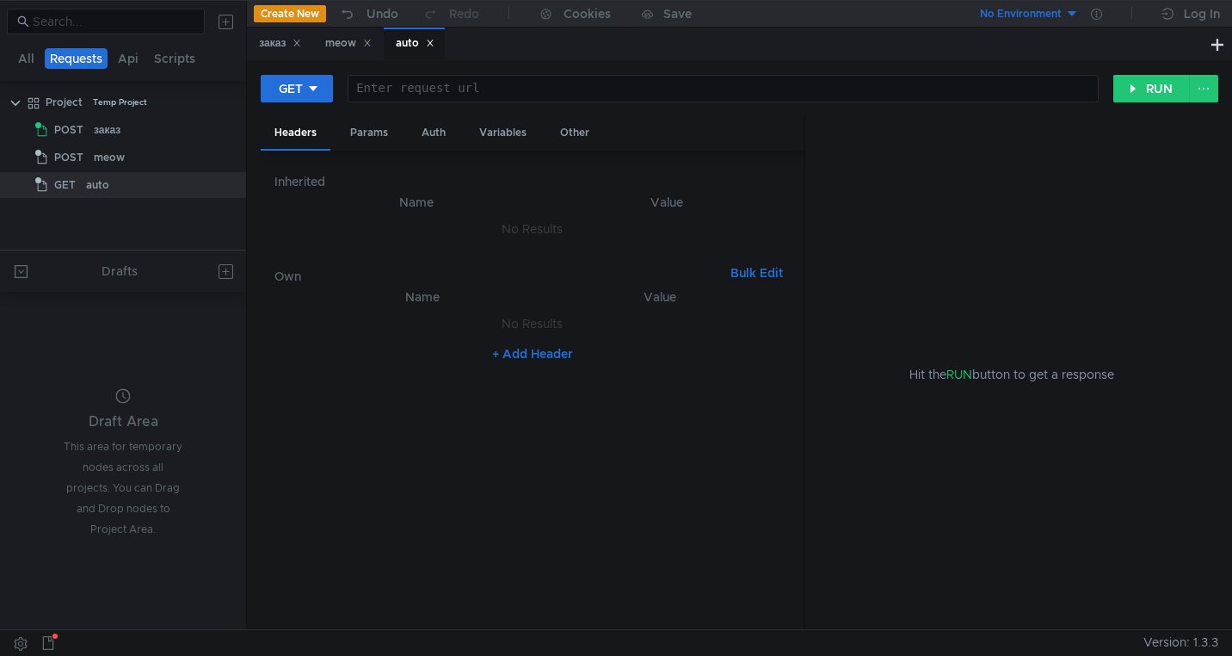
click at [452, 95] on div at bounding box center [722, 102] width 749 height 41
paste textarea "[URL][DOMAIN_NAME]"
type textarea "[URL][DOMAIN_NAME]"
click at [336, 50] on div "meow" at bounding box center [348, 43] width 46 height 18
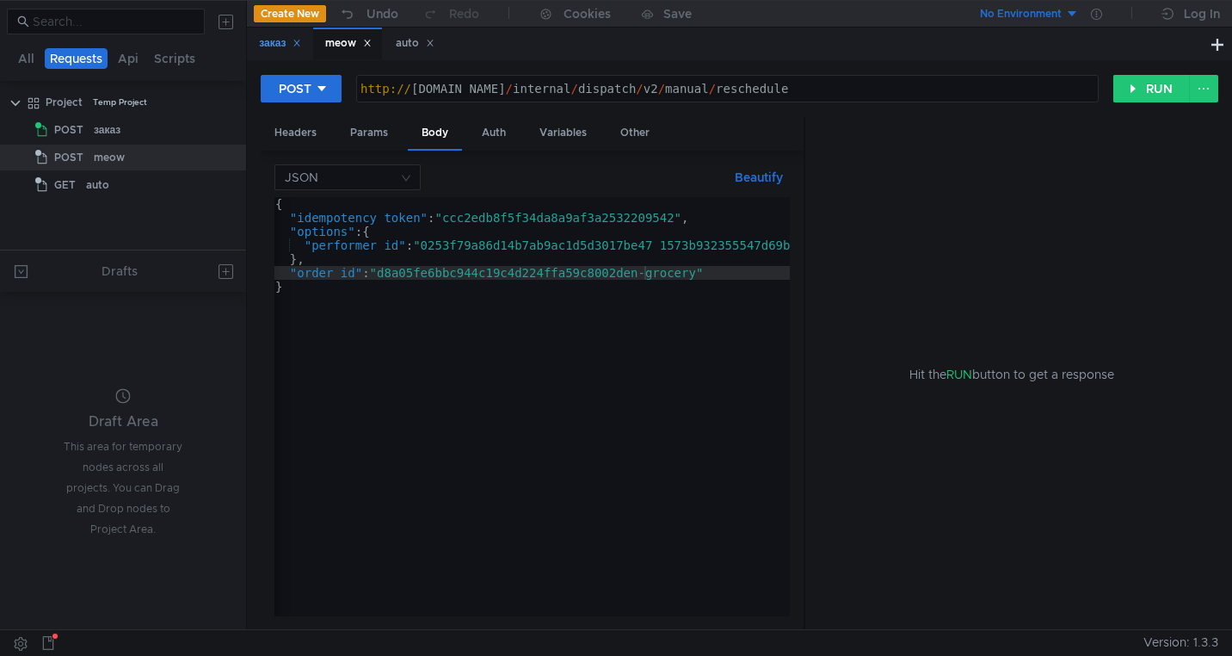
click at [277, 49] on div "заказ" at bounding box center [280, 43] width 42 height 18
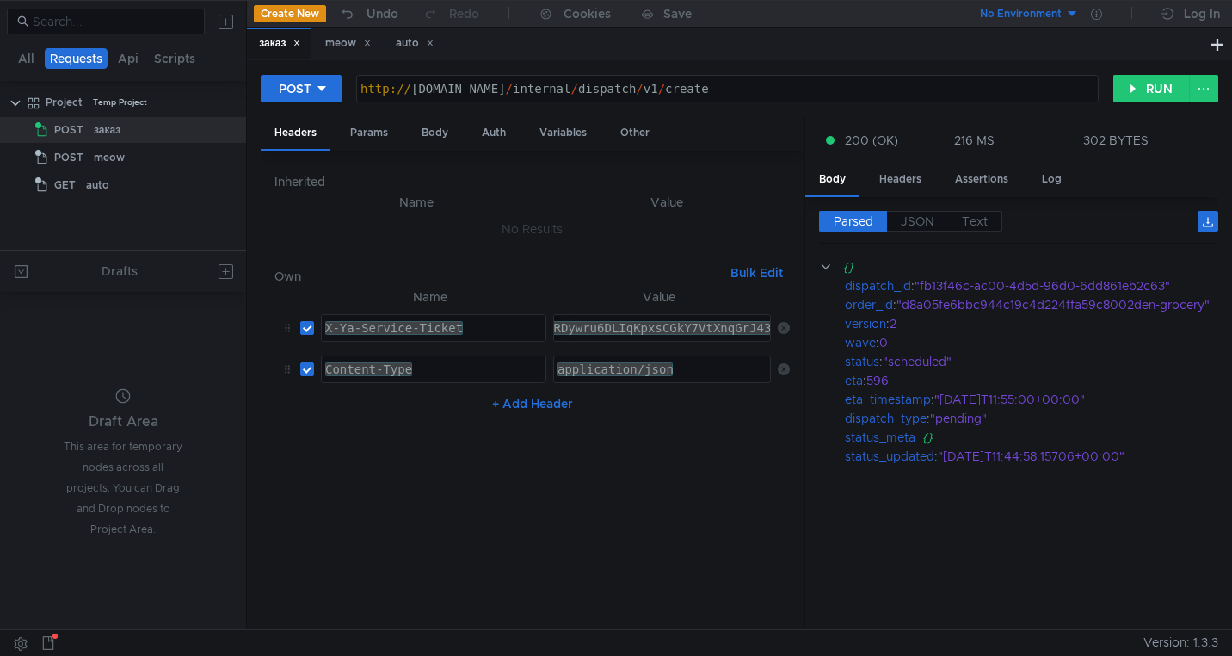
click at [421, 329] on div "X-Ya-Service-Ticket" at bounding box center [434, 341] width 224 height 41
click at [409, 44] on div "auto" at bounding box center [415, 43] width 39 height 18
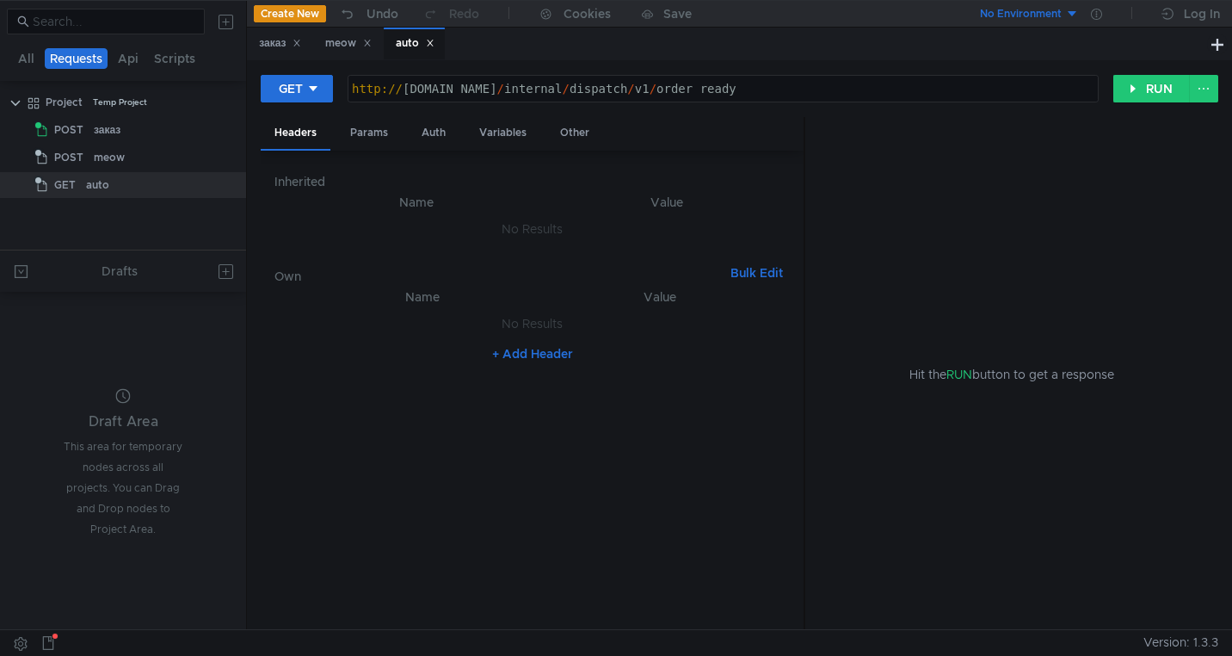
click at [518, 351] on button "+ Add Header" at bounding box center [532, 353] width 95 height 21
click at [434, 334] on div at bounding box center [434, 341] width 224 height 41
paste textarea "X-Ya-Service-Ticket"
type textarea "X-Ya-Service-Ticket"
click at [273, 48] on div "заказ" at bounding box center [280, 43] width 42 height 18
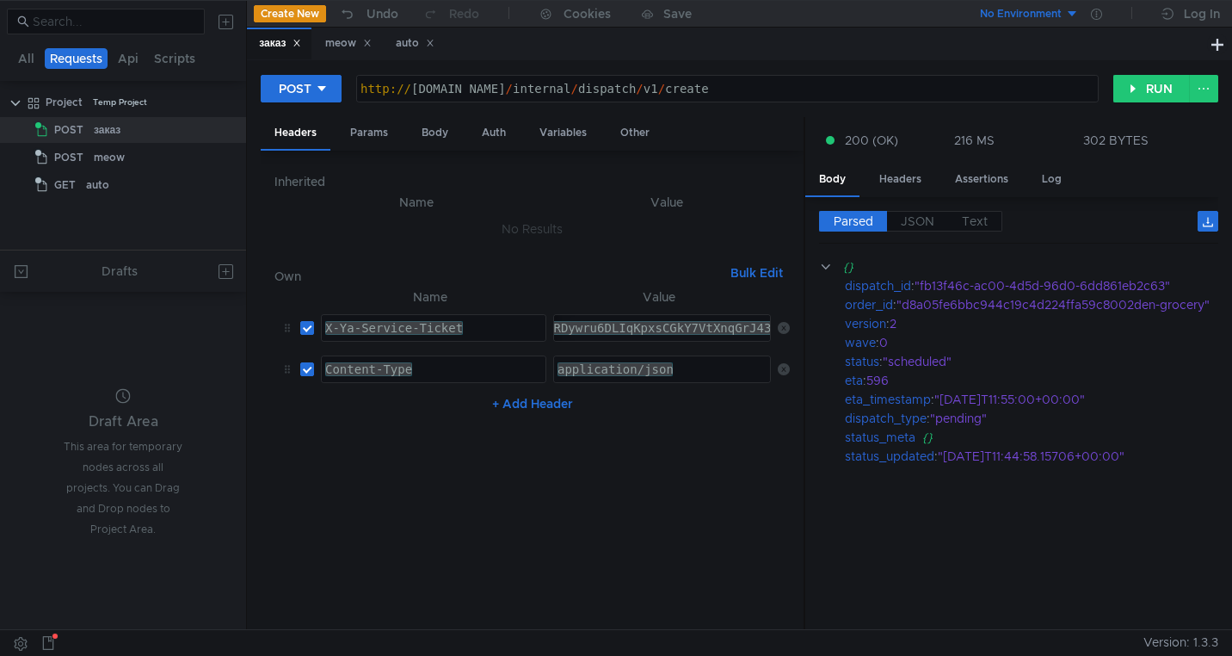
click at [366, 370] on div "Content-Type" at bounding box center [434, 382] width 224 height 41
click at [416, 55] on div "auto" at bounding box center [414, 44] width 61 height 32
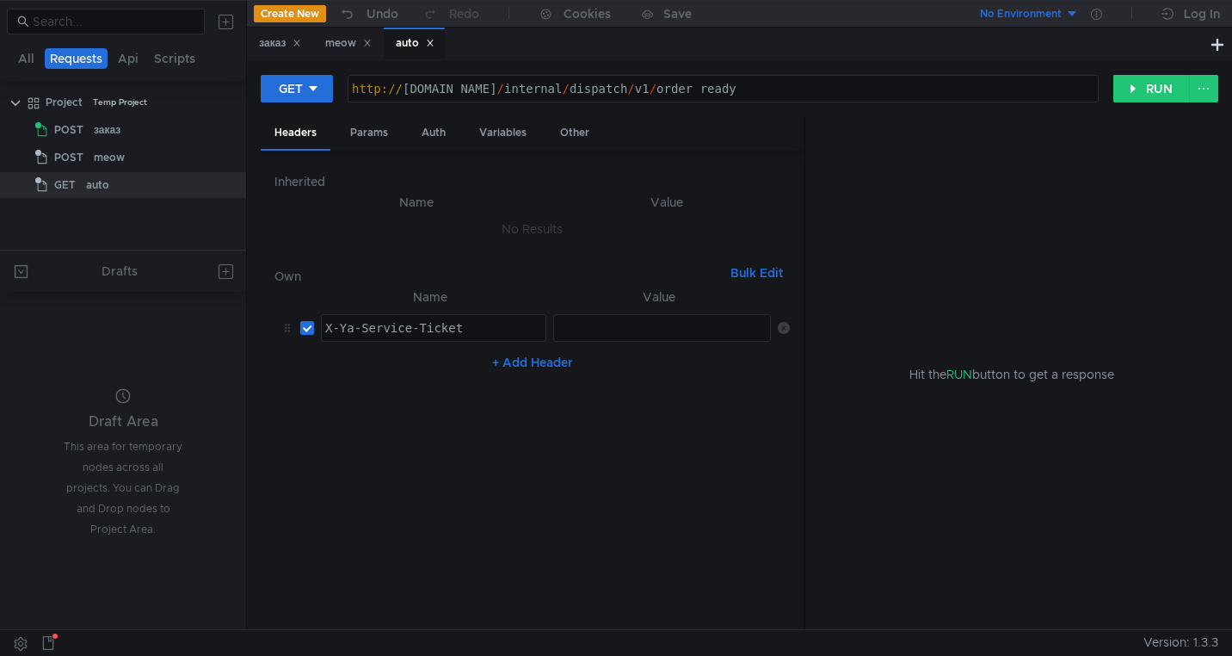
click at [521, 369] on button "+ Add Header" at bounding box center [532, 362] width 95 height 21
click at [413, 369] on div at bounding box center [434, 382] width 224 height 41
paste textarea "Content-Type"
type textarea "Content-Type"
click at [282, 44] on div "заказ" at bounding box center [280, 43] width 42 height 18
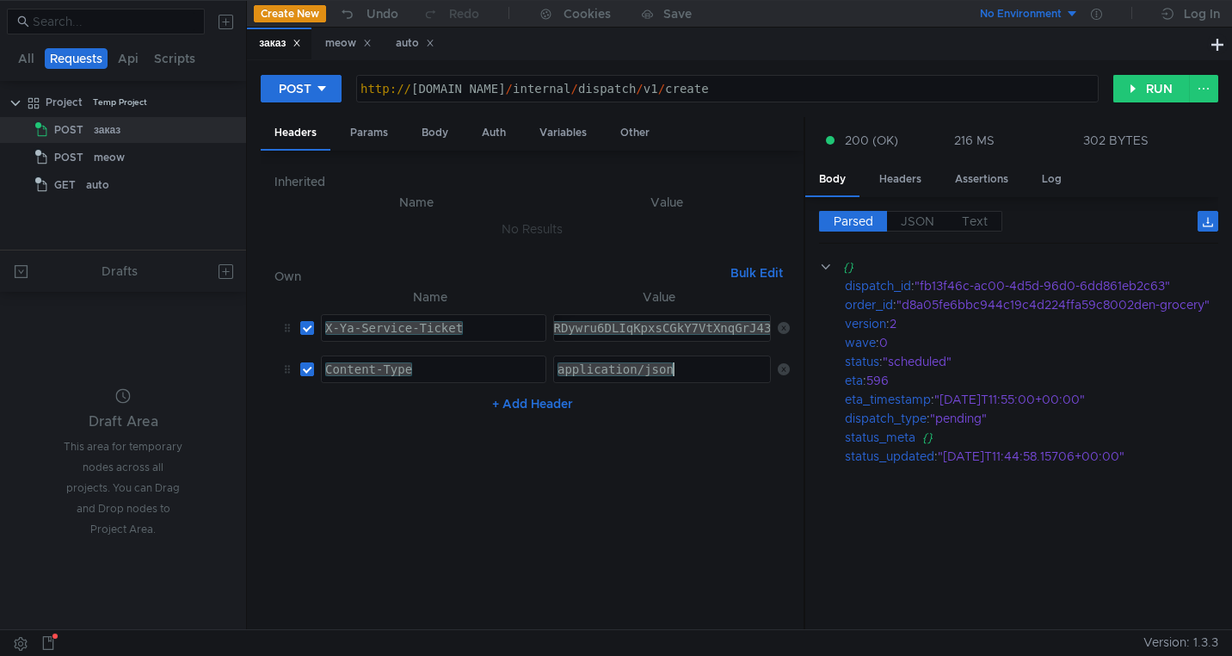
click at [653, 377] on div "application/json" at bounding box center [663, 382] width 218 height 41
click at [408, 47] on div "auto" at bounding box center [415, 43] width 39 height 18
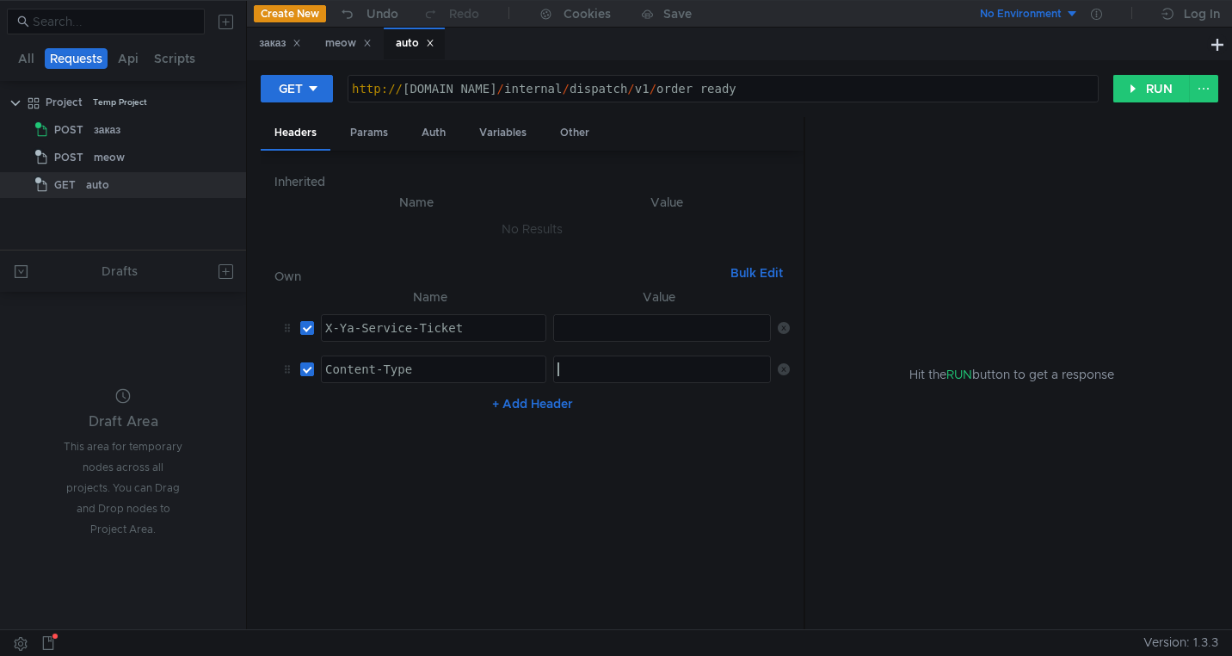
click at [588, 372] on div at bounding box center [663, 382] width 218 height 41
paste textarea "application/json"
type textarea "application/json"
click at [272, 43] on div "заказ" at bounding box center [280, 43] width 42 height 18
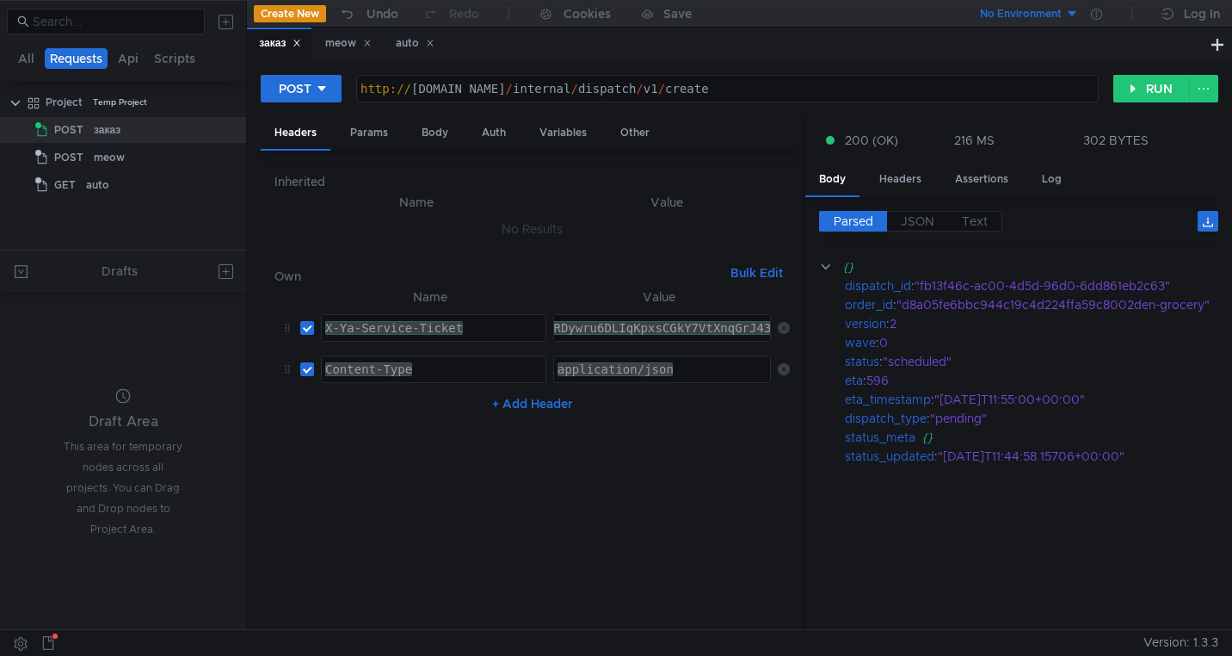
click at [606, 317] on div "3:serv:COv_ARDMp4LGBiIRCMTzehCq33sgg43MkaXU_gE:GPqqLOjlyOaXKjgZ_DoOYMvxB2eH2vwp…" at bounding box center [662, 328] width 216 height 26
click at [410, 53] on div "auto" at bounding box center [414, 44] width 61 height 32
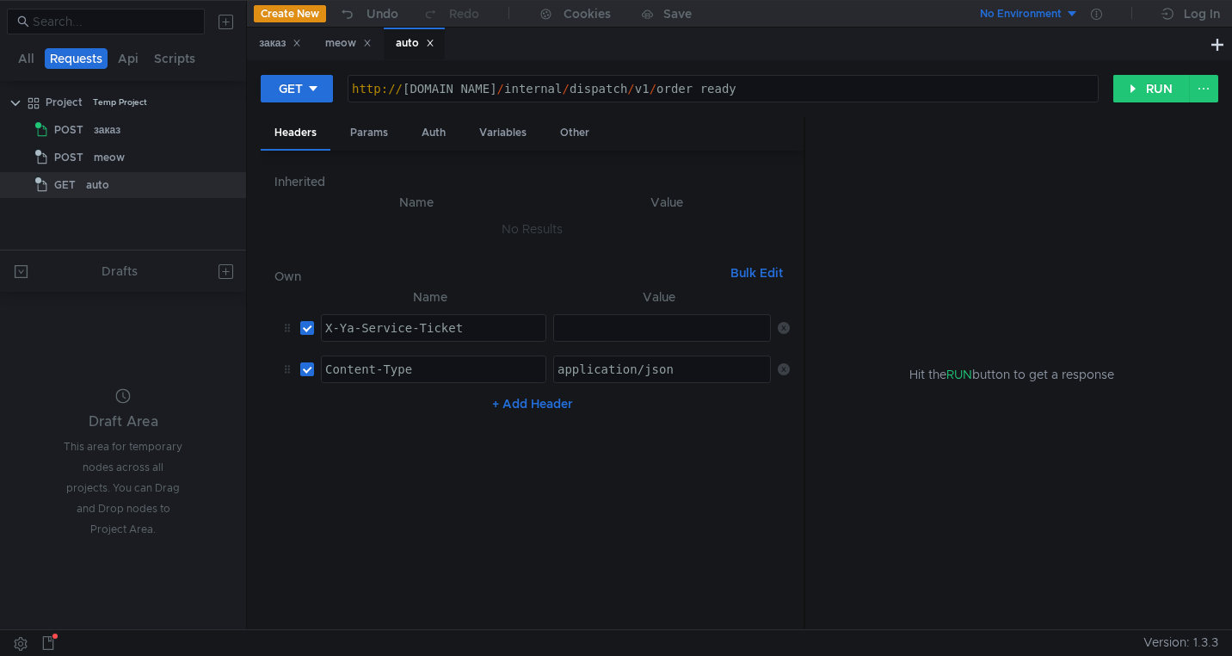
click at [598, 326] on div at bounding box center [663, 341] width 218 height 41
paste textarea "3:serv:COv_ARDMp4LGBiIRCMTzehCq33sgg43MkaXU_gE:GPqqLOjlyOaXKjgZ_DoOYMvxB2eH2vwp…"
type textarea "3:serv:COv_ARDMp4LGBiIRCMTzehCq33sgg43MkaXU_gE:GPqqLOjlyOaXKjgZ_DoOYMvxB2eH2vwp…"
click at [494, 133] on div "Variables" at bounding box center [502, 133] width 75 height 32
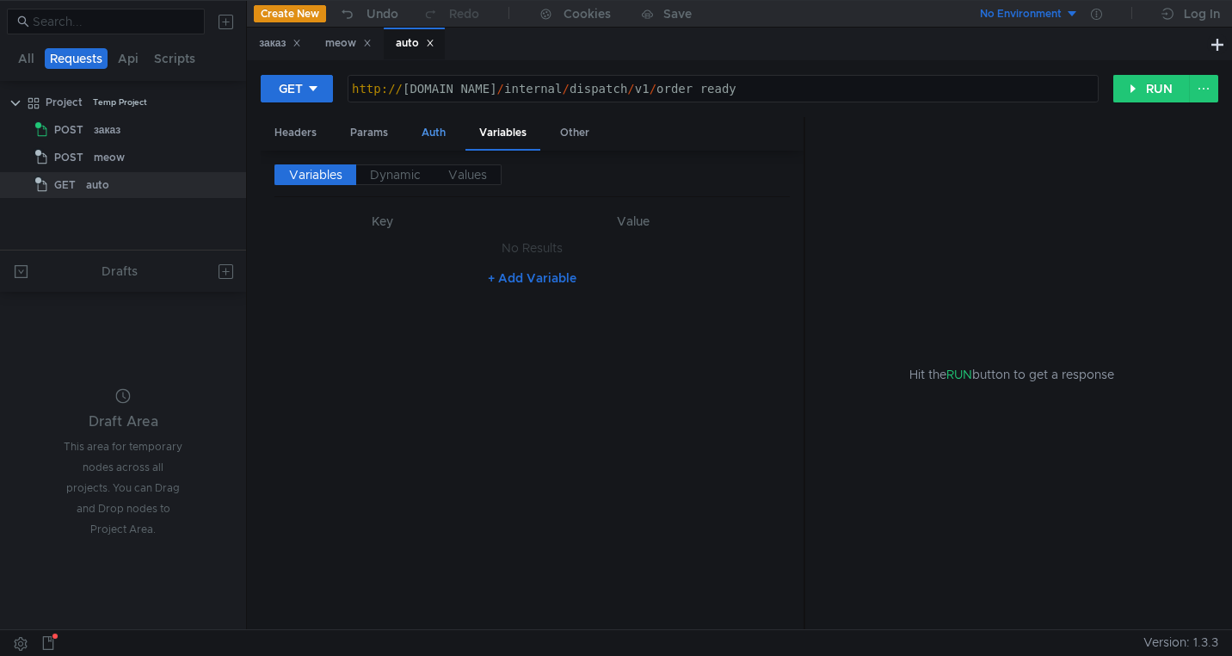
click at [445, 132] on div "Auth" at bounding box center [434, 133] width 52 height 32
click at [481, 134] on div "Variables" at bounding box center [502, 133] width 75 height 32
click at [379, 134] on div "Params" at bounding box center [368, 133] width 65 height 32
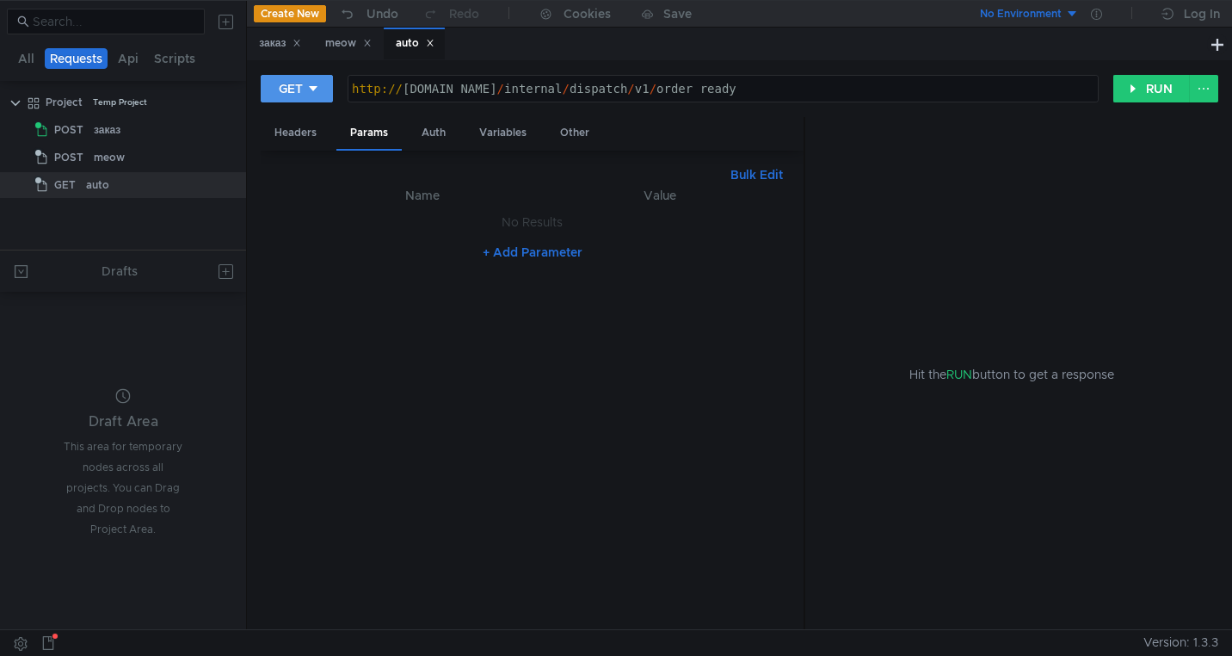
click at [321, 83] on button "GET" at bounding box center [297, 89] width 72 height 28
click at [315, 149] on li "POST" at bounding box center [298, 153] width 75 height 28
click at [440, 134] on div "Body" at bounding box center [435, 133] width 54 height 32
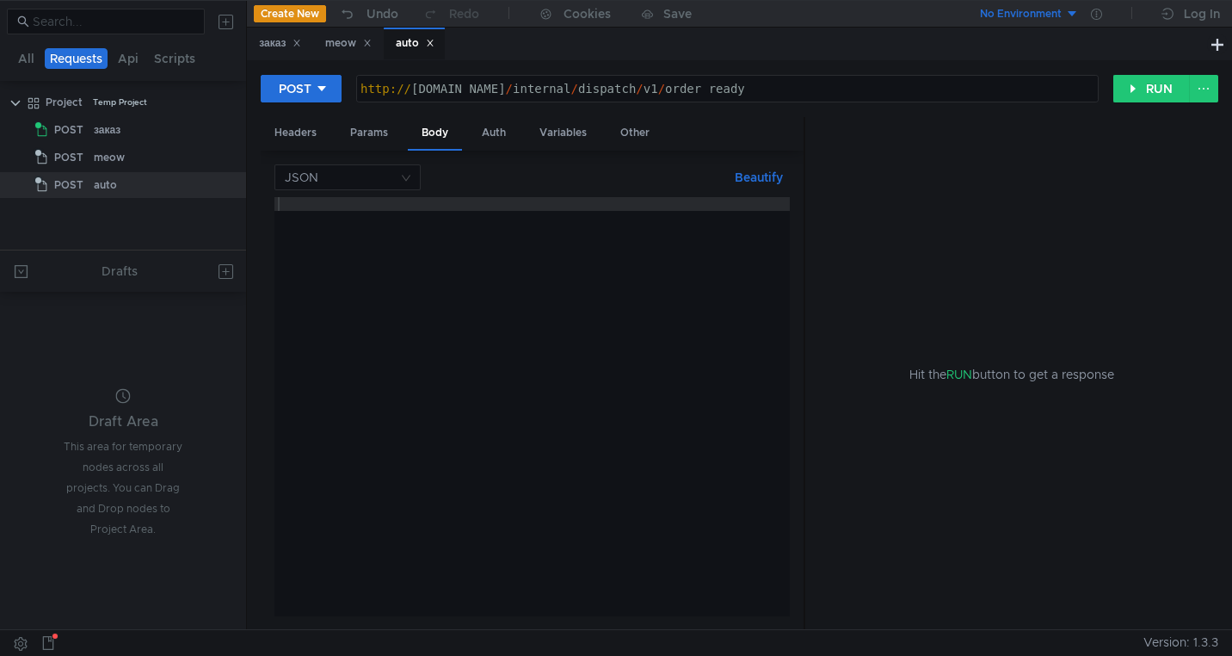
click at [446, 250] on div at bounding box center [531, 420] width 515 height 447
paste textarea "}"
type textarea "}"
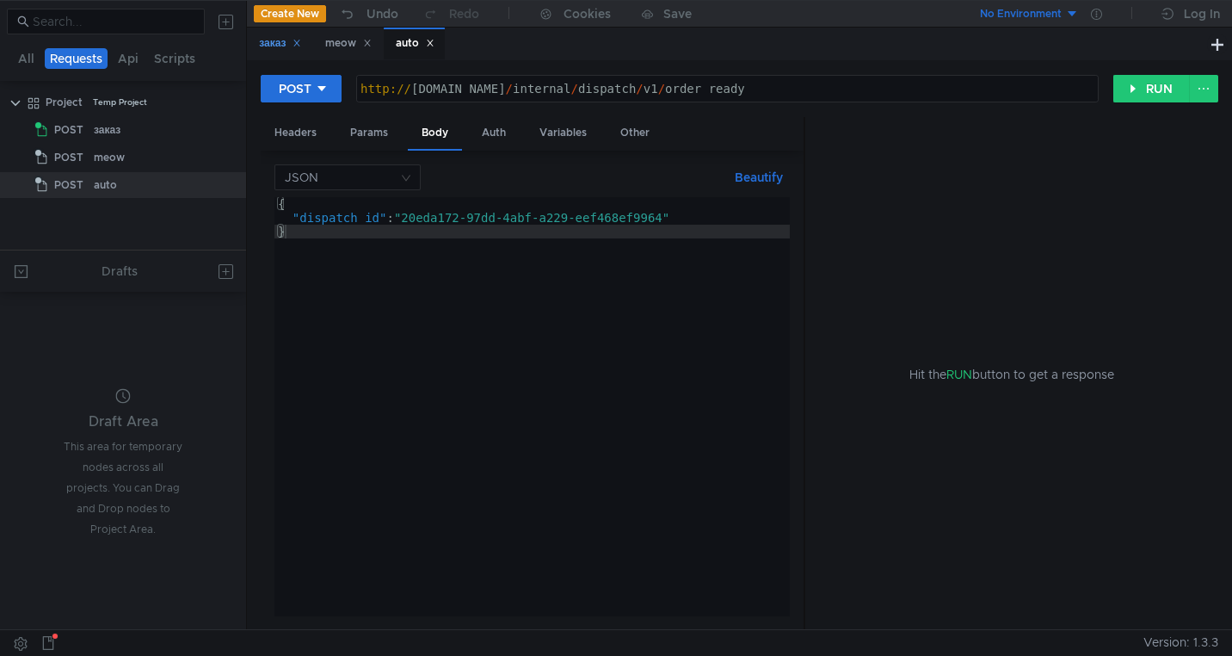
click at [275, 46] on div "заказ" at bounding box center [280, 43] width 42 height 18
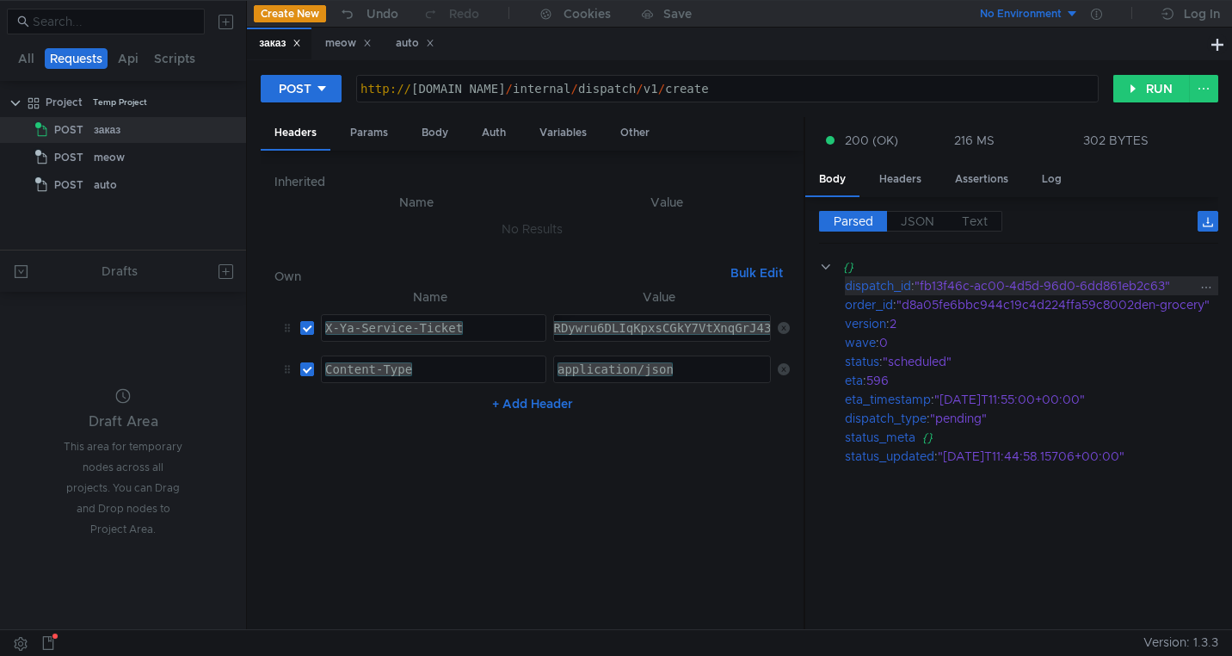
click at [941, 284] on div ""fb13f46c-ac00-4d5d-96d0-6dd861eb2c63"" at bounding box center [1065, 285] width 301 height 19
drag, startPoint x: 1167, startPoint y: 290, endPoint x: 923, endPoint y: 291, distance: 243.5
click at [923, 291] on div ""fb13f46c-ac00-4d5d-96d0-6dd861eb2c63"" at bounding box center [1065, 285] width 301 height 19
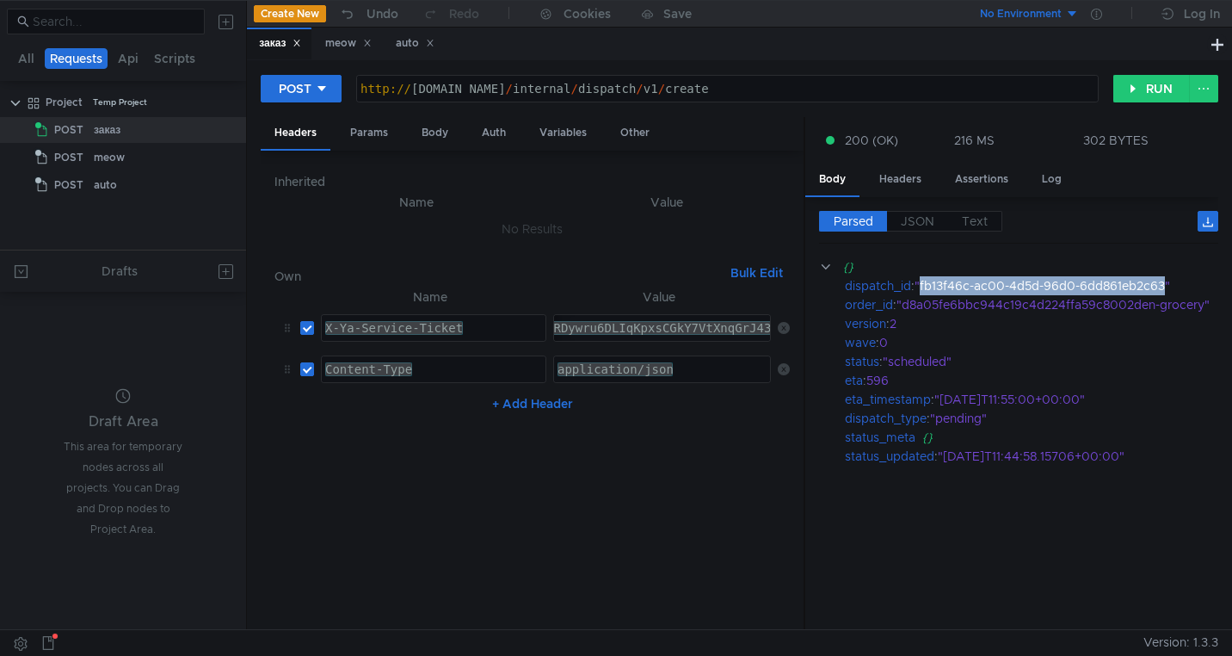
copy div "fb13f46c-ac00-4d5d-96d0-6dd861eb2c63"
click at [410, 51] on div "auto" at bounding box center [415, 43] width 39 height 18
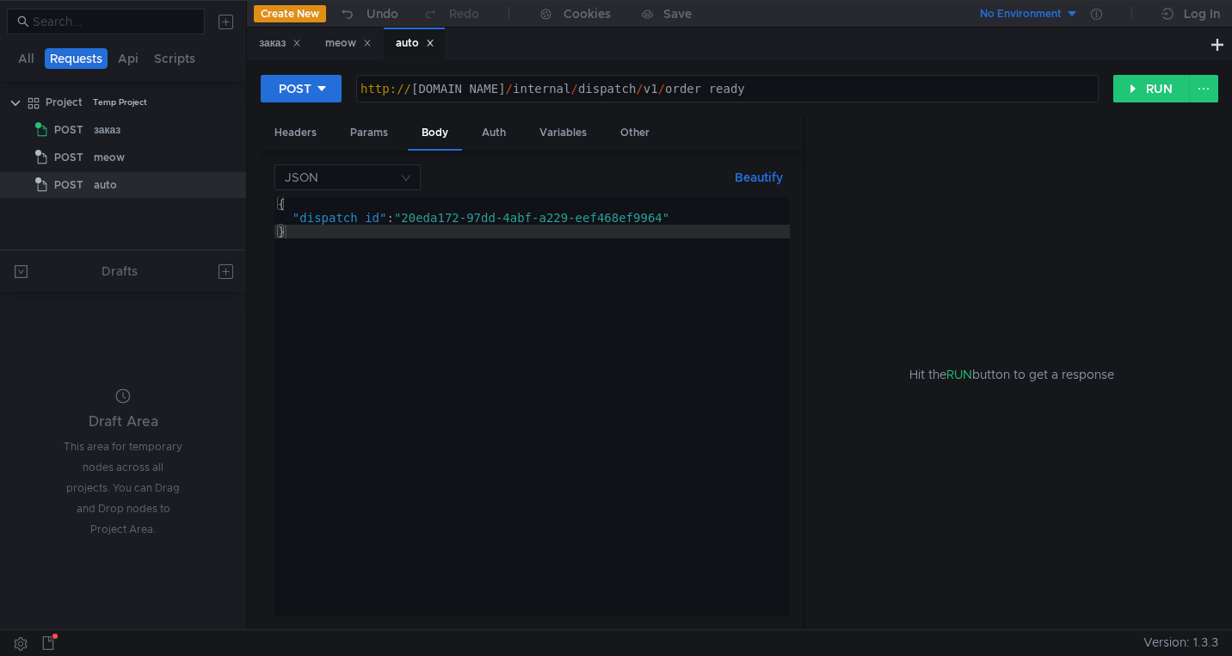
click at [447, 223] on div "{ "dispatch_id" : "20eda172-97dd-4abf-a229-eef468ef9964" }" at bounding box center [531, 420] width 515 height 447
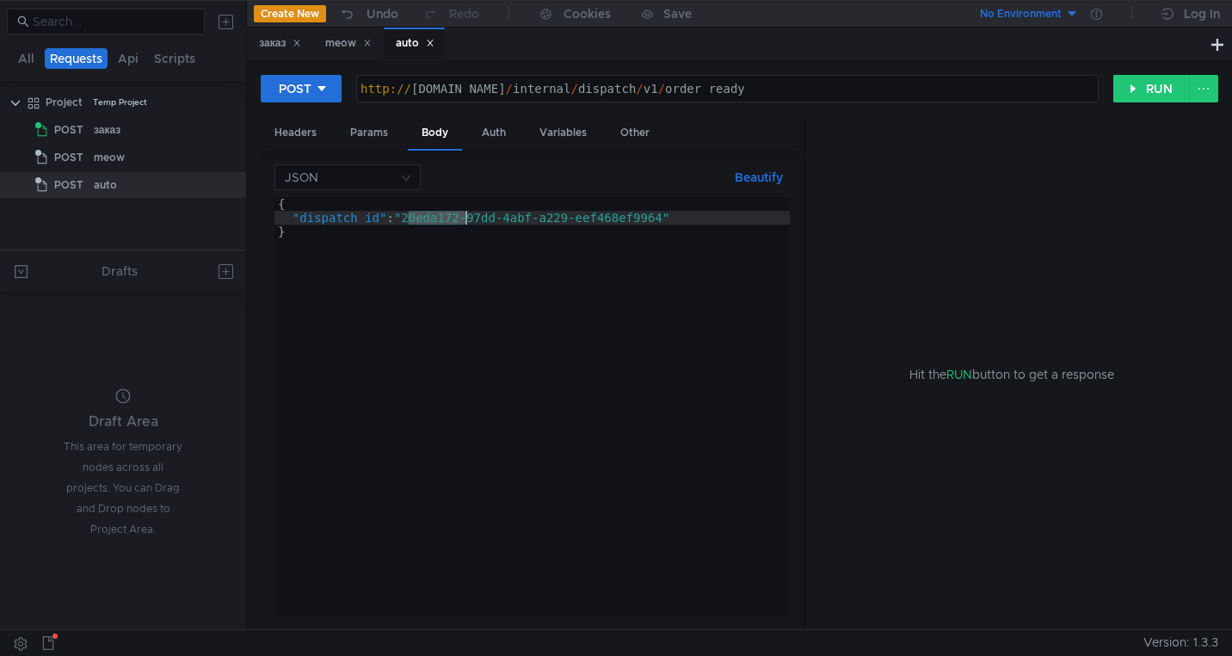
click at [447, 223] on div "{ "dispatch_id" : "20eda172-97dd-4abf-a229-eef468ef9964" }" at bounding box center [531, 420] width 515 height 447
paste textarea "fb13f46c-ac00-4d5d-96d0-6dd861eb2c63"
drag, startPoint x: 669, startPoint y: 221, endPoint x: 409, endPoint y: 220, distance: 260.7
click at [409, 220] on div "{ "dispatch_id" : "20eda172-97dd-4abf-a229-eef468ef9964" }" at bounding box center [531, 420] width 515 height 447
paste textarea "fb13f46c-ac00-4d5d-96d0-6dd861eb2c63"
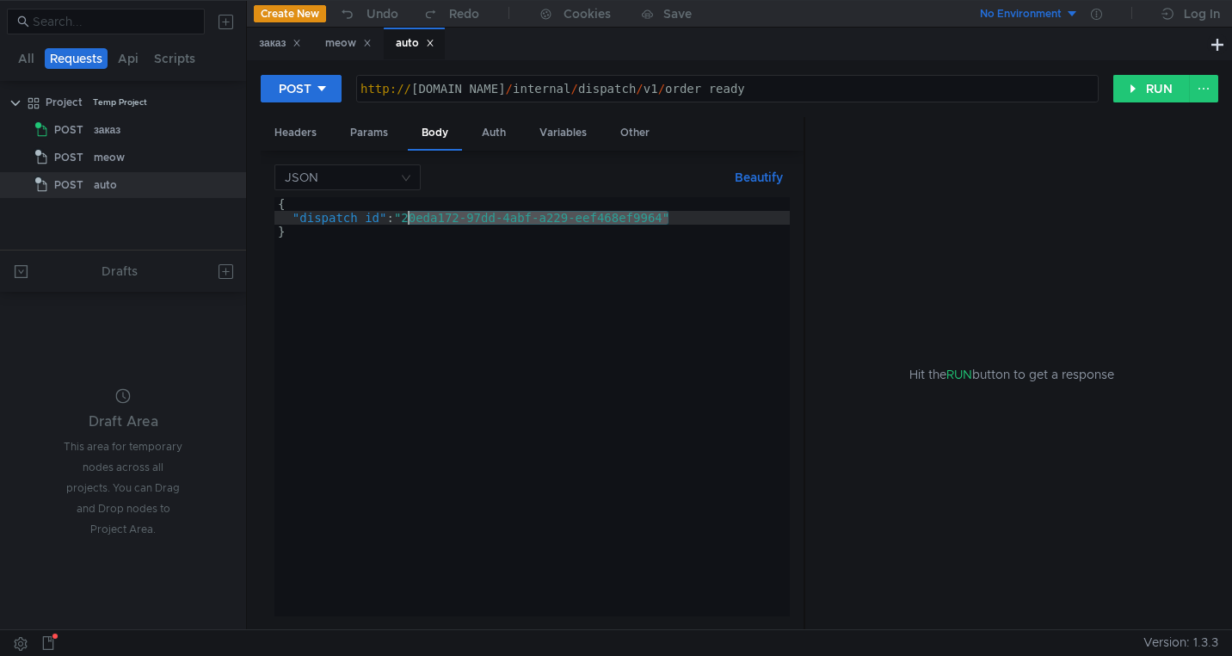
type textarea ""dispatch_id": "fb13f46c-ac00-4d5d-96d0-6dd861eb2c63""
click at [1134, 95] on button "RUN" at bounding box center [1151, 89] width 77 height 28
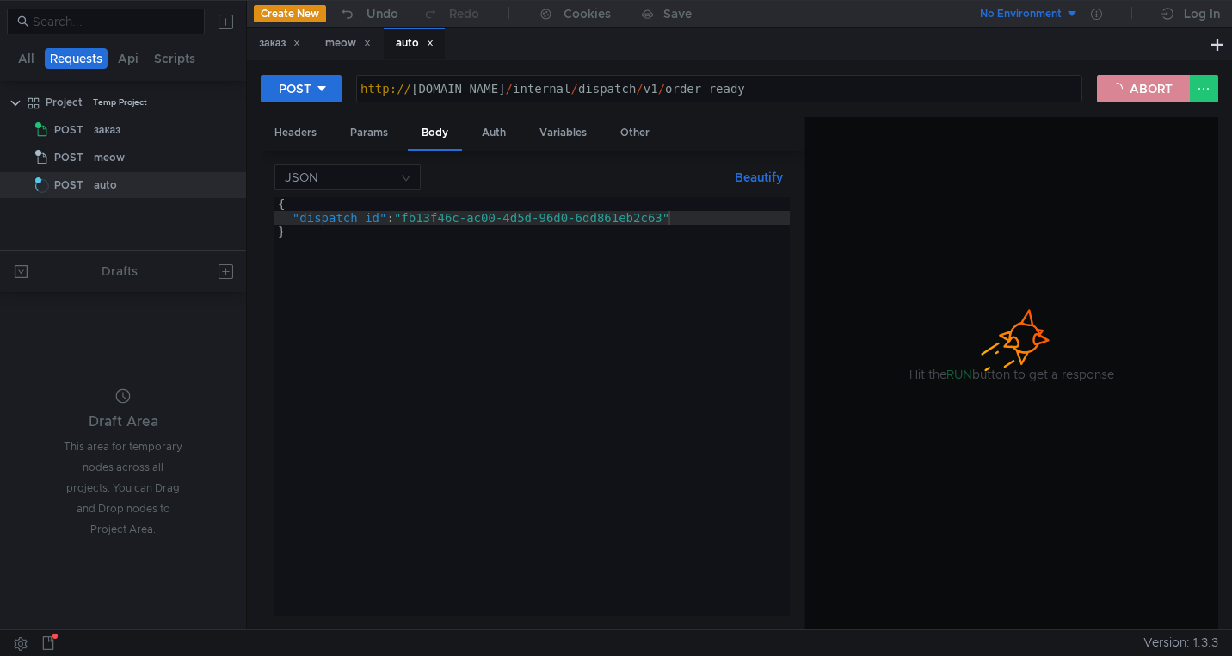
click at [1119, 89] on button "ABORT" at bounding box center [1143, 89] width 93 height 28
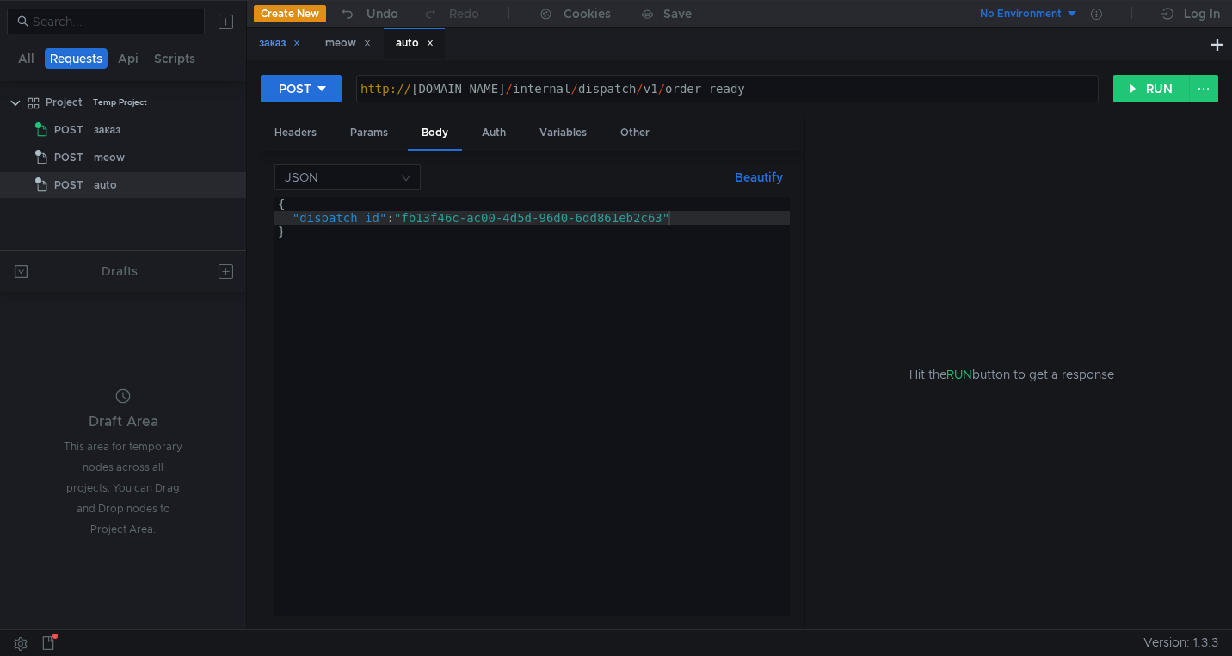
click at [263, 41] on div "заказ" at bounding box center [280, 43] width 42 height 18
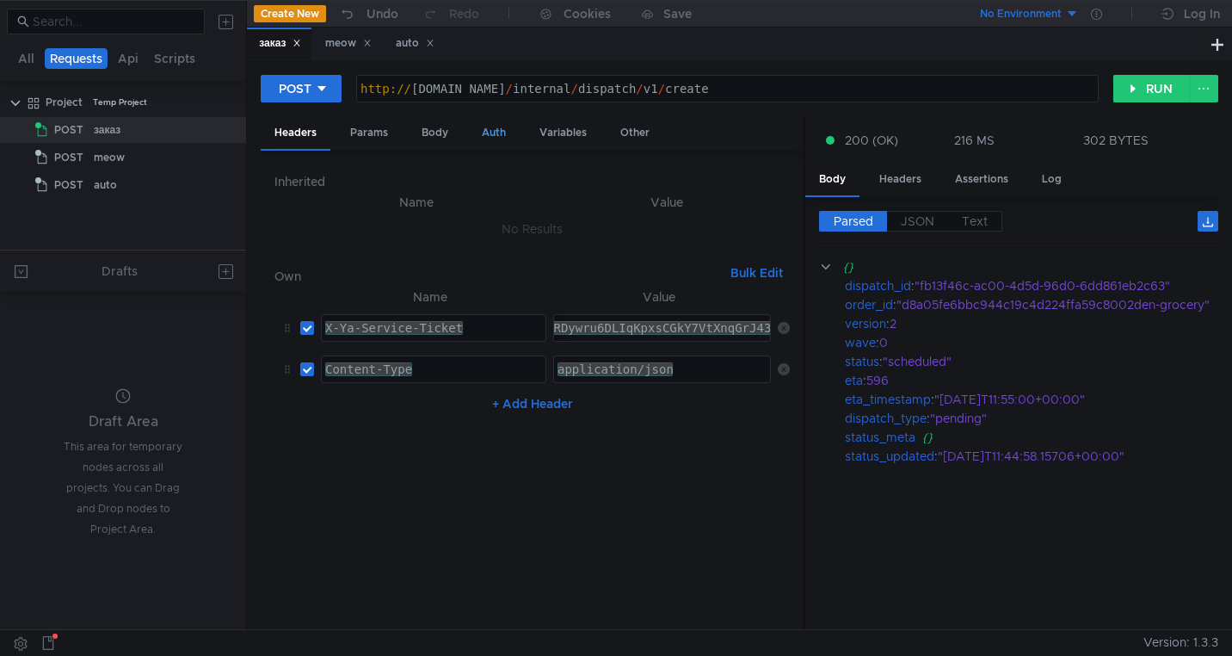
click at [504, 148] on div "Auth" at bounding box center [494, 133] width 52 height 32
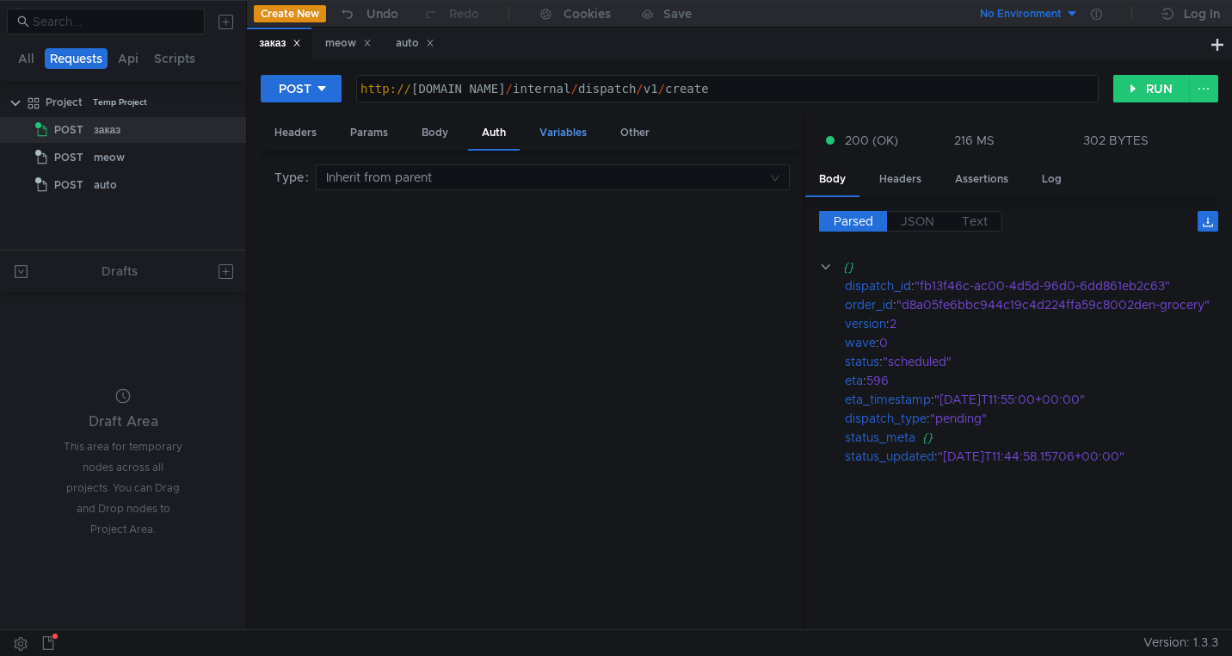
click at [545, 139] on div "Variables" at bounding box center [563, 133] width 75 height 32
click at [408, 134] on div "Body" at bounding box center [435, 133] width 54 height 32
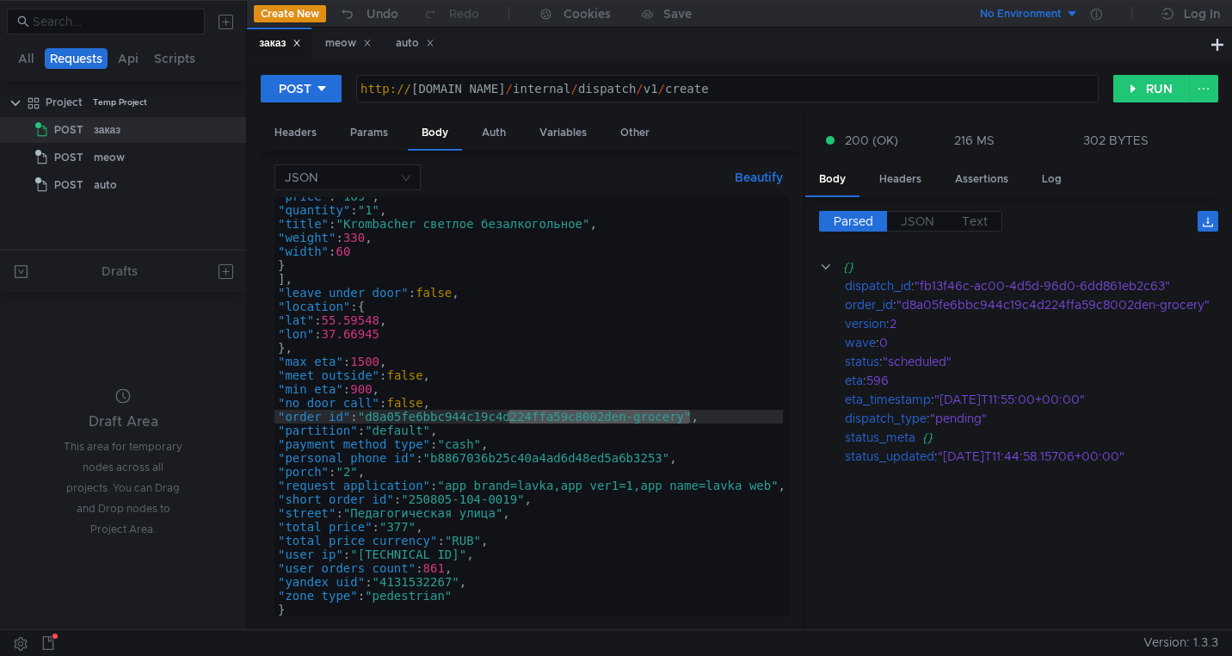
scroll to position [352, 0]
click at [662, 421] on div ""price" : "169" , "quantity" : "1" , "title" : "Krombacher светлое безалкогольн…" at bounding box center [534, 412] width 521 height 447
click at [612, 418] on div ""price" : "169" , "quantity" : "1" , "title" : "Krombacher светлое безалкогольн…" at bounding box center [534, 412] width 521 height 447
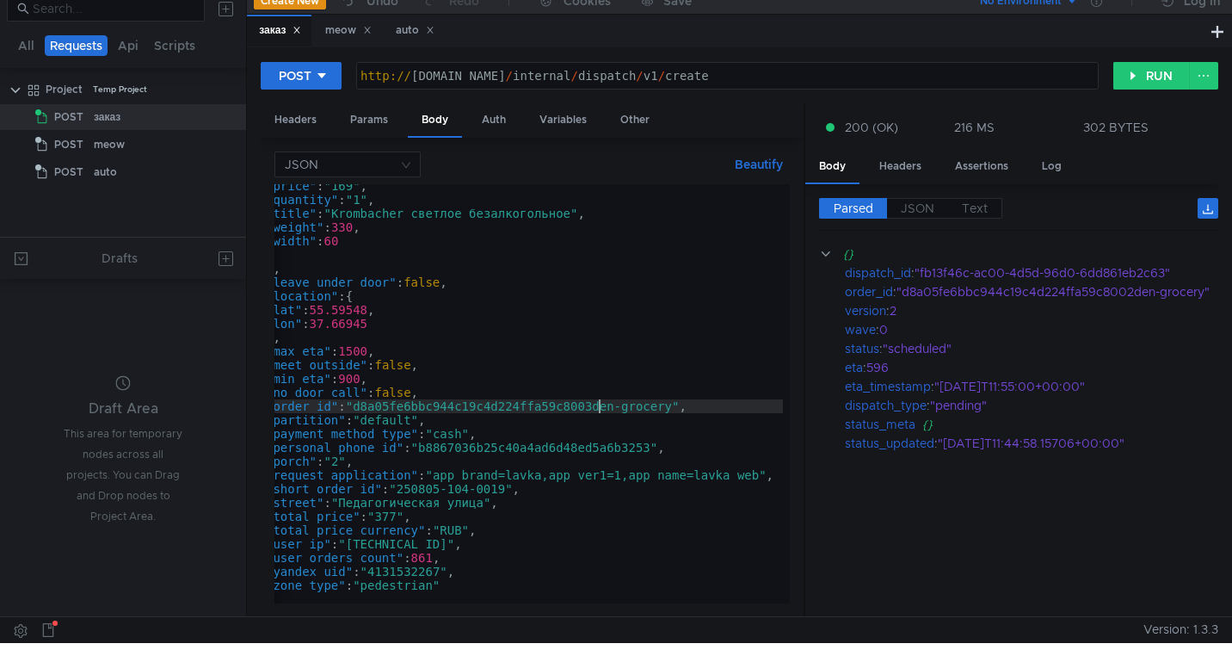
scroll to position [0, 0]
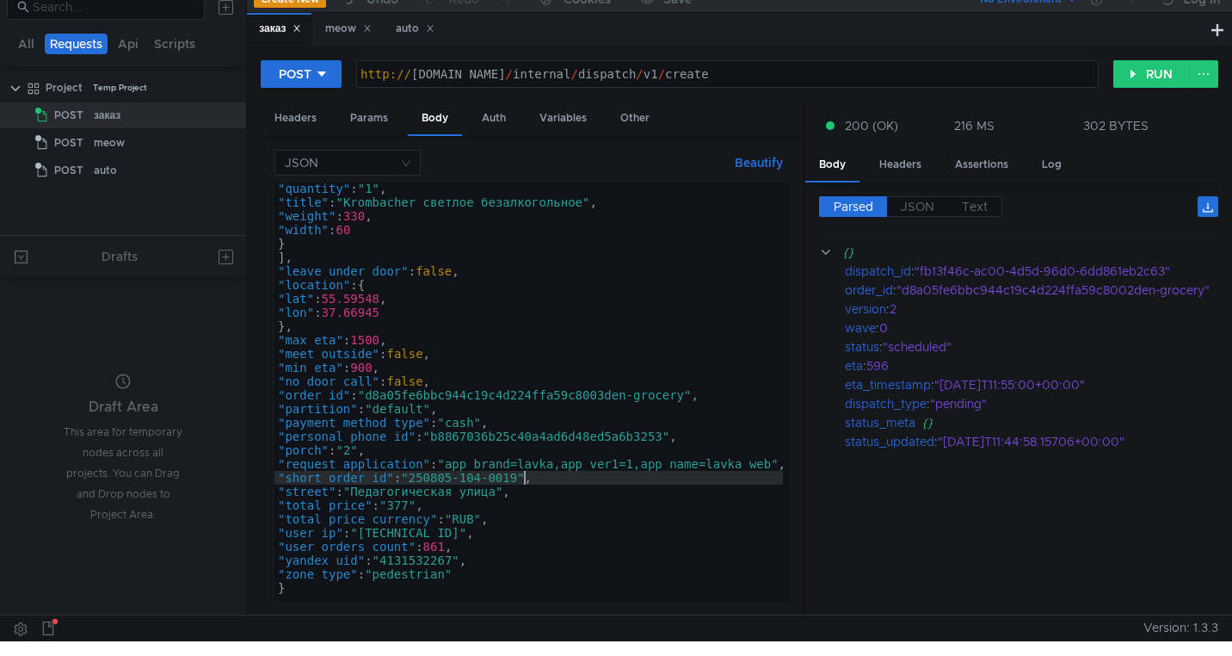
click at [521, 481] on div ""quantity" : "1" , "title" : "Krombacher светлое безалкогольное" , "weight" : 3…" at bounding box center [534, 402] width 521 height 440
type textarea ""short_order_id": "250805-104-0020","
click at [1134, 80] on button "RUN" at bounding box center [1151, 74] width 77 height 28
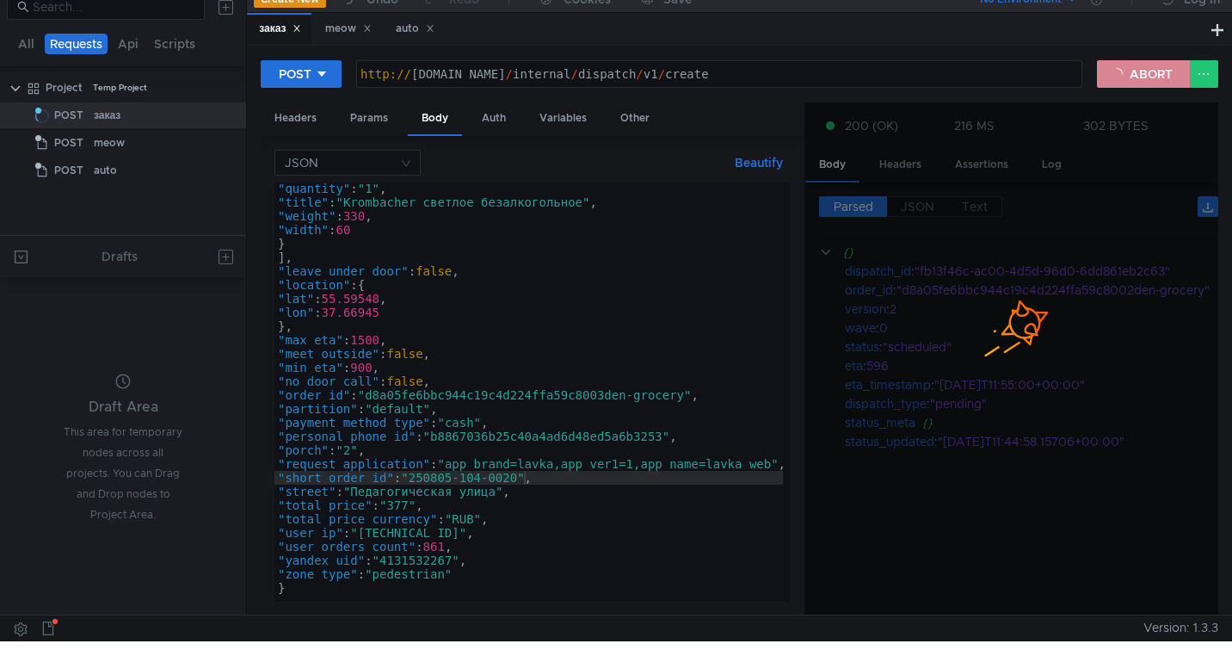
click at [1134, 80] on button "ABORT" at bounding box center [1143, 74] width 93 height 28
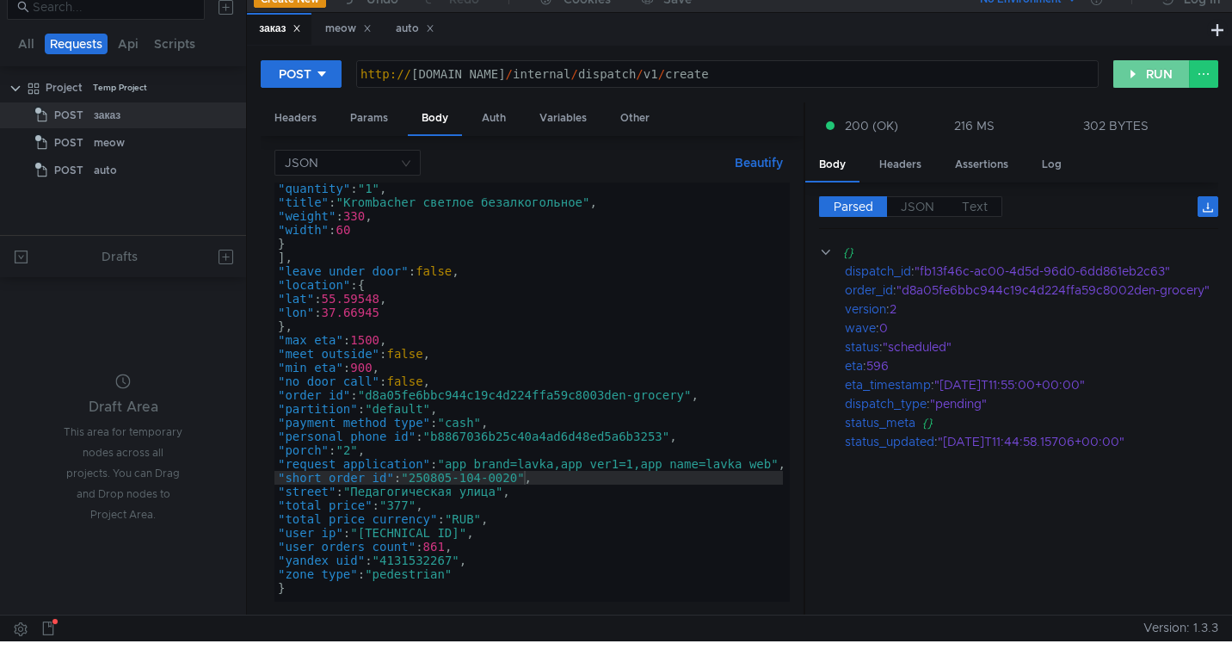
click at [1134, 80] on button "RUN" at bounding box center [1151, 74] width 77 height 28
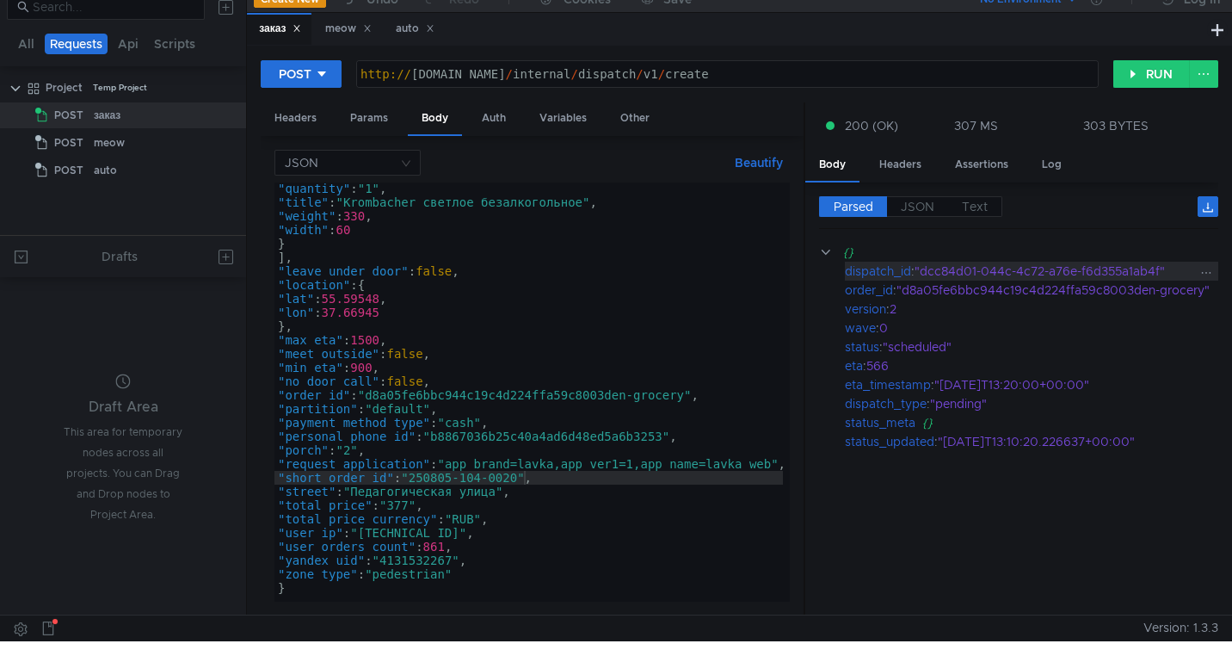
click at [1035, 272] on div ""dcc84d01-044c-4c72-a76e-f6d355a1ab4f"" at bounding box center [1065, 271] width 301 height 19
drag, startPoint x: 1161, startPoint y: 275, endPoint x: 924, endPoint y: 275, distance: 236.6
click at [924, 275] on div ""dcc84d01-044c-4c72-a76e-f6d355a1ab4f"" at bounding box center [1065, 271] width 301 height 19
copy div "dcc84d01-044c-4c72-a76e-f6d355a1ab4f"
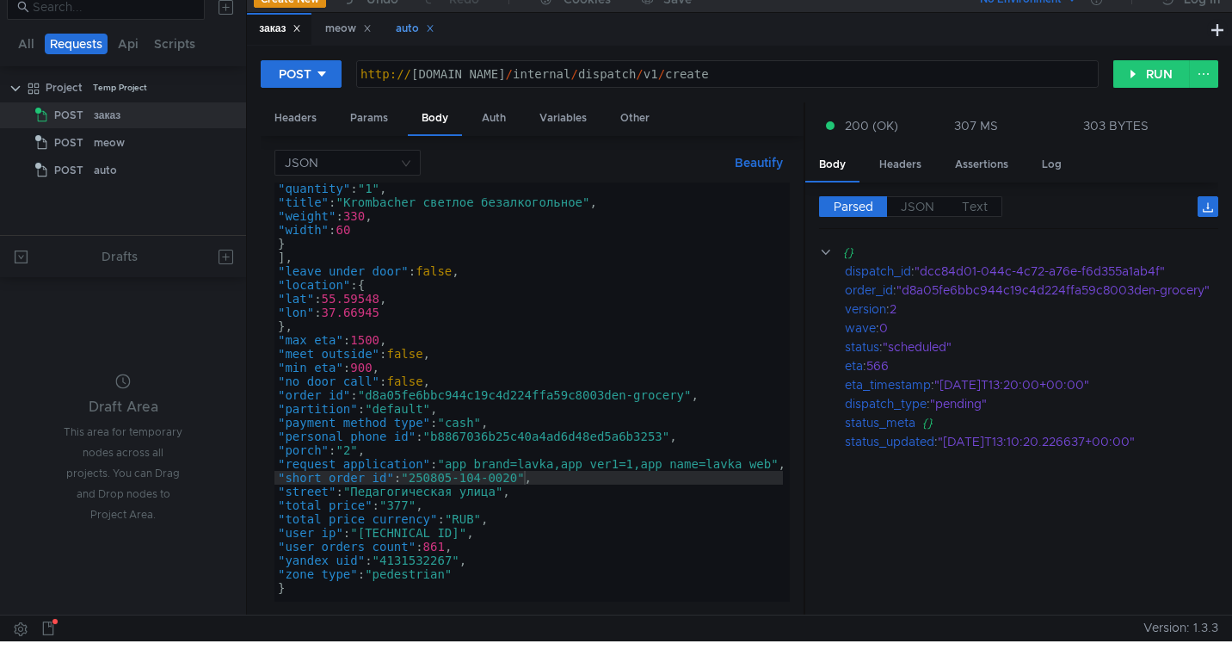
click at [422, 29] on div "auto" at bounding box center [415, 29] width 39 height 18
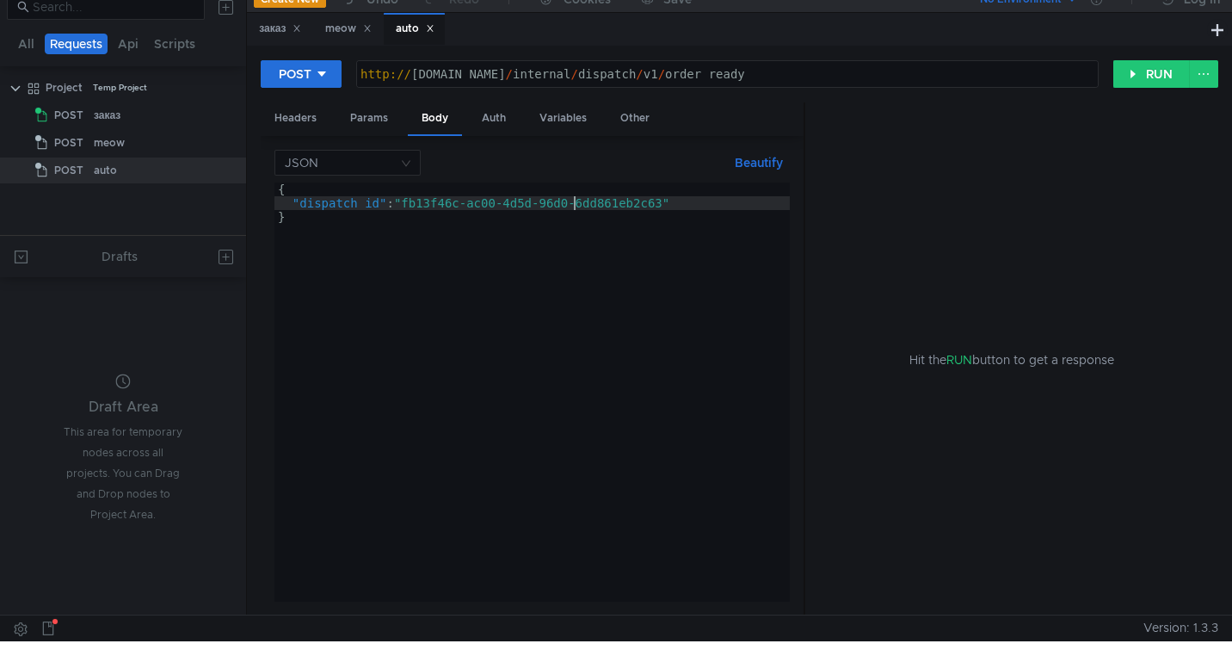
click at [574, 210] on div "{ "dispatch_id" : "fb13f46c-ac00-4d5d-96d0-6dd861eb2c63" }" at bounding box center [531, 405] width 515 height 447
drag, startPoint x: 668, startPoint y: 206, endPoint x: 410, endPoint y: 207, distance: 258.1
click at [410, 207] on div "{ "dispatch_id" : "fb13f46c-ac00-4d5d-96d0-6dd861eb2c63" }" at bounding box center [531, 405] width 515 height 447
paste textarea "dcc84d01-044c-4c72-a76e-f6d355a1ab4f"
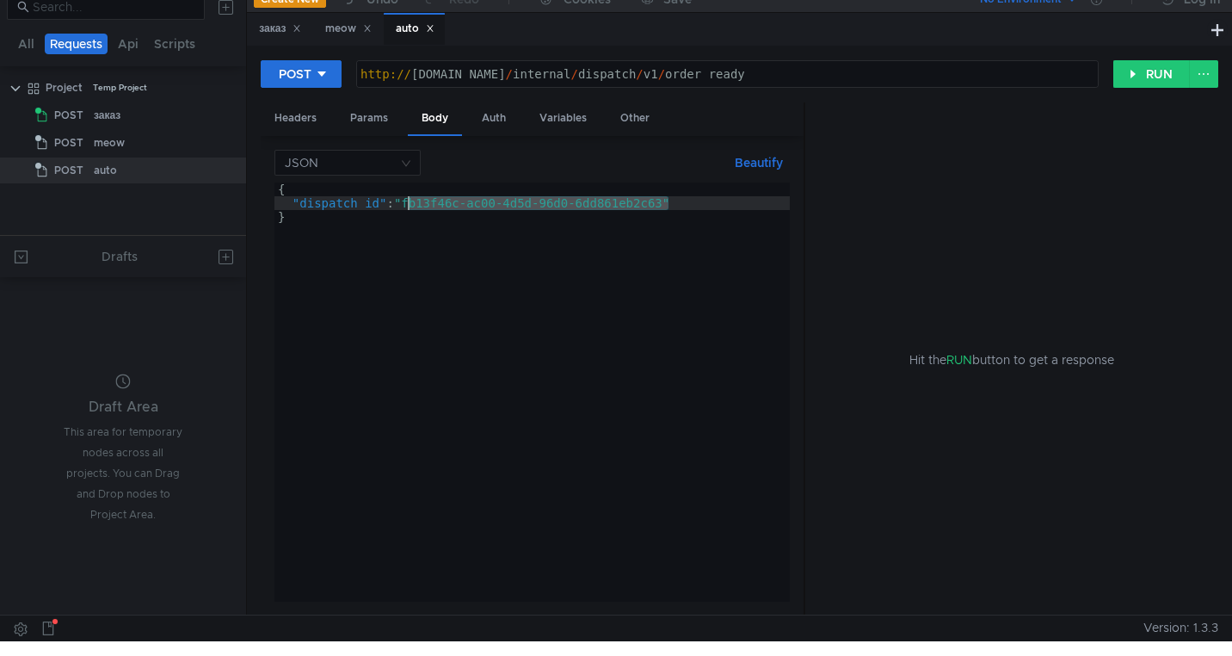
type textarea ""dispatch_id": "dcc84d01-044c-4c72-a76e-f6d355a1ab4f""
click at [1130, 73] on button "RUN" at bounding box center [1151, 74] width 77 height 28
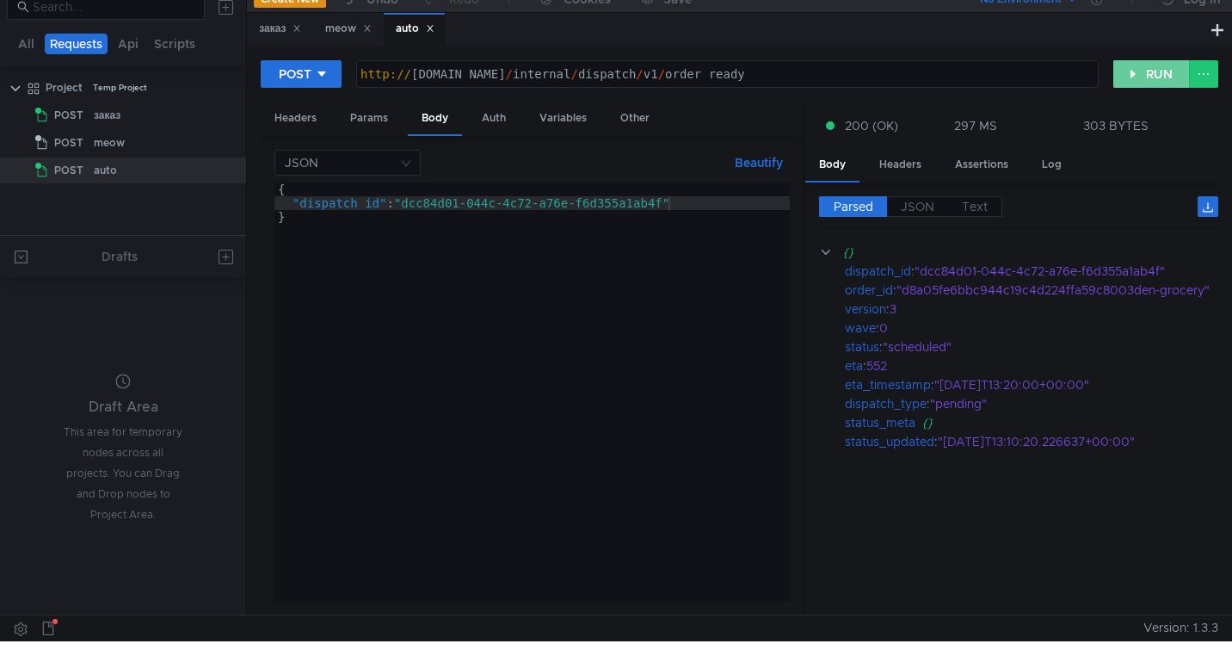
click at [1122, 71] on button "RUN" at bounding box center [1151, 74] width 77 height 28
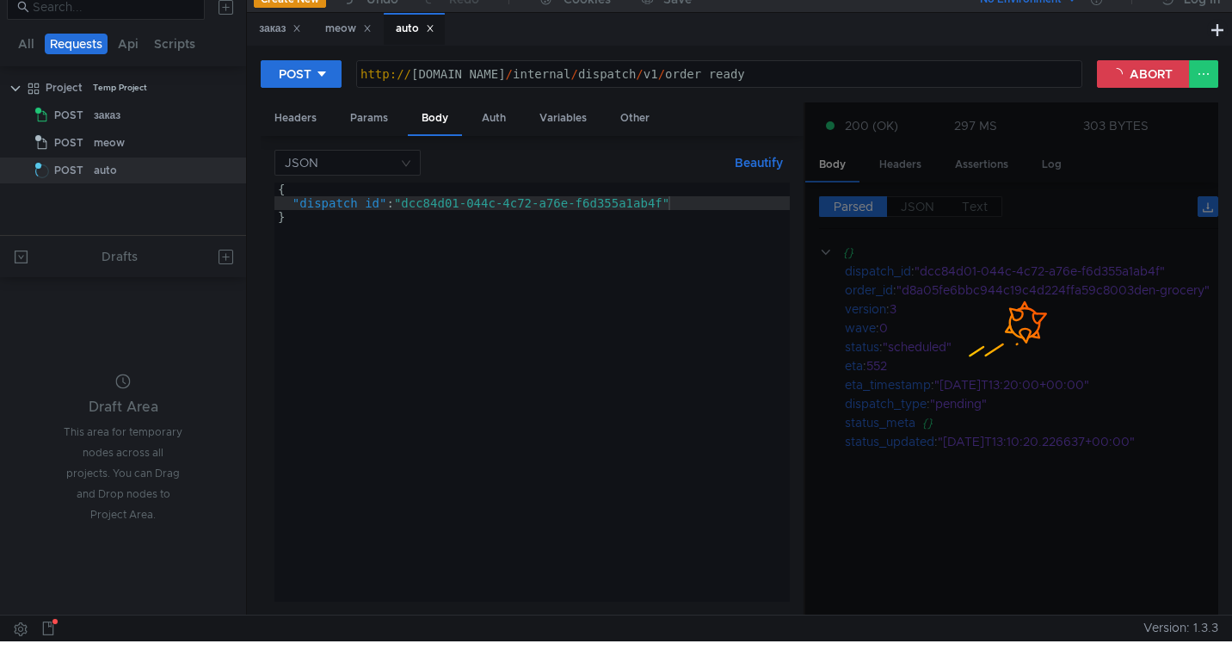
click at [1162, 46] on div "POST http://grocery-dispatch.lavka.tst.yandex.net/internal/dispatch/v1/order_re…" at bounding box center [739, 330] width 985 height 569
click at [1130, 71] on button "ABORT" at bounding box center [1143, 74] width 93 height 28
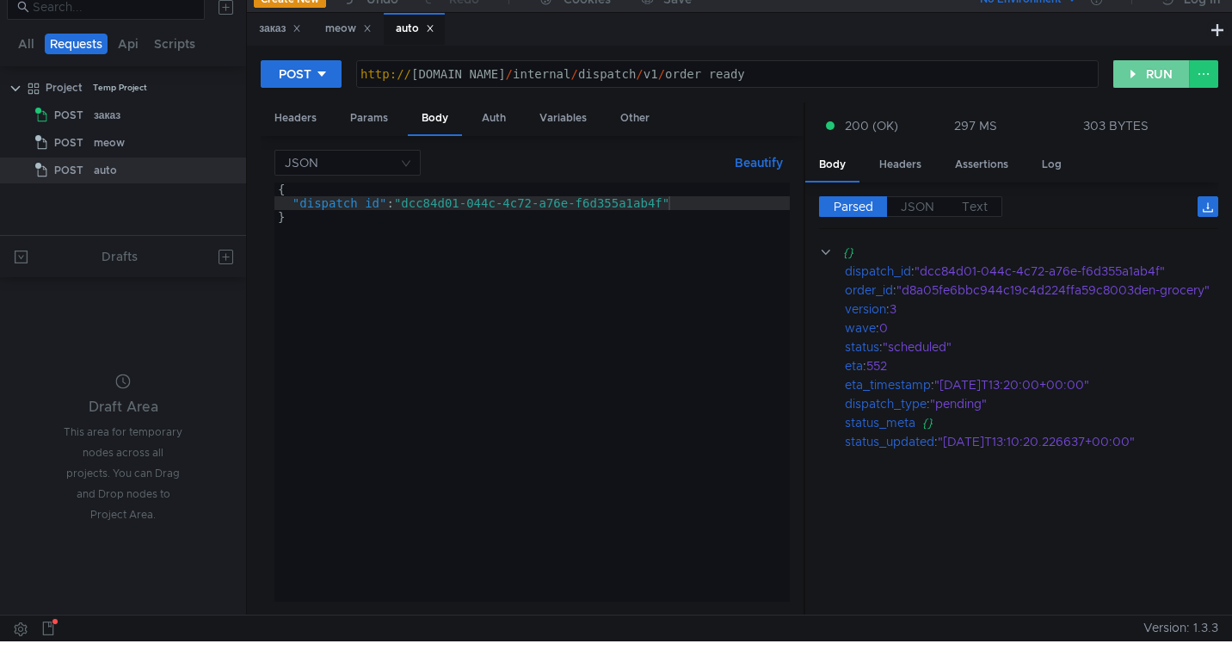
click at [1130, 71] on button "RUN" at bounding box center [1151, 74] width 77 height 28
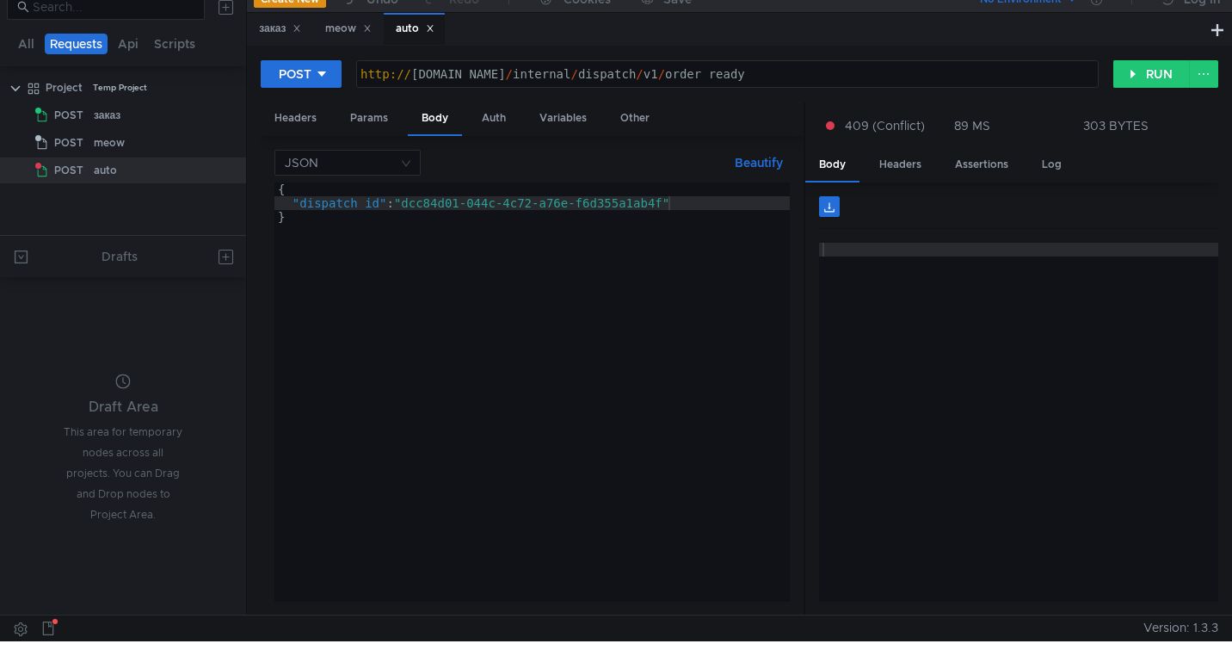
click at [864, 125] on span "409 (Conflict)" at bounding box center [885, 125] width 80 height 19
click at [915, 369] on div at bounding box center [616, 328] width 1232 height 656
click at [299, 118] on div "Headers" at bounding box center [296, 118] width 70 height 32
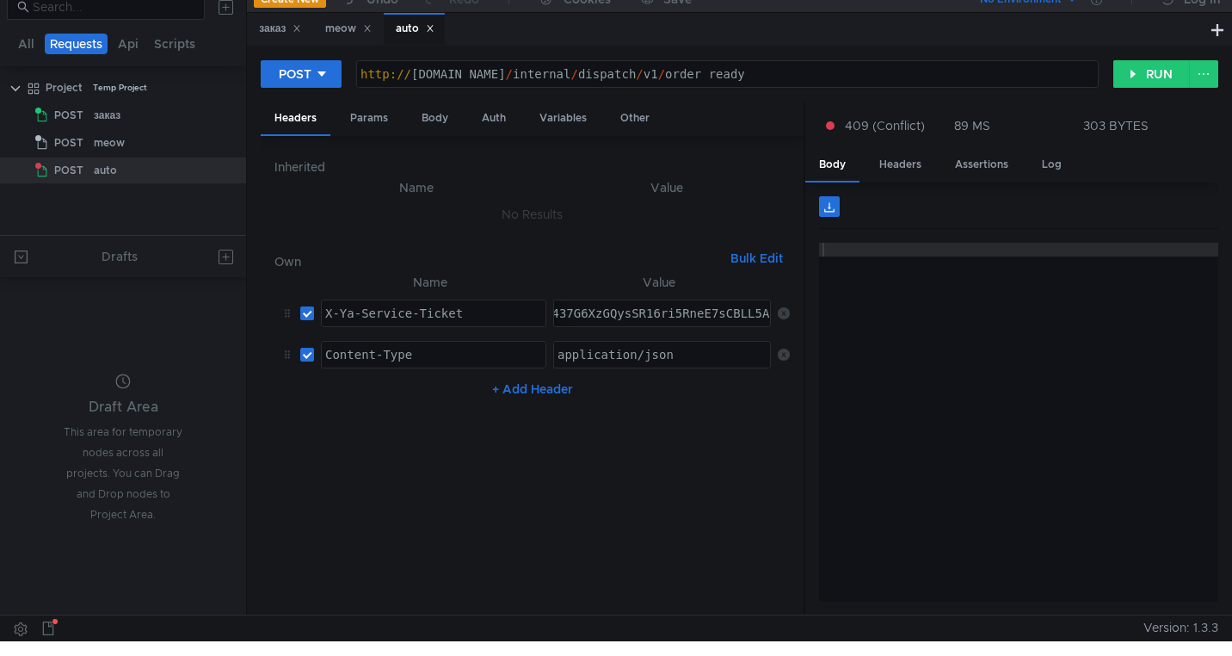
click at [269, 34] on div "заказ" at bounding box center [280, 29] width 42 height 18
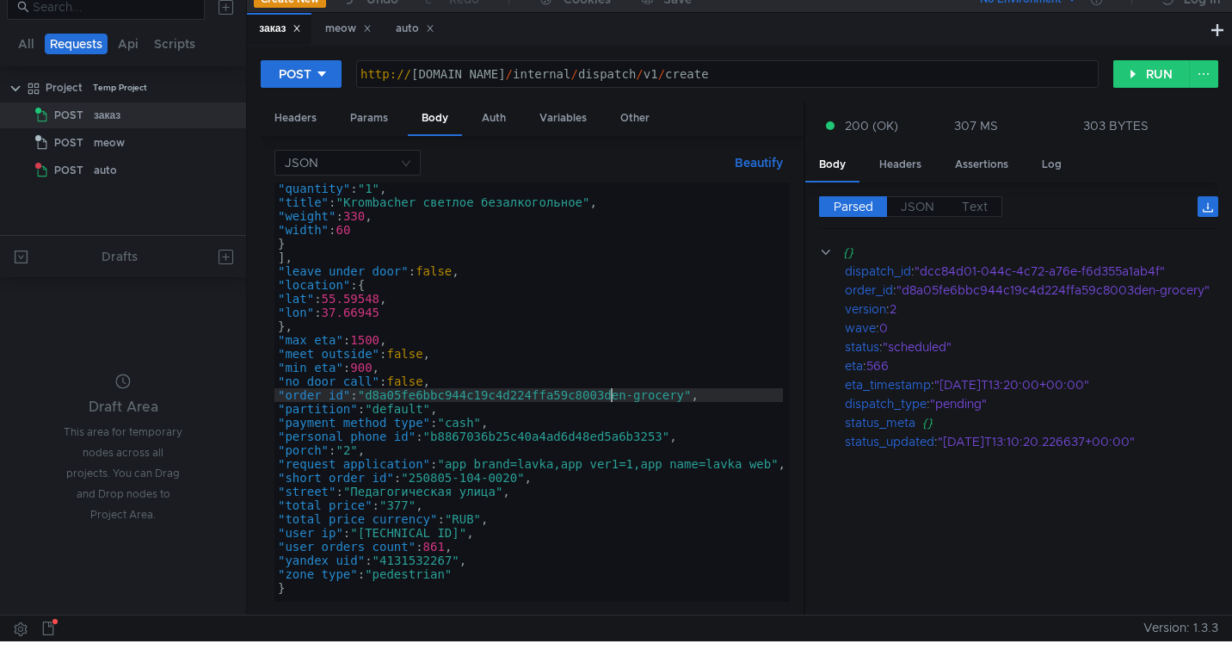
click at [610, 397] on div ""quantity" : "1" , "title" : "Krombacher светлое безалкогольное" , "weight" : 3…" at bounding box center [534, 402] width 521 height 440
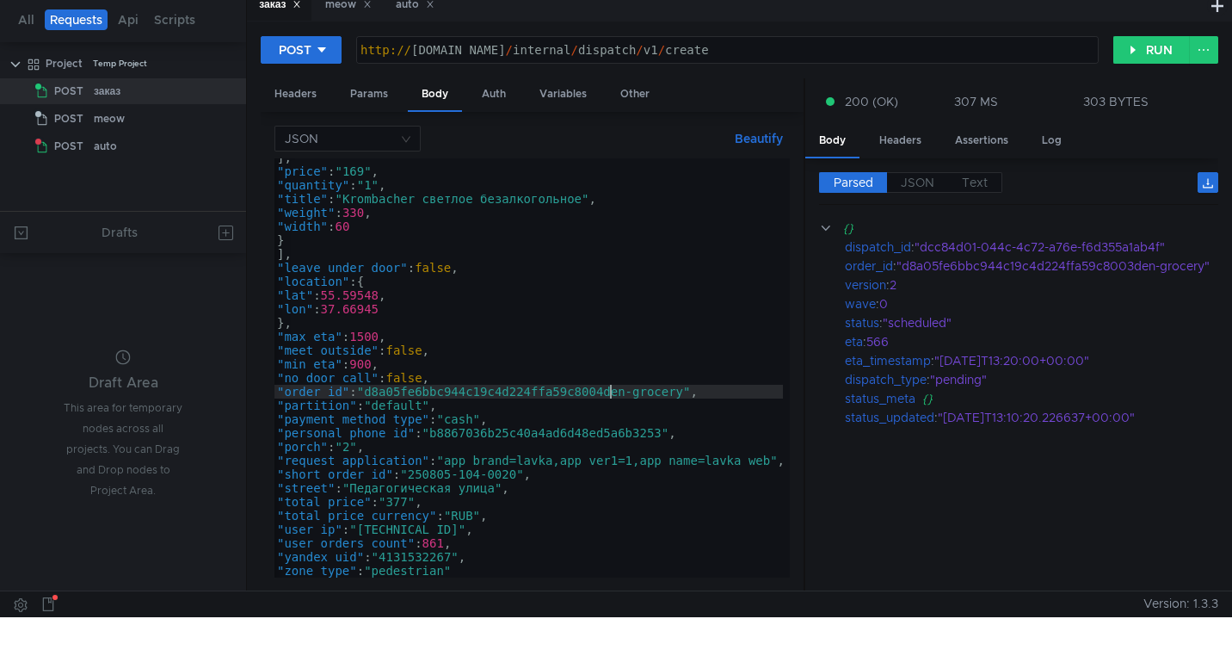
scroll to position [35, 0]
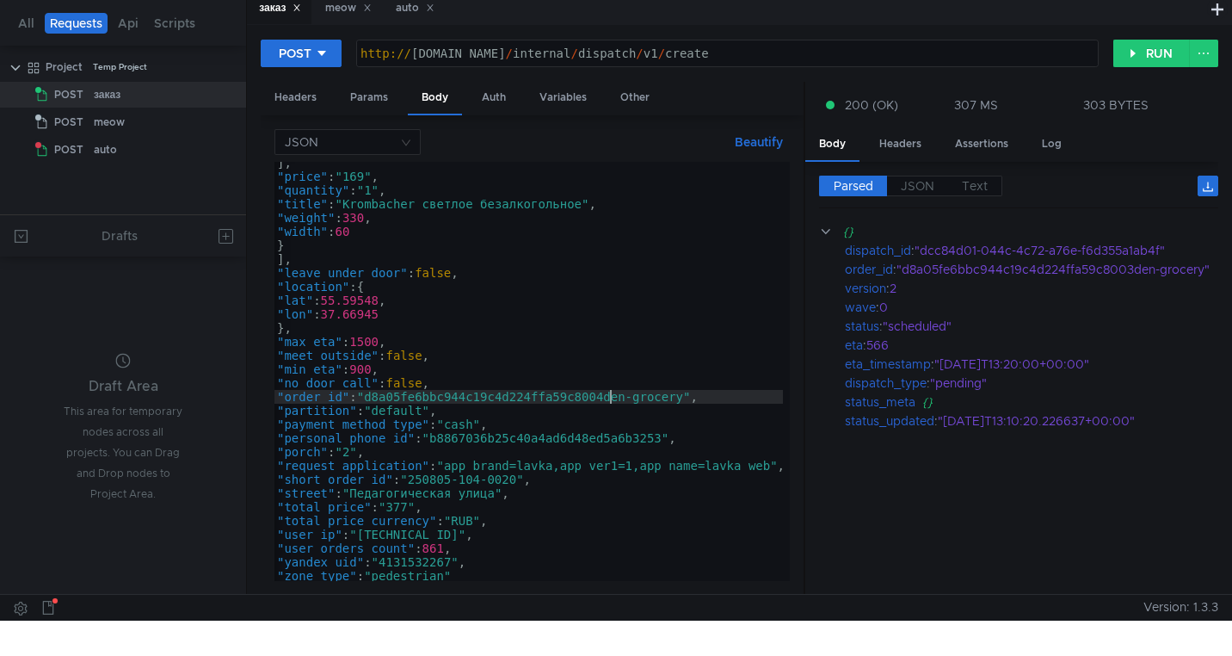
click at [521, 485] on div "] , "price" : "169" , "quantity" : "1" , "title" : "Krombacher светлое безалког…" at bounding box center [534, 376] width 521 height 440
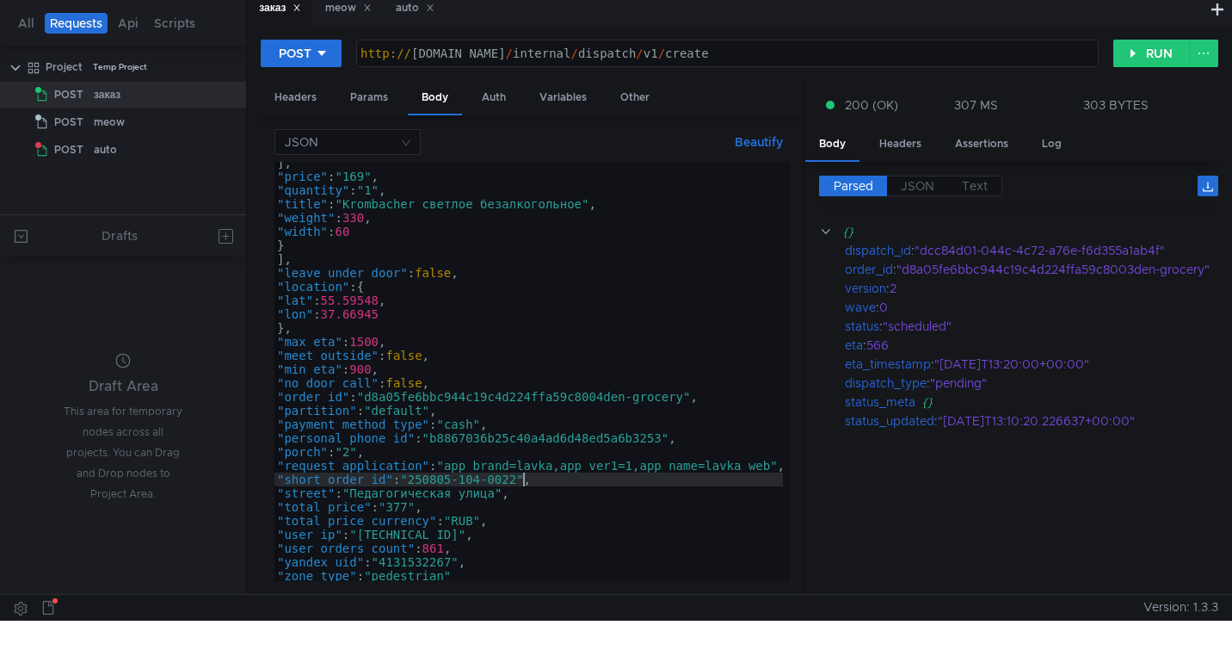
scroll to position [0, 18]
type textarea ""short_order_id": "250805-104-0022","
click at [1152, 64] on button "RUN" at bounding box center [1151, 54] width 77 height 28
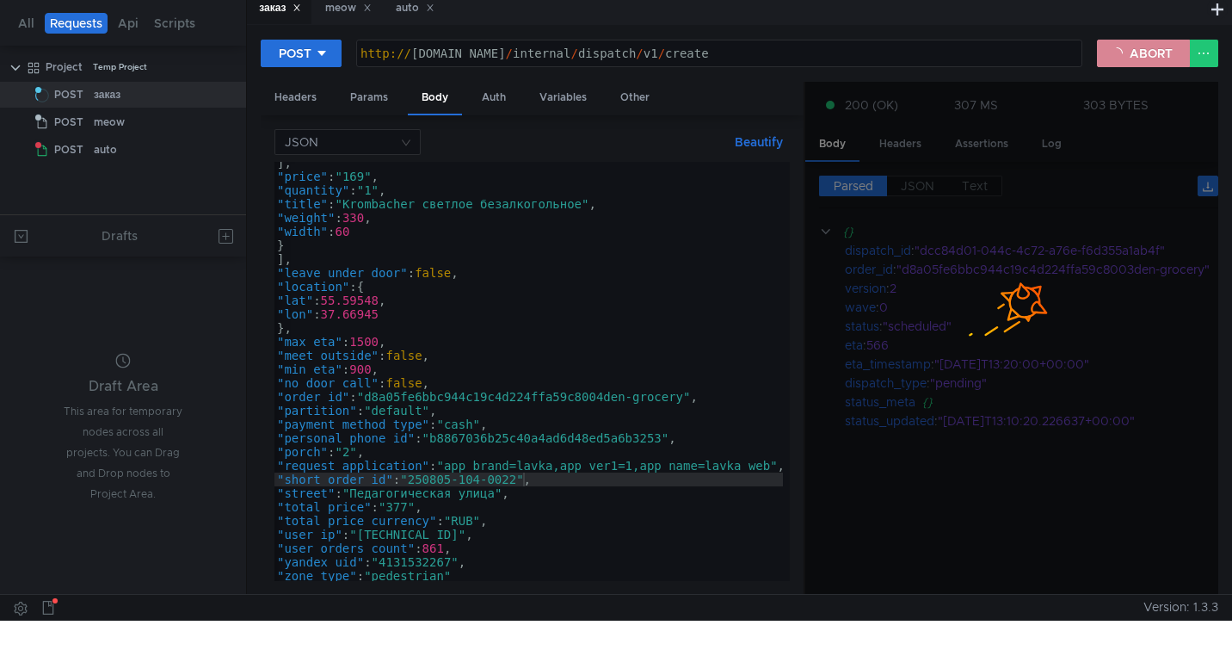
click at [1146, 59] on button "ABORT" at bounding box center [1143, 54] width 93 height 28
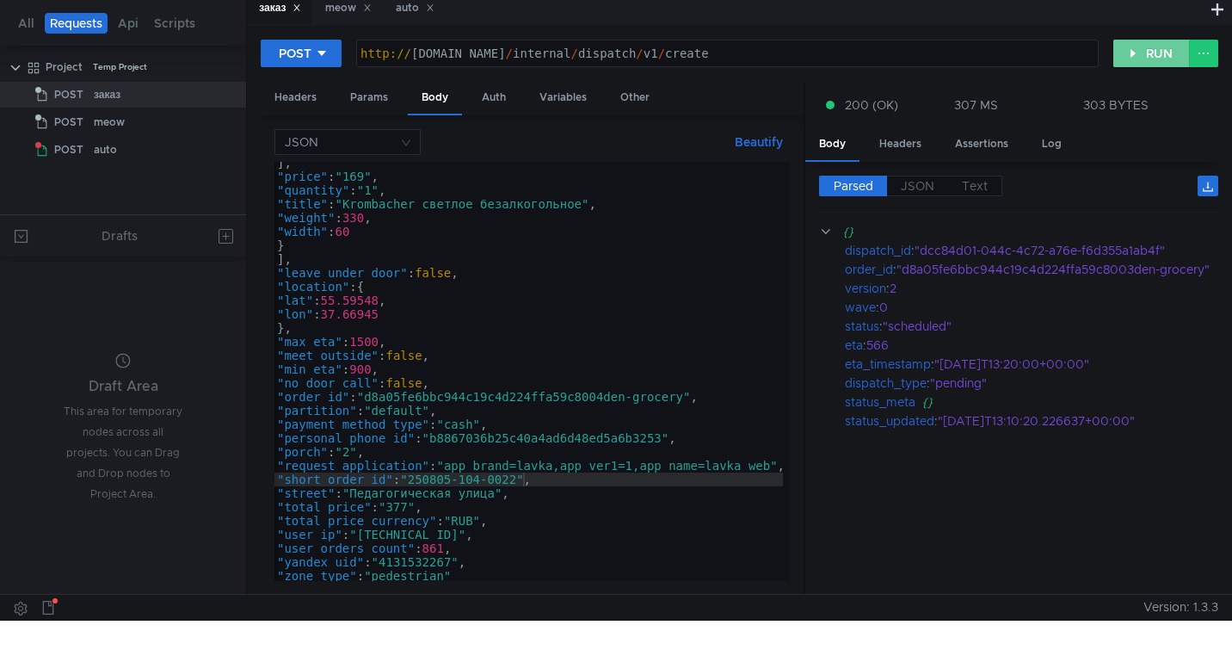
click at [1146, 58] on button "RUN" at bounding box center [1151, 54] width 77 height 28
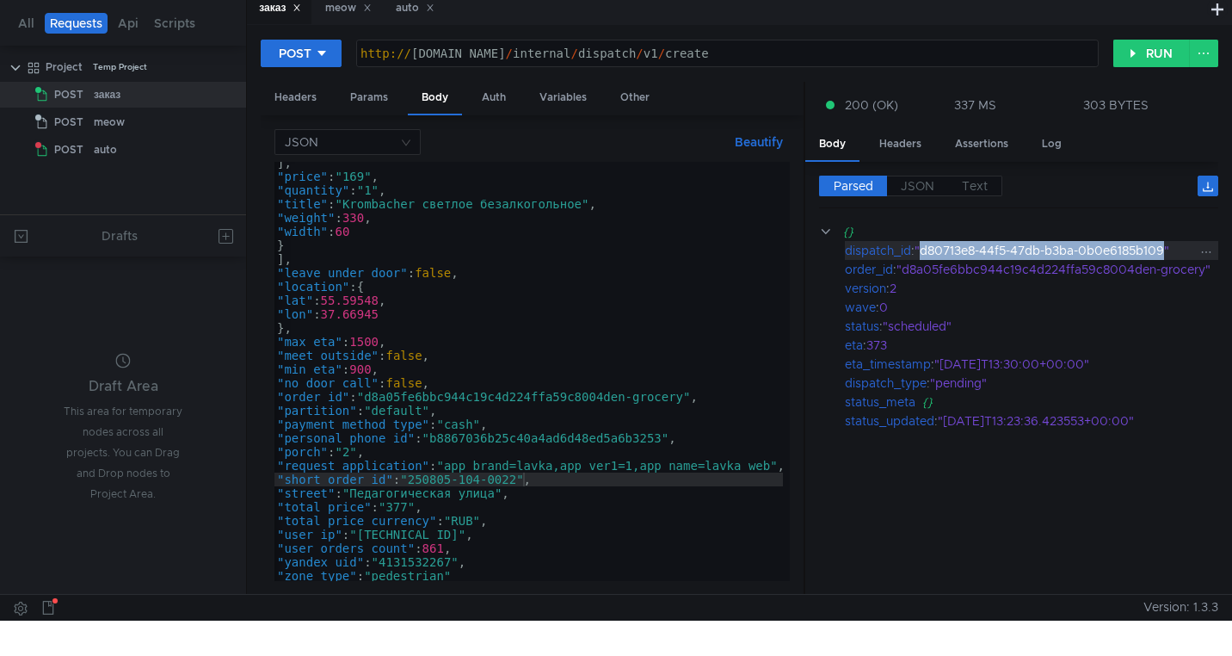
drag, startPoint x: 1167, startPoint y: 251, endPoint x: 926, endPoint y: 251, distance: 241.8
click at [924, 252] on div ""d80713e8-44f5-47db-b3ba-0b0e6185b109"" at bounding box center [1066, 250] width 302 height 19
copy div "d80713e8-44f5-47db-b3ba-0b0e6185b109"
click at [410, 15] on div "auto" at bounding box center [415, 8] width 39 height 18
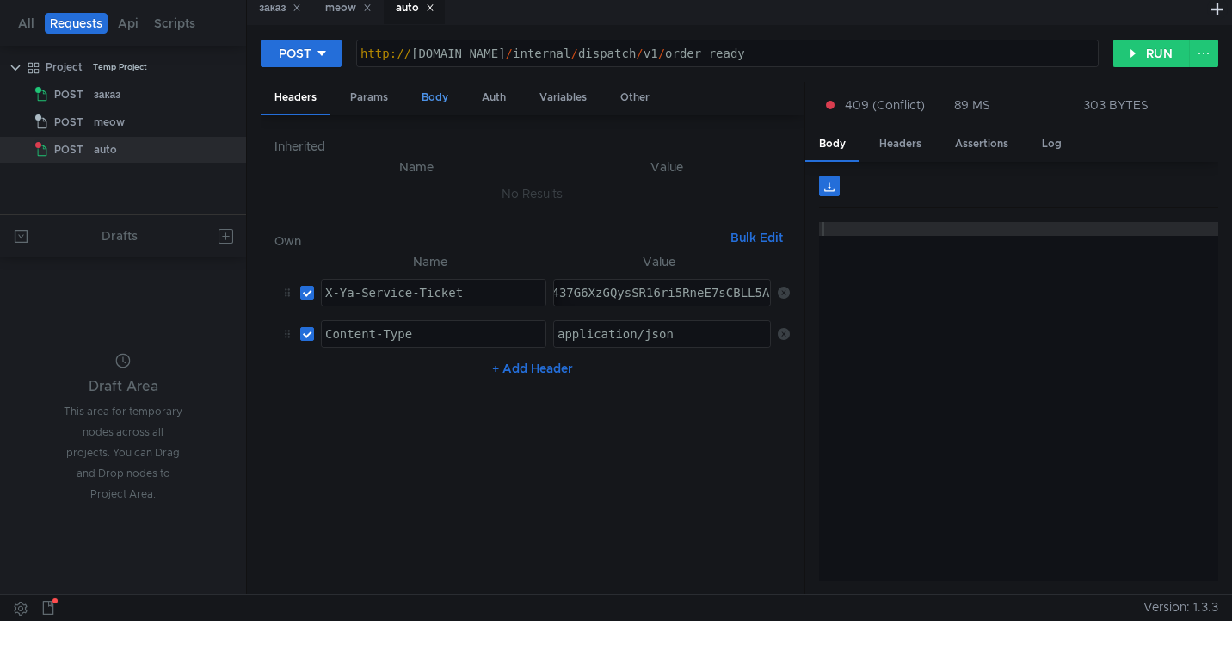
click at [439, 99] on div "Body" at bounding box center [435, 98] width 54 height 32
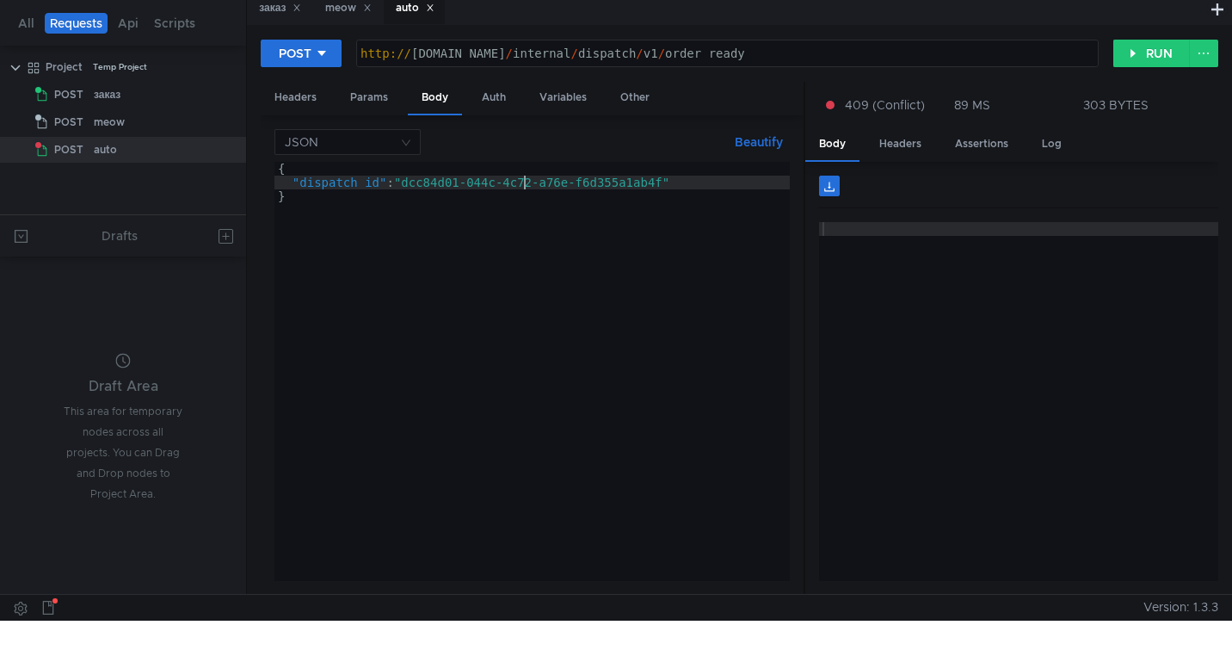
click at [527, 182] on div "{ "dispatch_id" : "dcc84d01-044c-4c72-a76e-f6d355a1ab4f" }" at bounding box center [531, 385] width 515 height 447
drag, startPoint x: 672, startPoint y: 186, endPoint x: 410, endPoint y: 184, distance: 262.4
click at [410, 184] on div "{ "dispatch_id" : "dcc84d01-044c-4c72-a76e-f6d355a1ab4f" }" at bounding box center [531, 385] width 515 height 447
paste textarea "80713e8-44f5-47db-b3ba-0b0e6185b109"
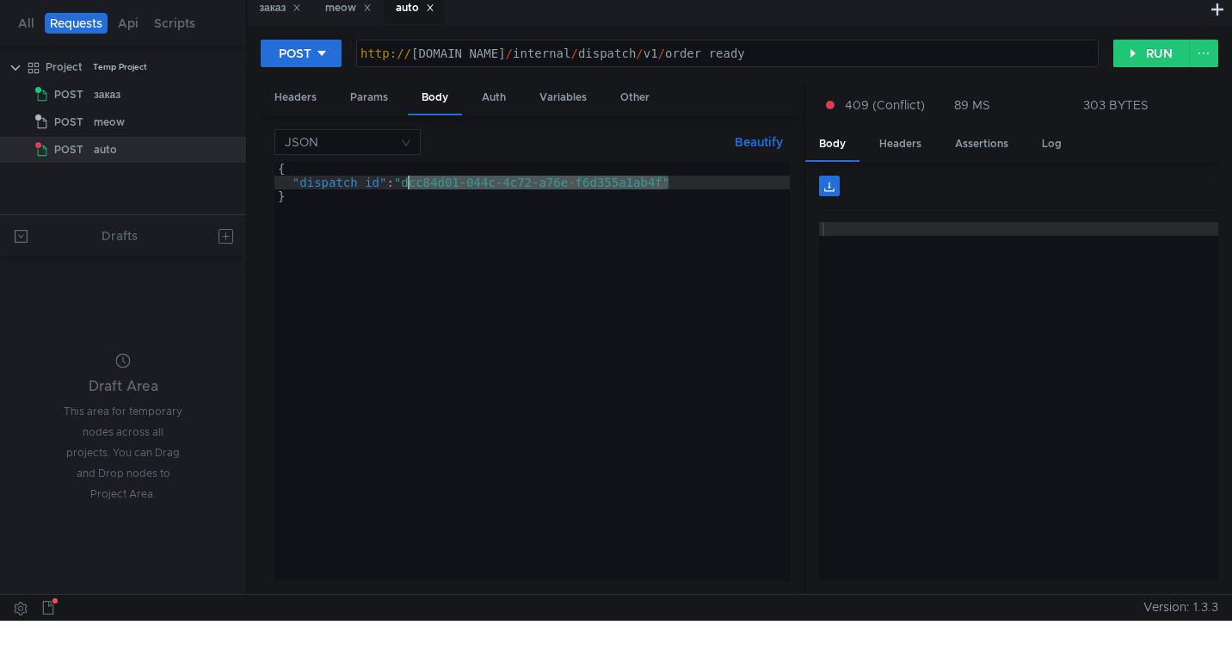
type textarea ""dispatch_id": "d80713e8-44f5-47db-b3ba-0b0e6185b109""
click at [1137, 70] on div "POST http://grocery-dispatch.lavka.tst.yandex.net/internal/dispatch/v1/order_re…" at bounding box center [740, 60] width 958 height 43
click at [1137, 67] on div "POST http://grocery-dispatch.lavka.tst.yandex.net/internal/dispatch/v1/order_re…" at bounding box center [740, 60] width 958 height 43
click at [1137, 53] on button "RUN" at bounding box center [1151, 54] width 77 height 28
